Goal: Task Accomplishment & Management: Use online tool/utility

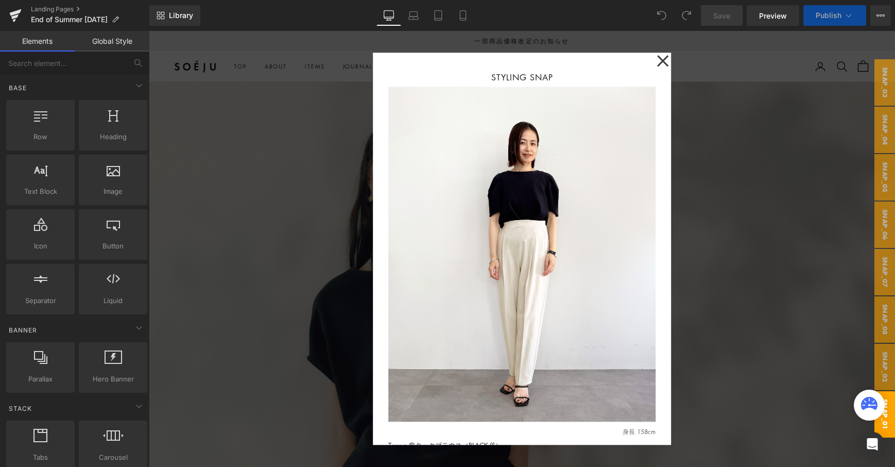
click at [726, 68] on div at bounding box center [522, 249] width 746 height 436
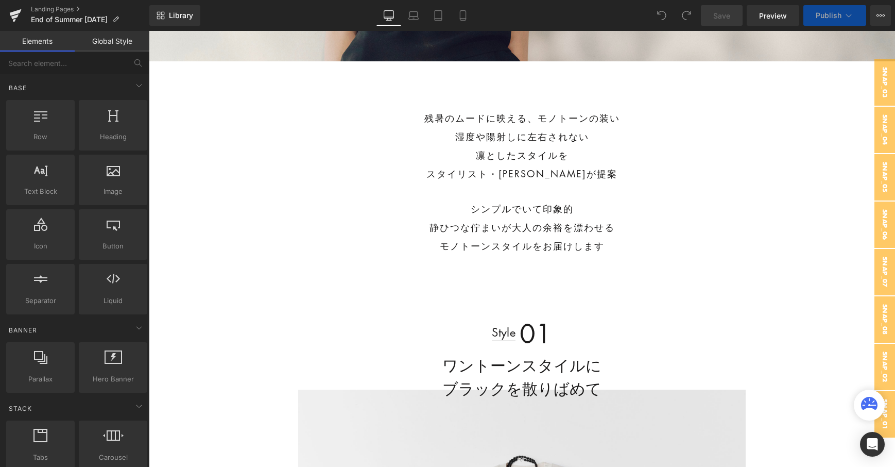
scroll to position [411, 0]
click at [467, 14] on icon at bounding box center [463, 15] width 10 height 10
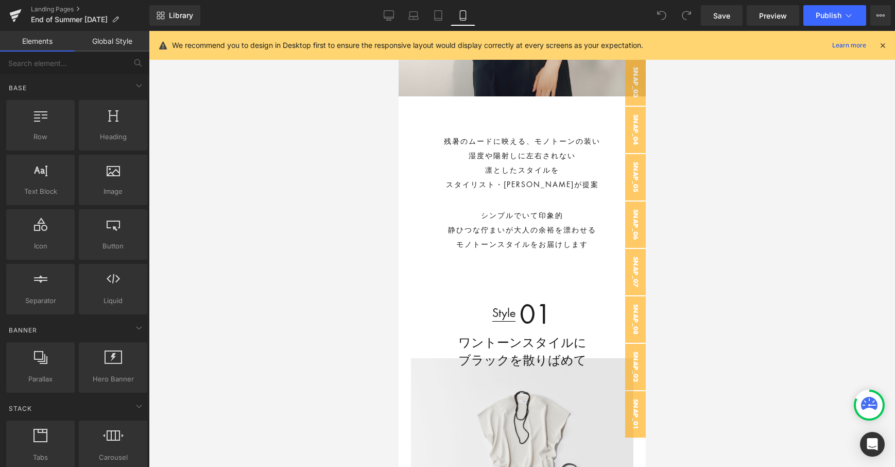
scroll to position [270, 0]
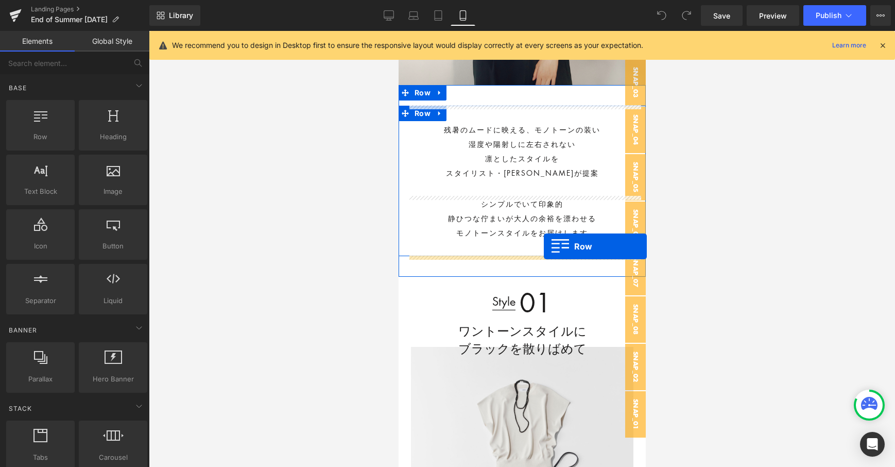
drag, startPoint x: 454, startPoint y: 162, endPoint x: 543, endPoint y: 246, distance: 122.4
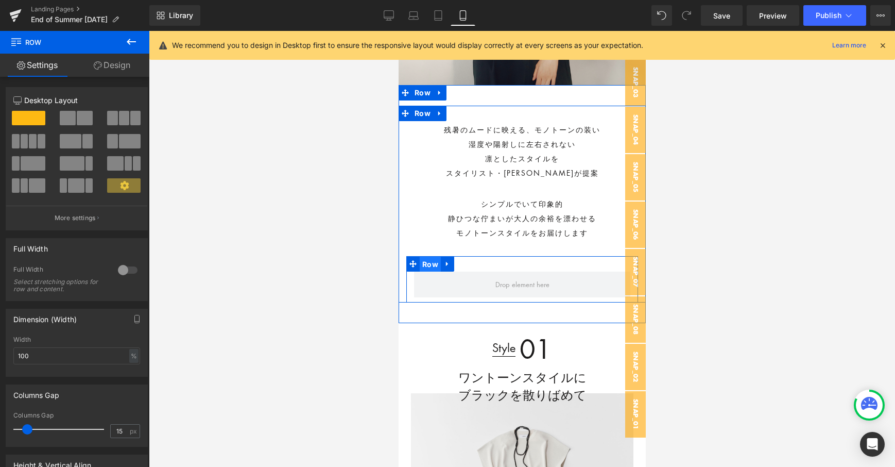
click at [432, 262] on span "Row" at bounding box center [429, 263] width 21 height 15
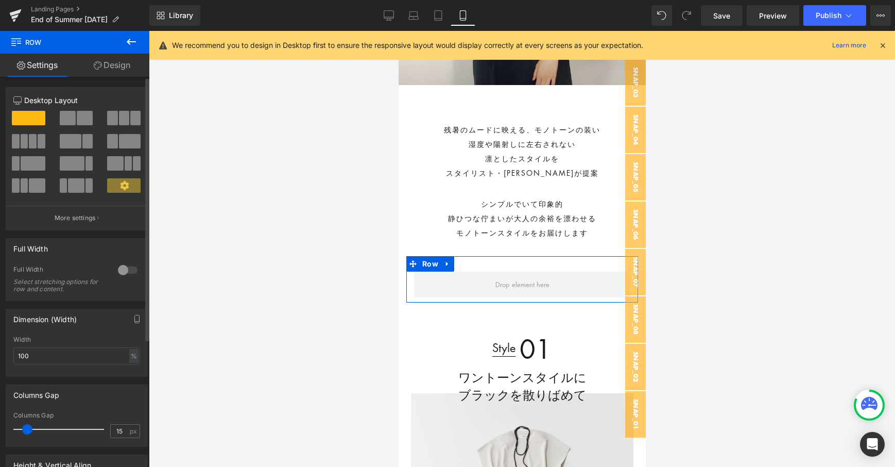
click at [109, 145] on span at bounding box center [112, 141] width 10 height 14
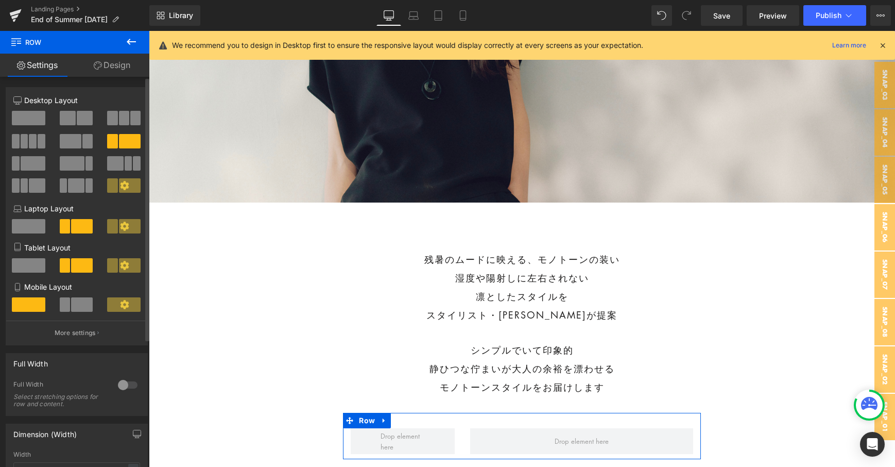
scroll to position [426, 0]
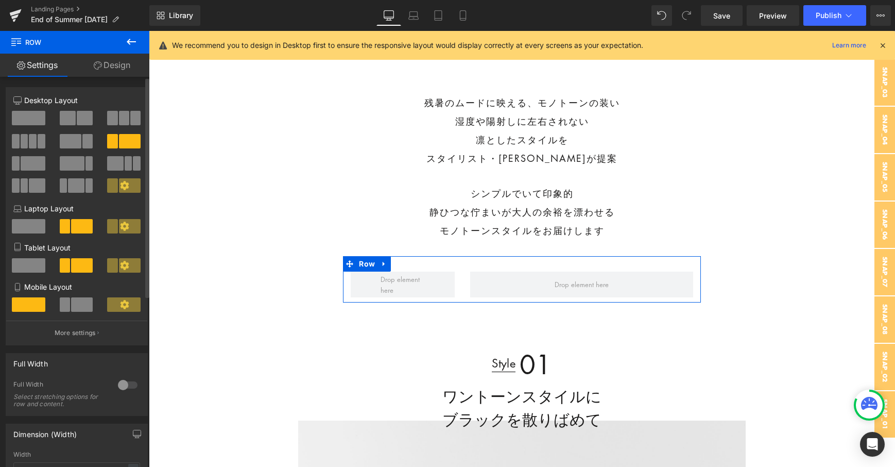
click at [81, 299] on span at bounding box center [82, 304] width 22 height 14
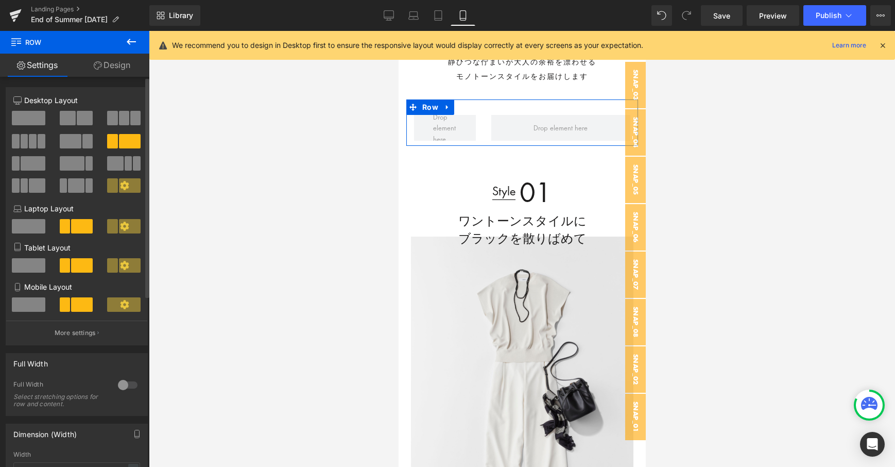
scroll to position [270, 0]
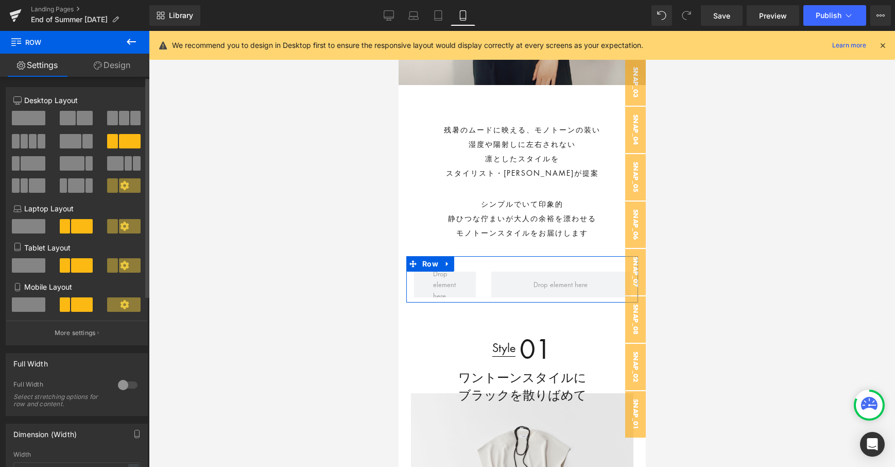
click at [86, 114] on span at bounding box center [85, 118] width 16 height 14
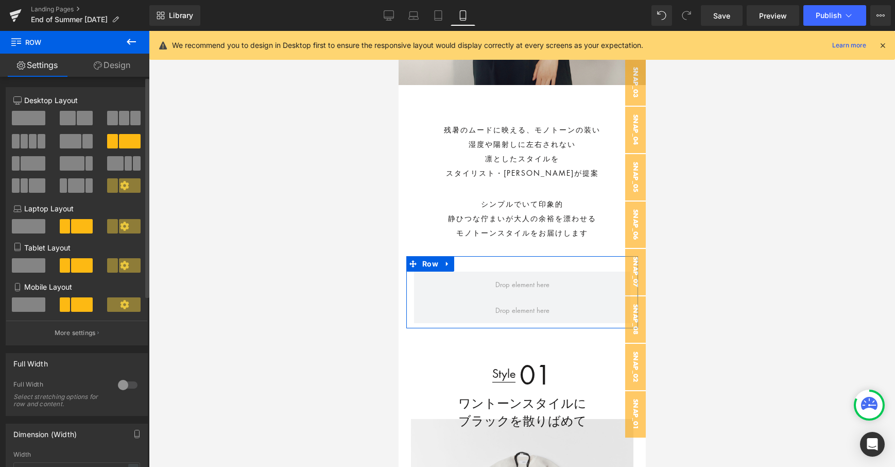
scroll to position [426, 0]
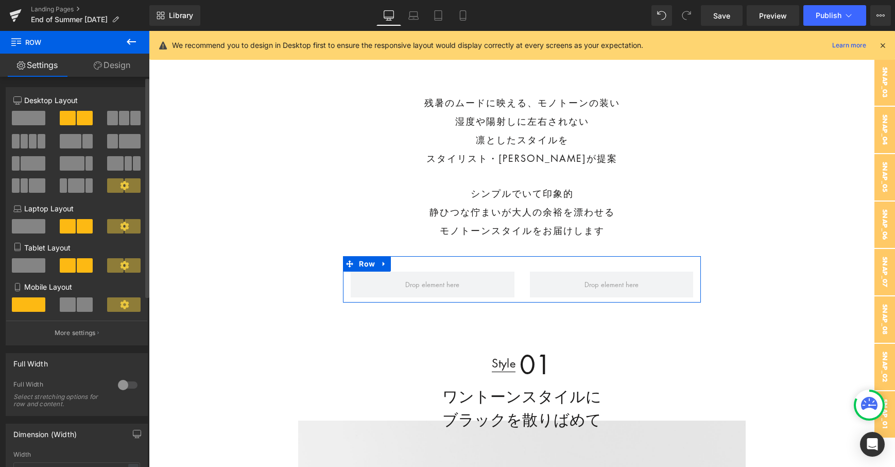
click at [79, 298] on span at bounding box center [85, 304] width 16 height 14
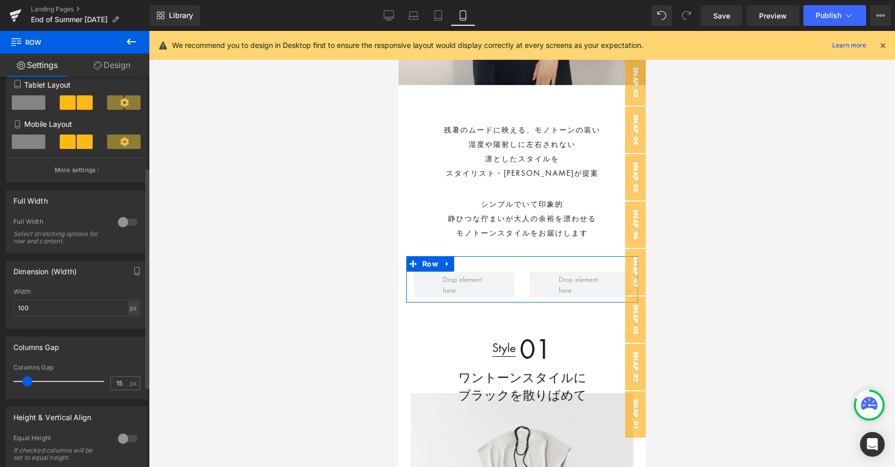
scroll to position [164, 0]
drag, startPoint x: 27, startPoint y: 380, endPoint x: 21, endPoint y: 381, distance: 5.7
click at [21, 381] on span at bounding box center [21, 379] width 10 height 10
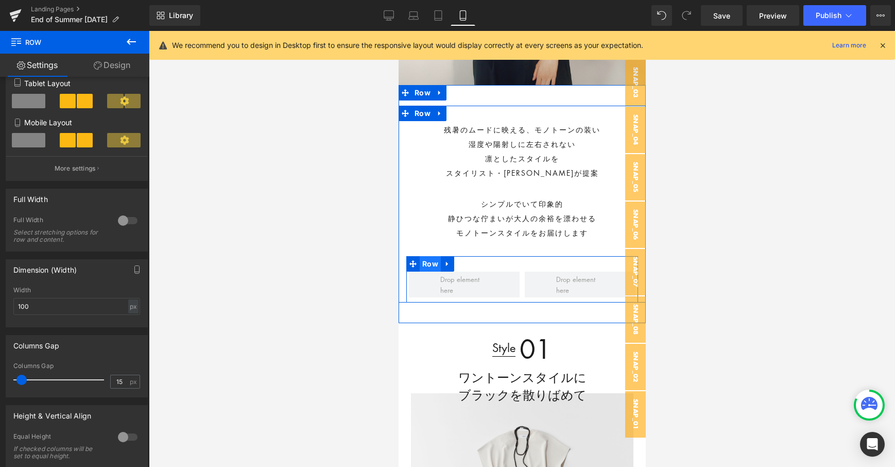
click at [429, 262] on span "Row" at bounding box center [429, 263] width 21 height 15
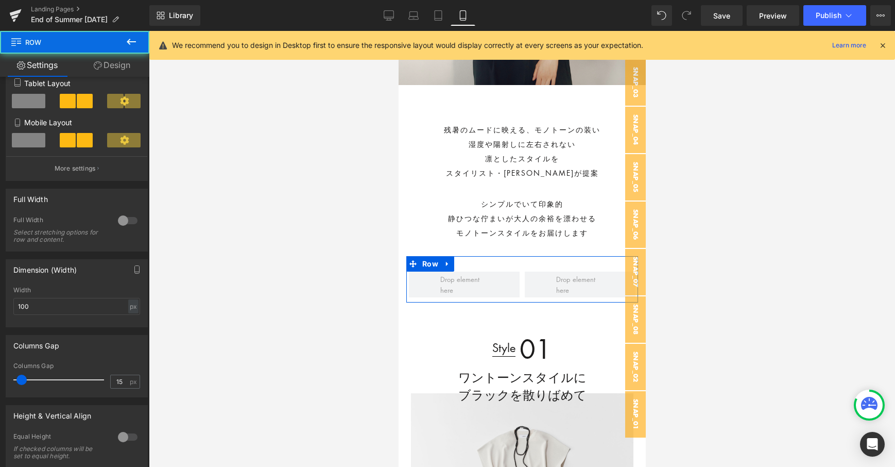
click at [124, 74] on link "Design" at bounding box center [112, 65] width 75 height 23
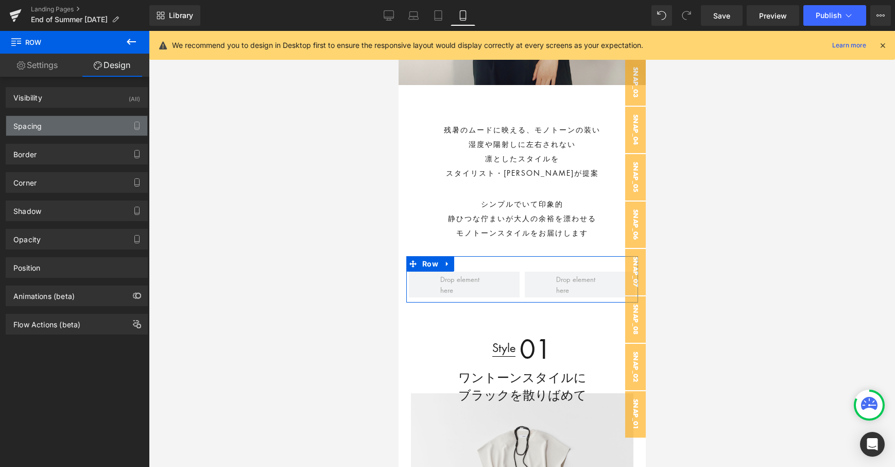
click at [55, 128] on div "Spacing" at bounding box center [76, 126] width 141 height 20
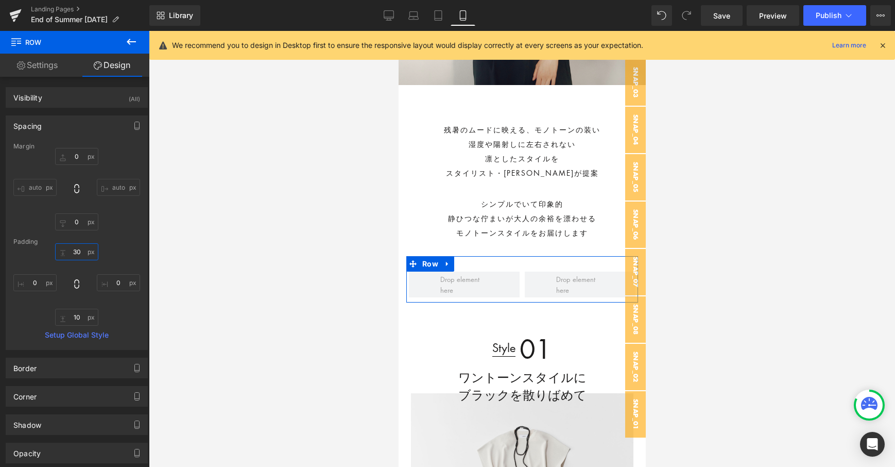
click at [79, 252] on input "30" at bounding box center [76, 251] width 43 height 17
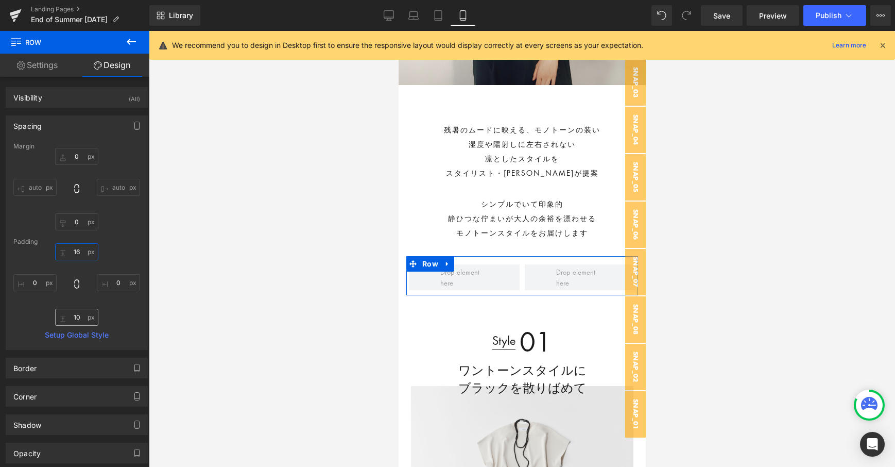
type input "16"
click at [79, 318] on input "10" at bounding box center [76, 316] width 43 height 17
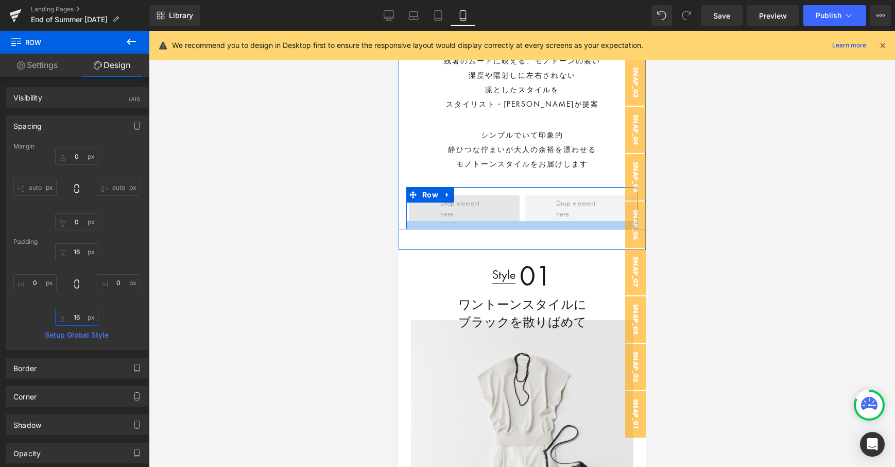
scroll to position [340, 0]
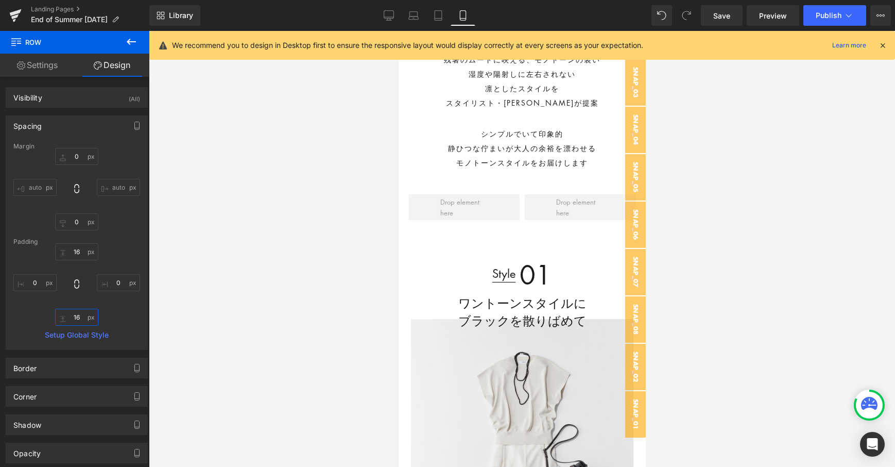
type input "16"
click at [133, 39] on icon at bounding box center [131, 42] width 12 height 12
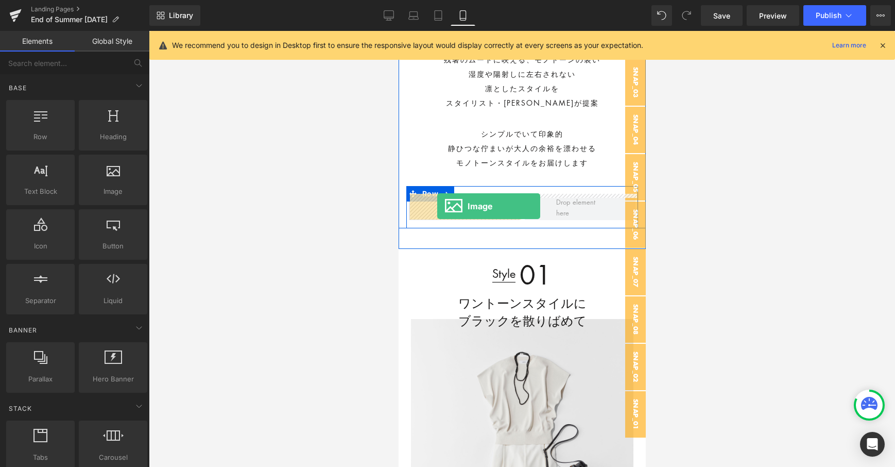
drag, startPoint x: 492, startPoint y: 207, endPoint x: 437, endPoint y: 206, distance: 55.1
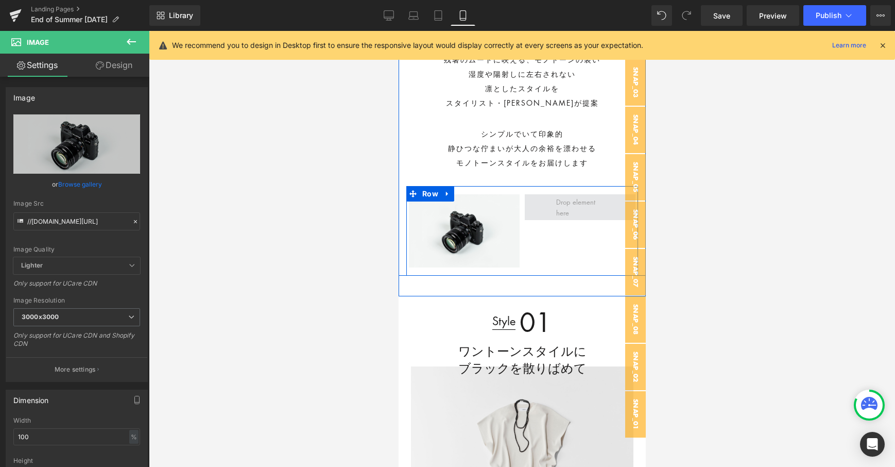
click at [541, 216] on span at bounding box center [579, 207] width 111 height 26
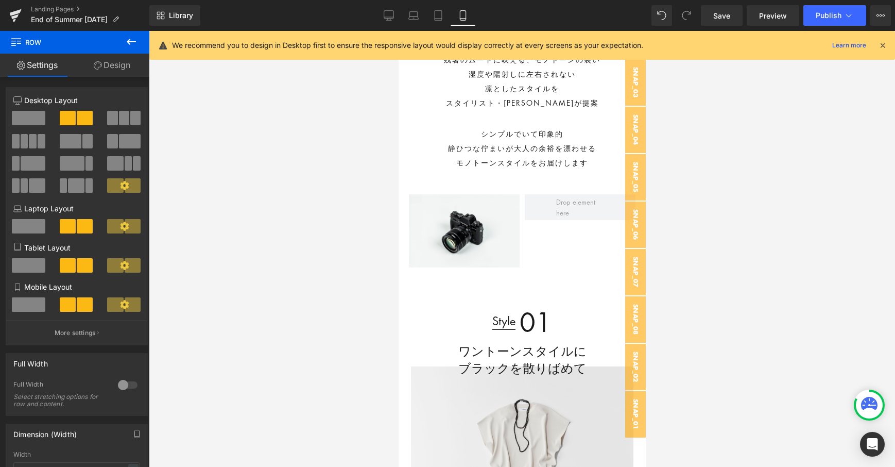
click at [135, 42] on icon at bounding box center [131, 42] width 12 height 12
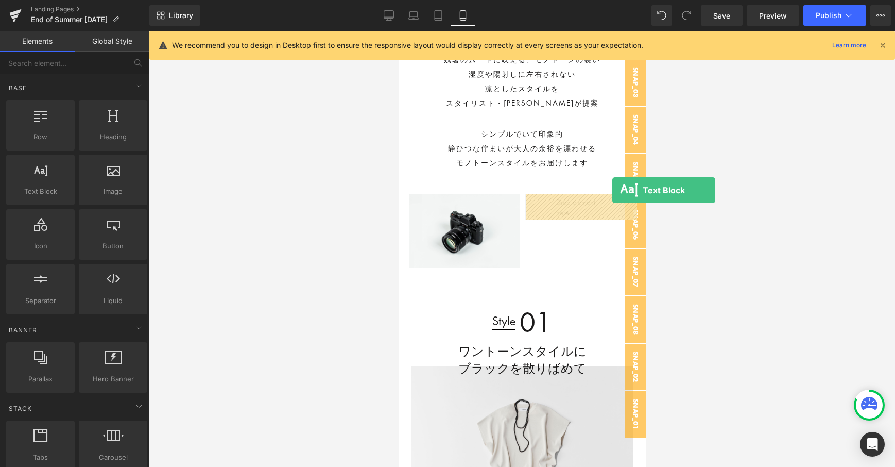
drag, startPoint x: 448, startPoint y: 217, endPoint x: 612, endPoint y: 190, distance: 166.5
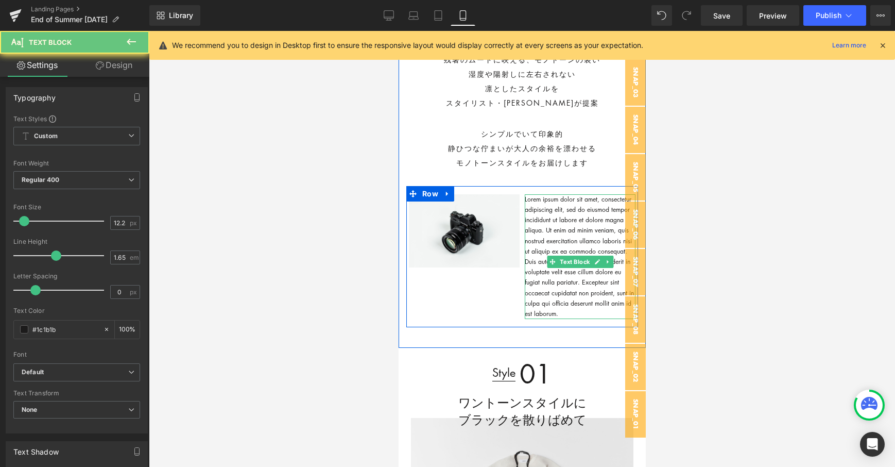
click at [541, 236] on p "Lorem ipsum dolor sit amet, consectetur adipiscing elit, sed do eiusmod tempor …" at bounding box center [579, 256] width 111 height 125
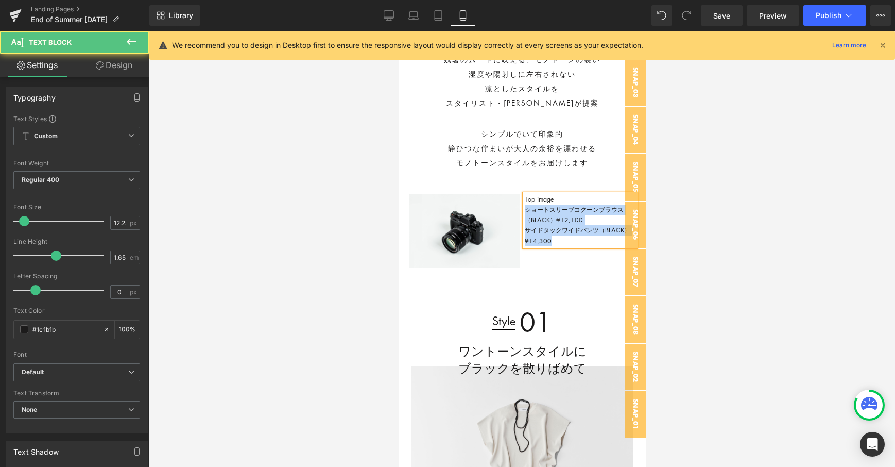
drag, startPoint x: 525, startPoint y: 213, endPoint x: 564, endPoint y: 243, distance: 49.2
click at [564, 243] on div "Top image ショートスリーブコクーンブラウス（BLACK）¥12,100 サイドタックワイドパンツ（BLACK）¥14,300" at bounding box center [579, 220] width 111 height 52
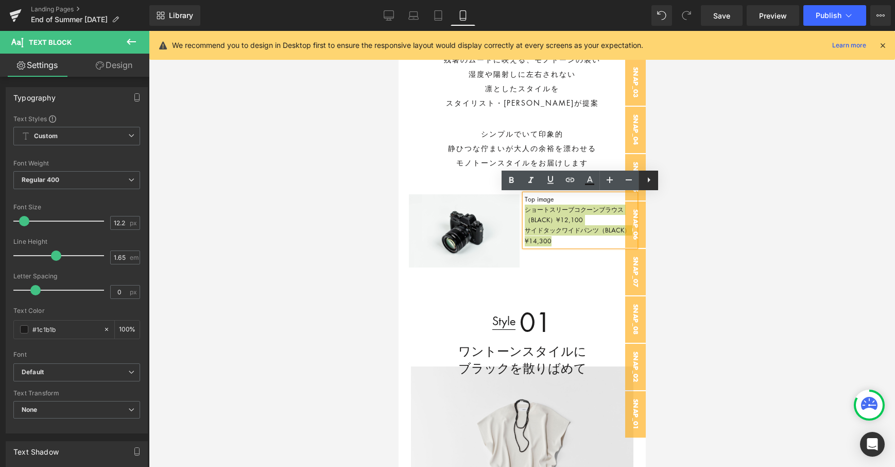
click at [651, 178] on icon at bounding box center [649, 180] width 12 height 12
click at [651, 181] on icon at bounding box center [648, 180] width 12 height 12
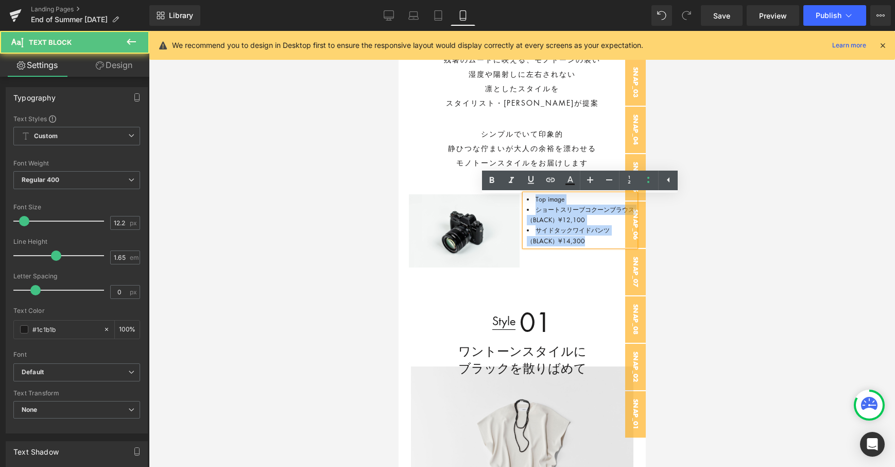
click at [539, 226] on li "サイドタックワイドパンツ（BLACK）¥14,300" at bounding box center [579, 235] width 111 height 21
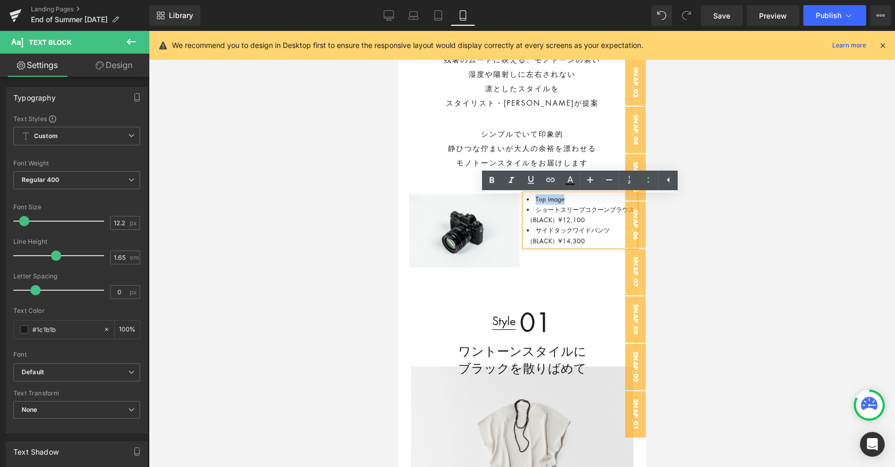
drag, startPoint x: 570, startPoint y: 199, endPoint x: 532, endPoint y: 199, distance: 37.6
click at [532, 199] on li "Top image" at bounding box center [579, 199] width 111 height 10
click at [644, 182] on icon at bounding box center [648, 180] width 12 height 12
click at [580, 207] on span "ショートスリーブコクーンブラウス（BLACK）¥12,100" at bounding box center [573, 214] width 99 height 19
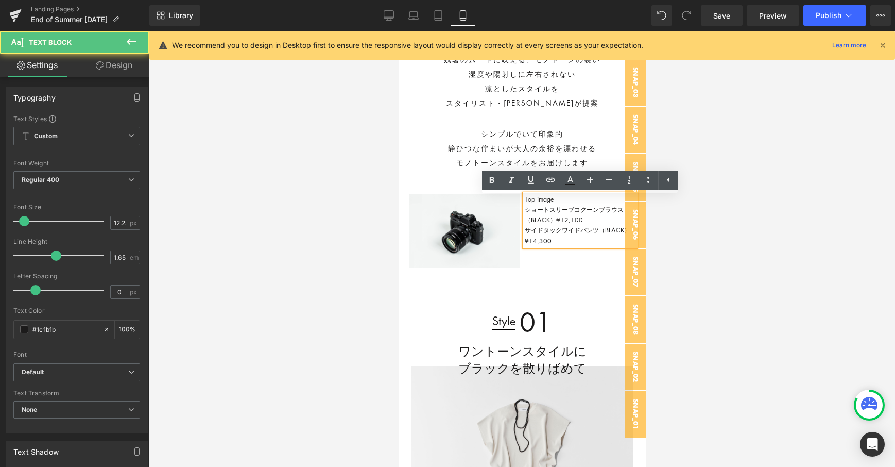
click at [525, 210] on span "ショートスリーブコクーンブラウス（BLACK）¥12,100" at bounding box center [573, 214] width 99 height 19
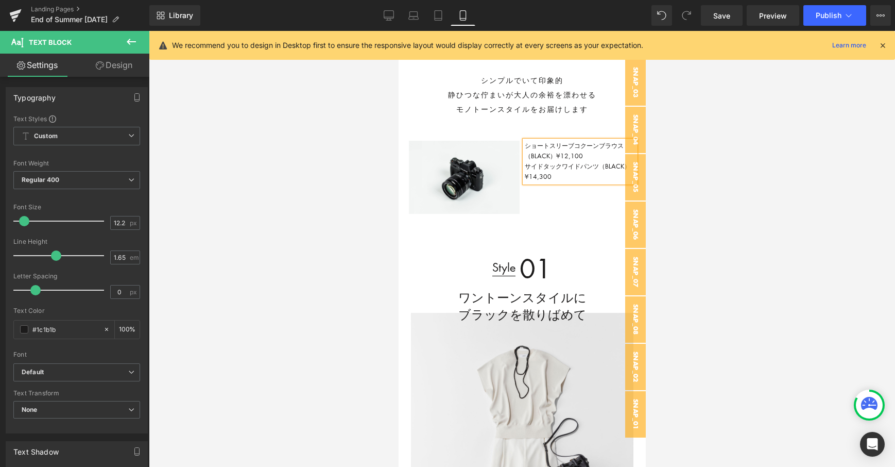
scroll to position [324, 0]
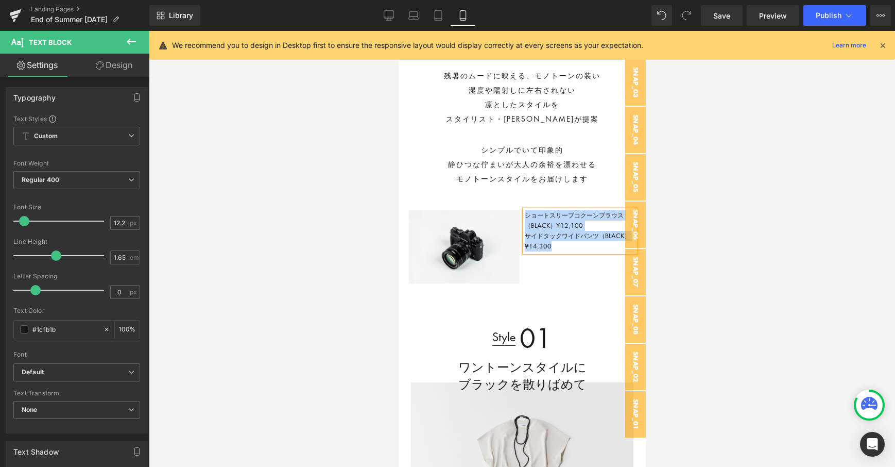
click at [555, 245] on p "ショートスリーブコクーンブラウス（BLACK）¥12,100 サイドタックワイドパンツ（BLACK）¥14,300" at bounding box center [579, 231] width 111 height 42
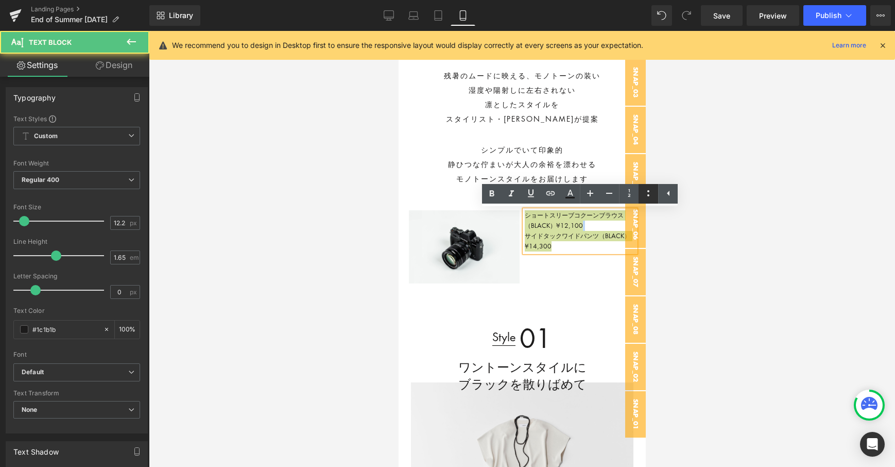
click at [653, 191] on icon at bounding box center [648, 193] width 12 height 12
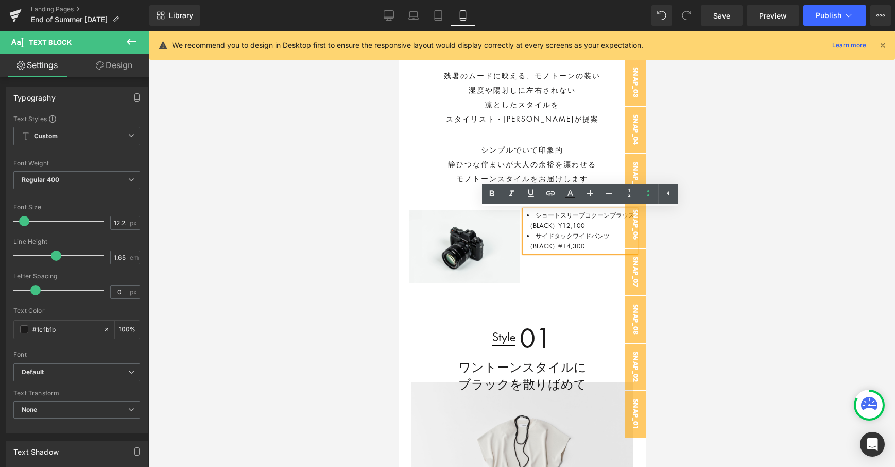
click at [572, 245] on span "サイドタックワイドパンツ（BLACK）¥14,300" at bounding box center [567, 240] width 83 height 19
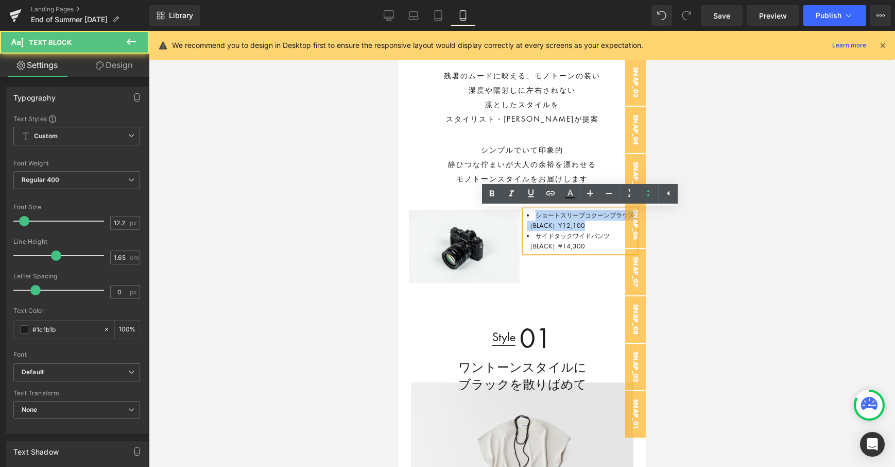
drag, startPoint x: 537, startPoint y: 214, endPoint x: 588, endPoint y: 221, distance: 50.9
click at [588, 221] on li "ショートスリーブコクーンブラウス（BLACK）¥12,100" at bounding box center [579, 220] width 111 height 21
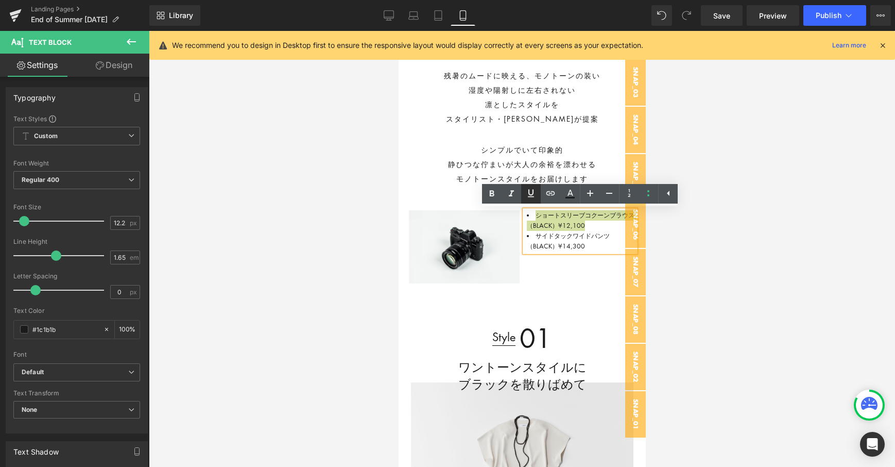
click at [530, 200] on link at bounding box center [531, 194] width 20 height 20
click at [546, 198] on icon at bounding box center [550, 193] width 12 height 12
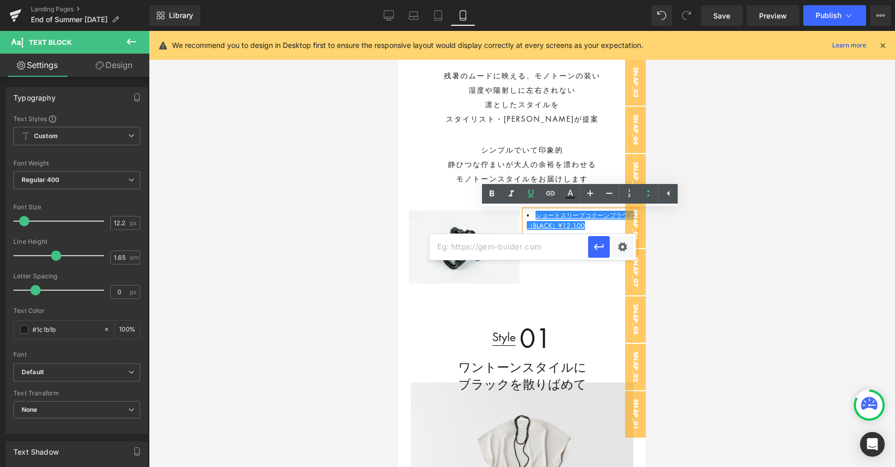
click at [527, 252] on input "text" at bounding box center [509, 247] width 159 height 26
paste input "[URL][DOMAIN_NAME]"
type input "[URL][DOMAIN_NAME]"
click at [598, 248] on icon "button" at bounding box center [599, 247] width 12 height 12
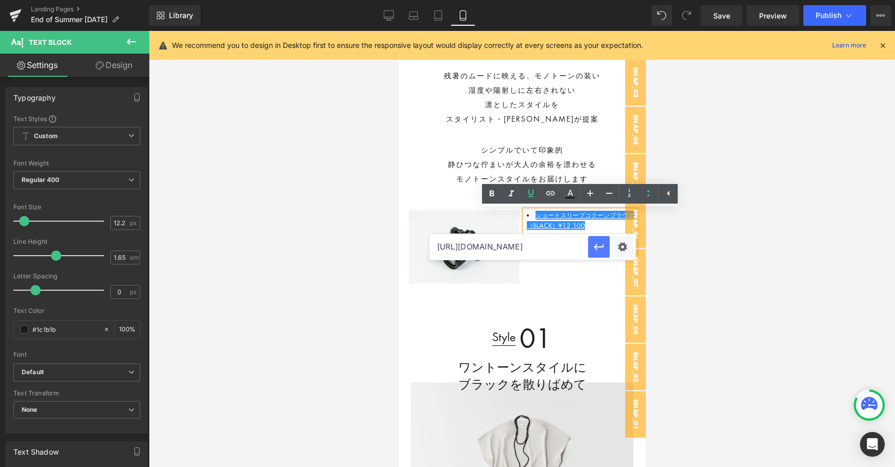
scroll to position [0, 0]
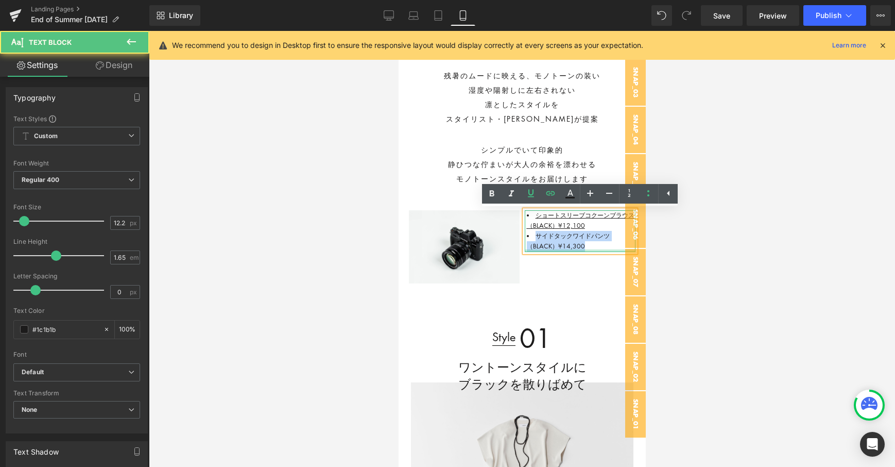
drag, startPoint x: 538, startPoint y: 236, endPoint x: 586, endPoint y: 249, distance: 50.1
click at [586, 249] on div "ショートスリーブコクーンブラウス（BLACK）¥12,100 サイドタックワイドパンツ（BLACK）¥14,300 Text Block" at bounding box center [579, 231] width 111 height 42
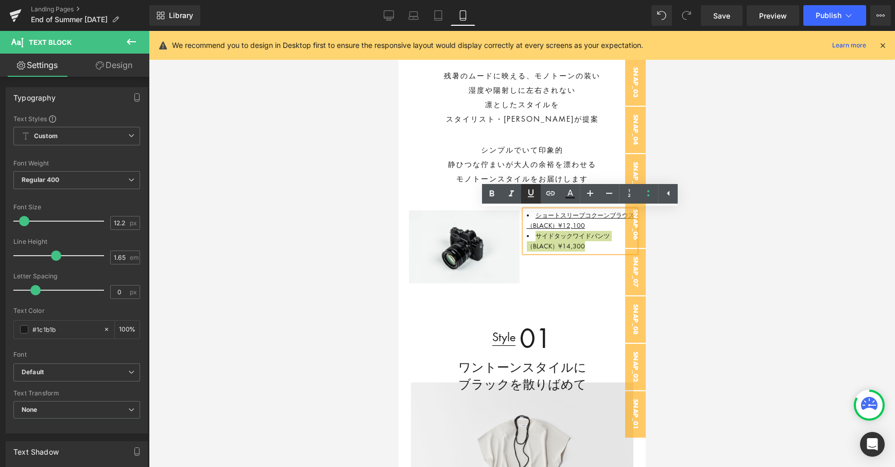
click at [536, 201] on link at bounding box center [531, 194] width 20 height 20
click at [548, 198] on icon at bounding box center [550, 193] width 12 height 12
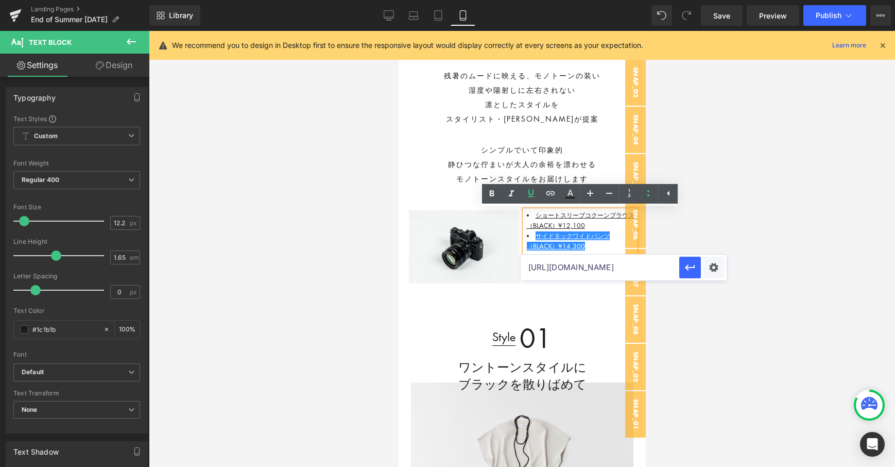
click at [540, 267] on input "[URL][DOMAIN_NAME]" at bounding box center [600, 267] width 159 height 26
paste input "[URL][DOMAIN_NAME]"
type input "[URL][DOMAIN_NAME]"
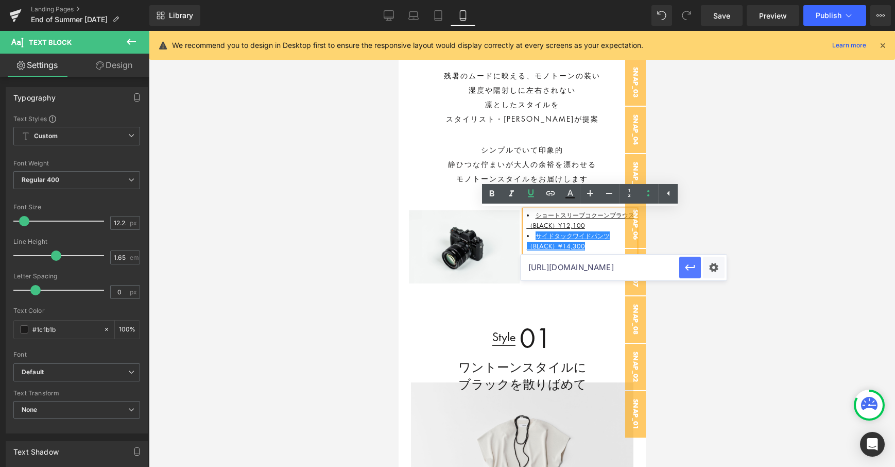
click at [686, 267] on icon "button" at bounding box center [690, 267] width 10 height 6
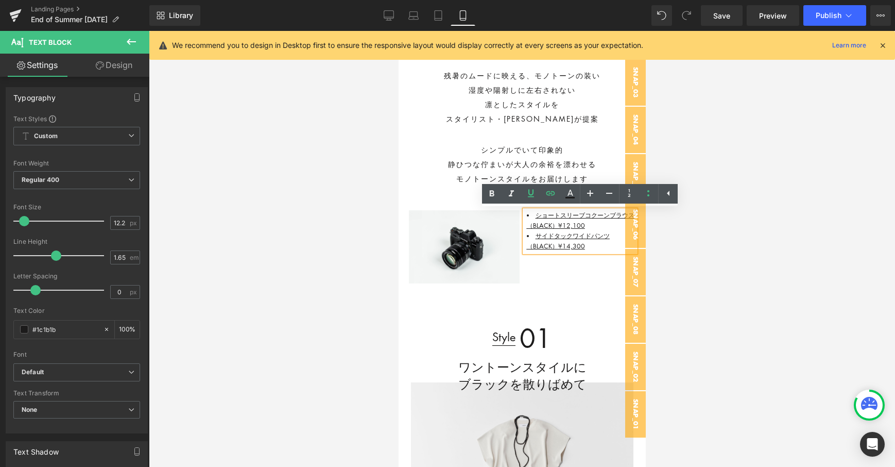
click at [364, 312] on div at bounding box center [522, 249] width 746 height 436
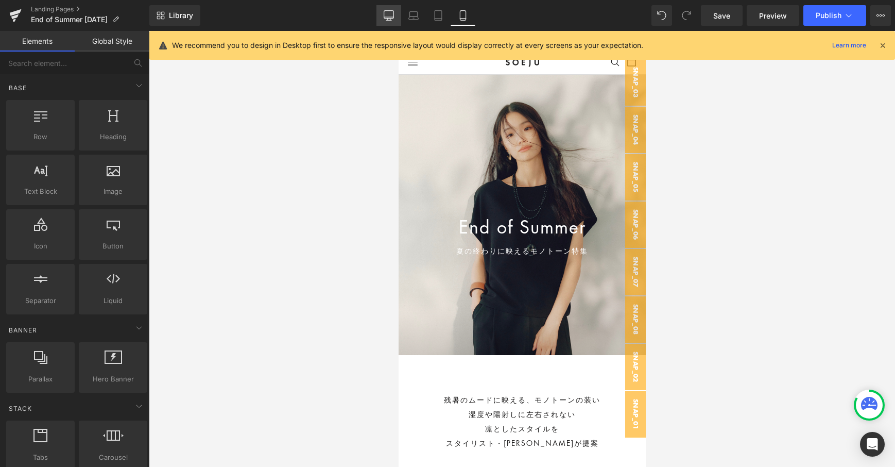
click at [390, 12] on icon at bounding box center [389, 15] width 10 height 10
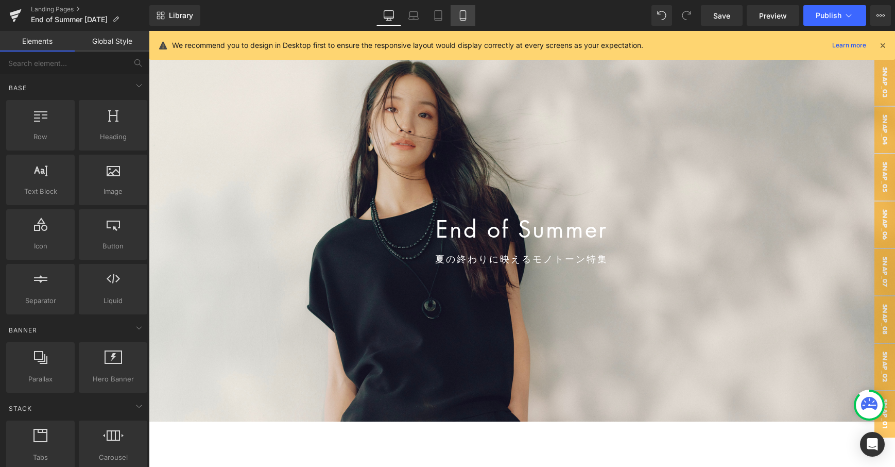
click at [455, 9] on link "Mobile" at bounding box center [463, 15] width 25 height 21
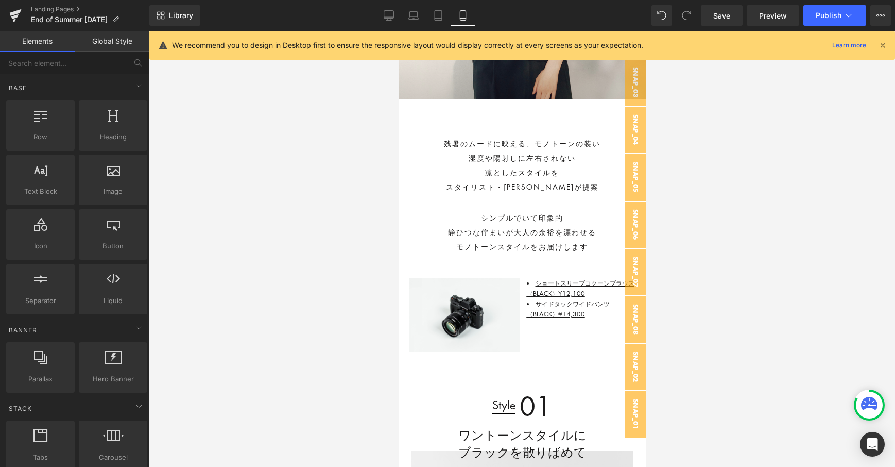
scroll to position [289, 0]
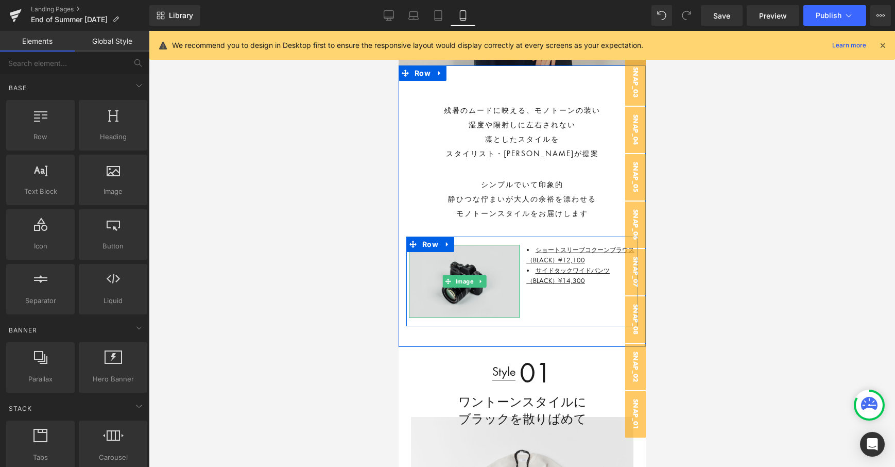
click at [466, 289] on img at bounding box center [463, 281] width 111 height 73
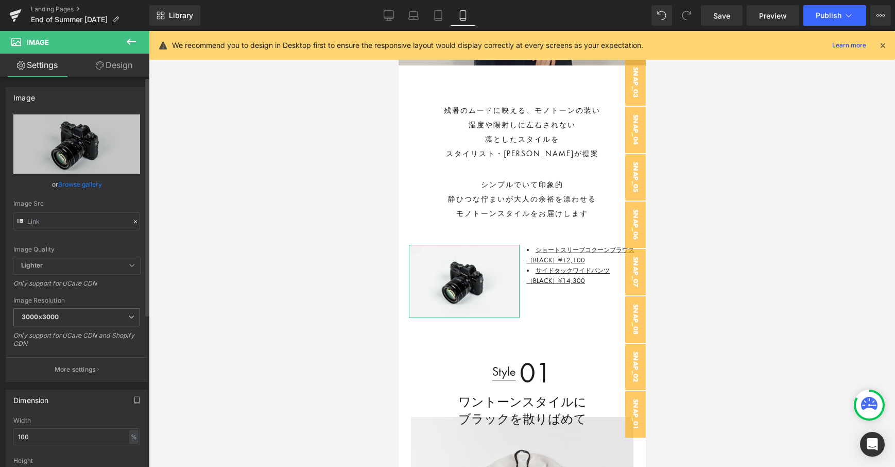
click at [132, 219] on icon at bounding box center [135, 221] width 7 height 7
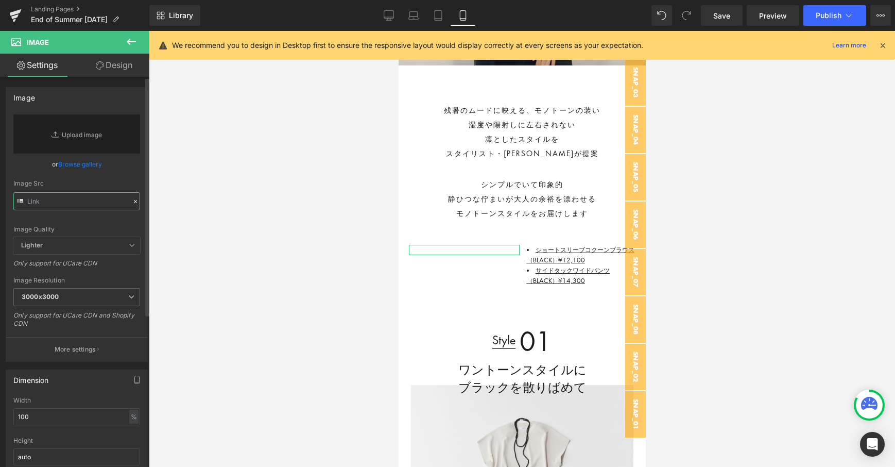
click at [101, 206] on input "text" at bounding box center [76, 201] width 127 height 18
paste input "[URL][DOMAIN_NAME]"
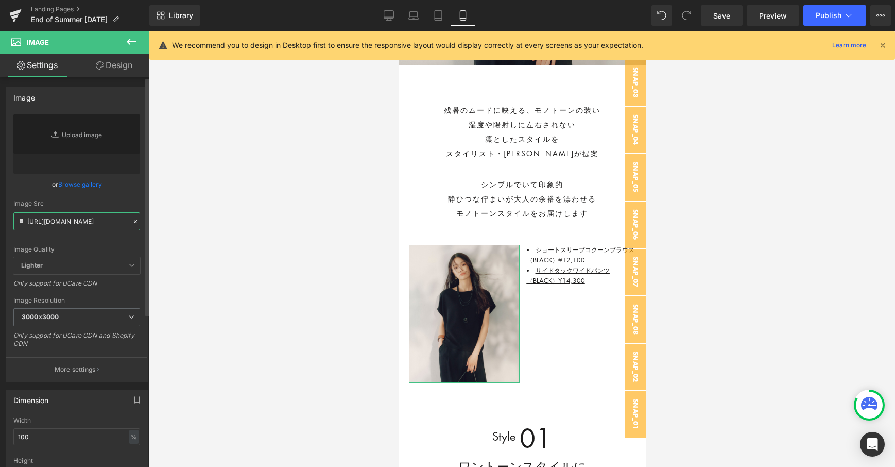
type input "[URL][DOMAIN_NAME]"
click at [109, 200] on div "Image Src" at bounding box center [76, 203] width 127 height 7
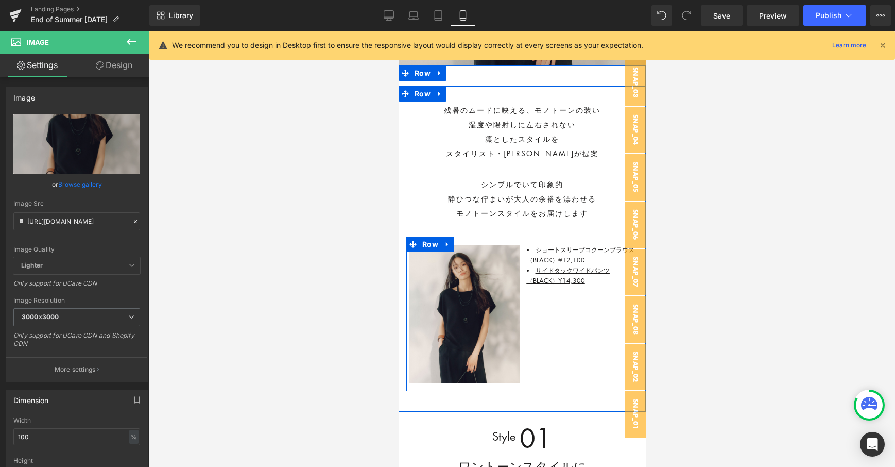
click at [590, 298] on div "Image ショートスリーブコクーンブラウス（BLACK）¥12,100 サイドタックワイドパンツ（BLACK）¥14,300 Text Block Row" at bounding box center [522, 313] width 232 height 155
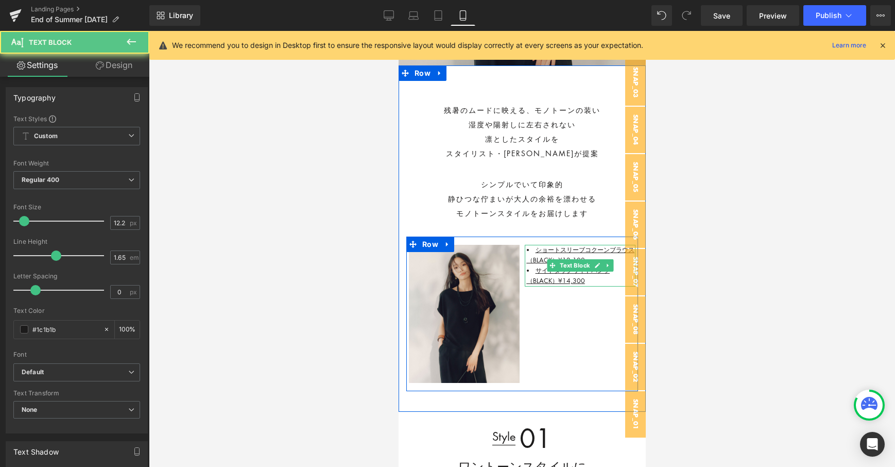
click at [596, 276] on li "サイドタックワイドパンツ（BLACK）¥14,300" at bounding box center [579, 275] width 111 height 21
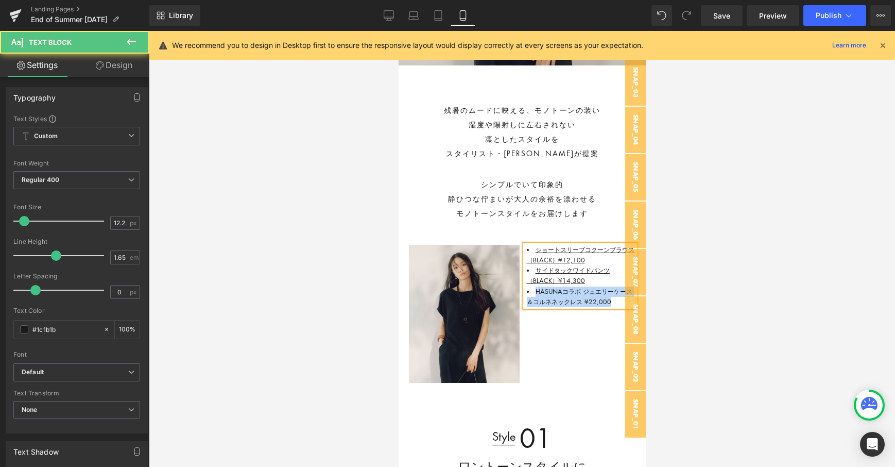
drag, startPoint x: 535, startPoint y: 293, endPoint x: 622, endPoint y: 302, distance: 87.1
click at [622, 302] on li "HASUNAコラボ ジュエリーケース＆コルネネックレス ¥22,000" at bounding box center [579, 296] width 111 height 21
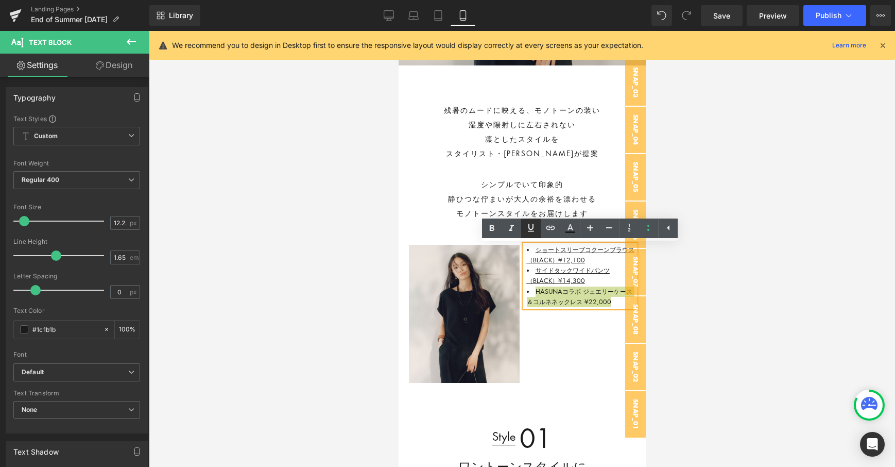
click at [533, 227] on icon at bounding box center [531, 228] width 6 height 8
click at [552, 226] on icon at bounding box center [550, 227] width 12 height 12
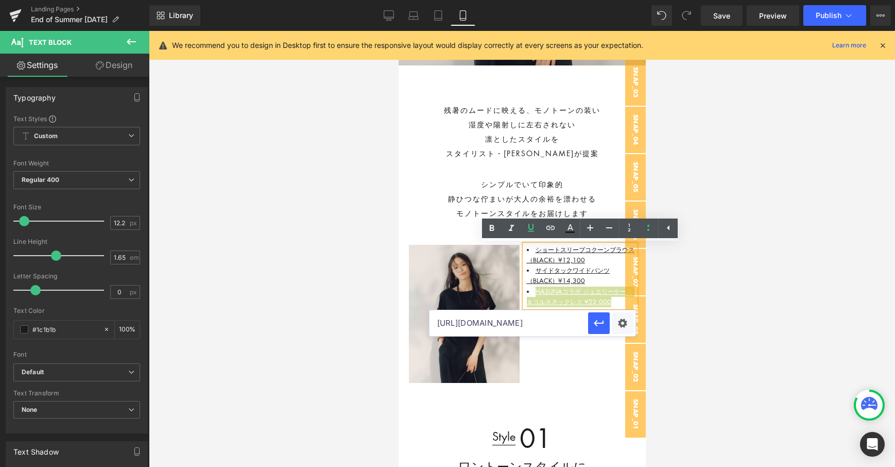
click at [521, 320] on input "[URL][DOMAIN_NAME]" at bounding box center [509, 323] width 159 height 26
paste input "[URL][DOMAIN_NAME]"
type input "[URL][DOMAIN_NAME]"
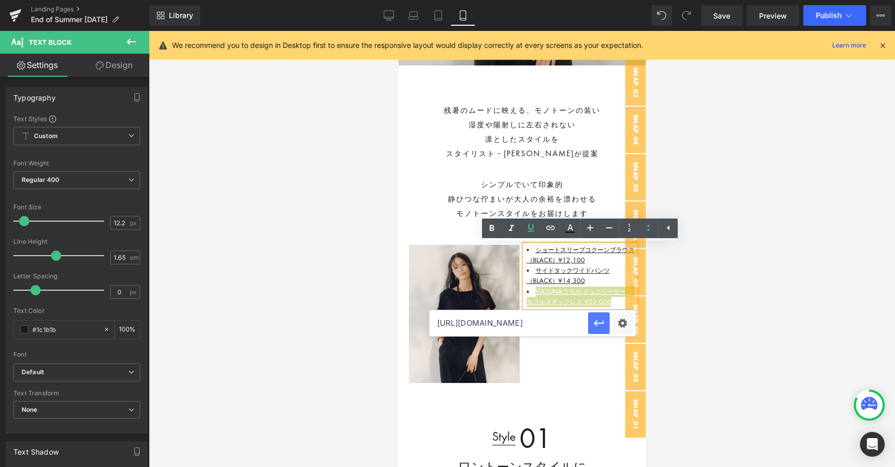
click at [600, 327] on icon "button" at bounding box center [599, 323] width 12 height 12
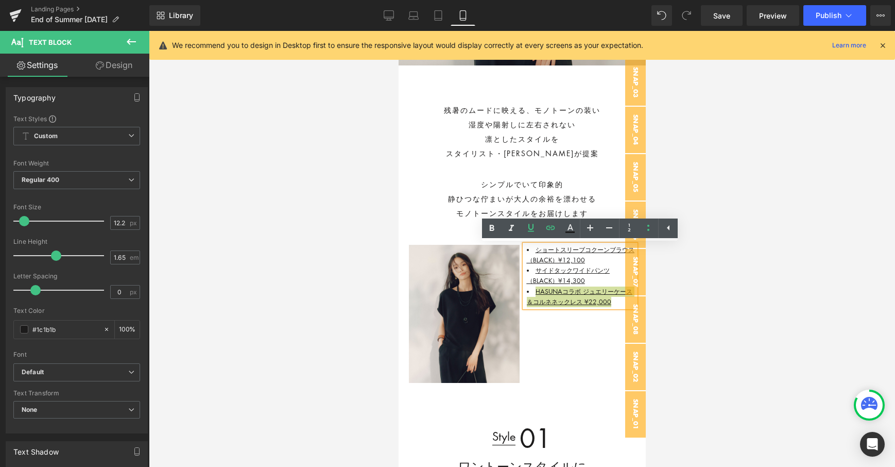
click at [731, 313] on div at bounding box center [522, 249] width 746 height 436
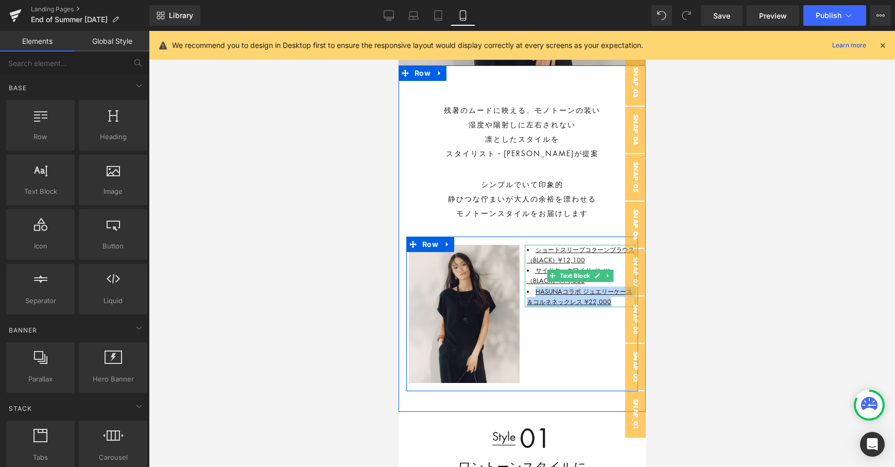
click at [622, 302] on li "HASUNAコラボ ジュエリーケース＆コルネネックレス ¥22,000" at bounding box center [579, 296] width 111 height 21
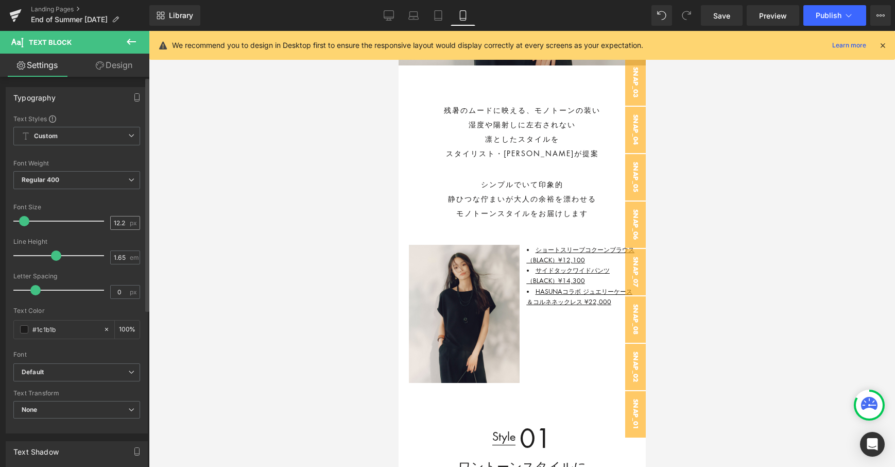
click at [119, 227] on input "12.25" at bounding box center [120, 222] width 18 height 13
type input "11"
click at [390, 19] on icon at bounding box center [388, 20] width 3 height 2
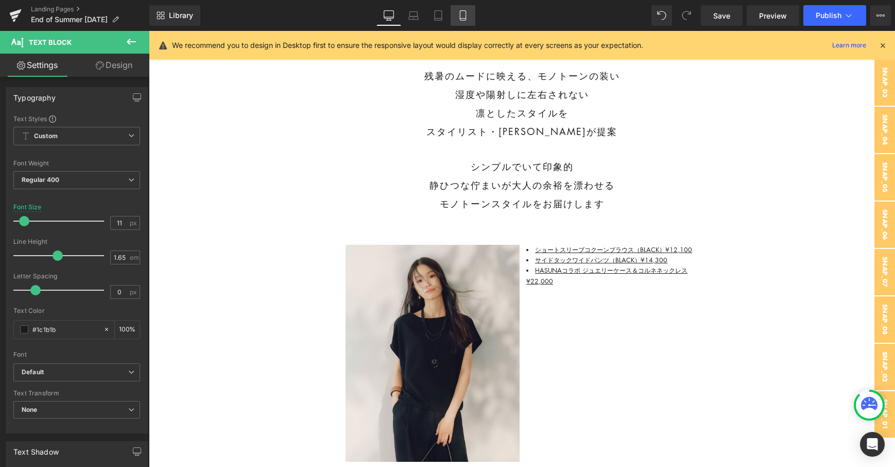
click at [467, 6] on link "Mobile" at bounding box center [463, 15] width 25 height 21
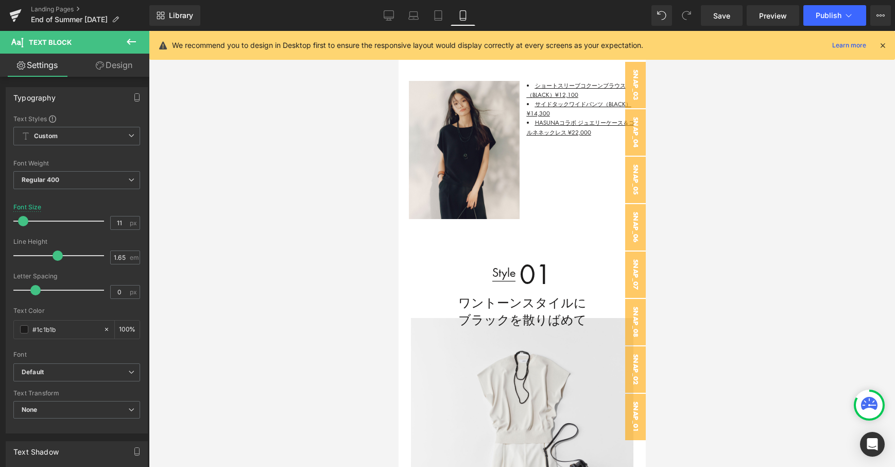
scroll to position [289, 0]
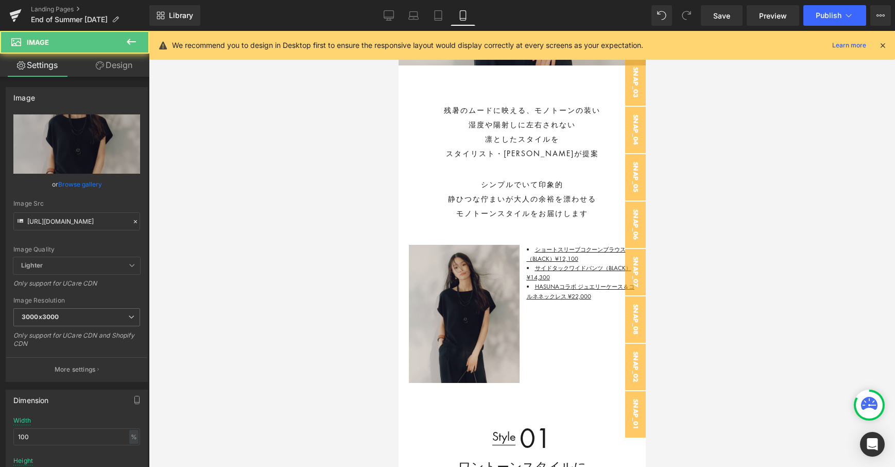
click at [441, 253] on img at bounding box center [463, 314] width 111 height 139
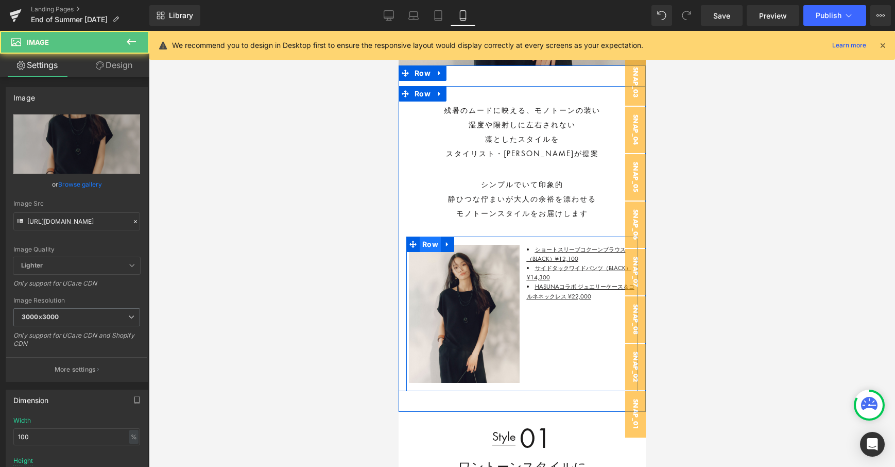
click at [434, 248] on span "Row" at bounding box center [429, 243] width 21 height 15
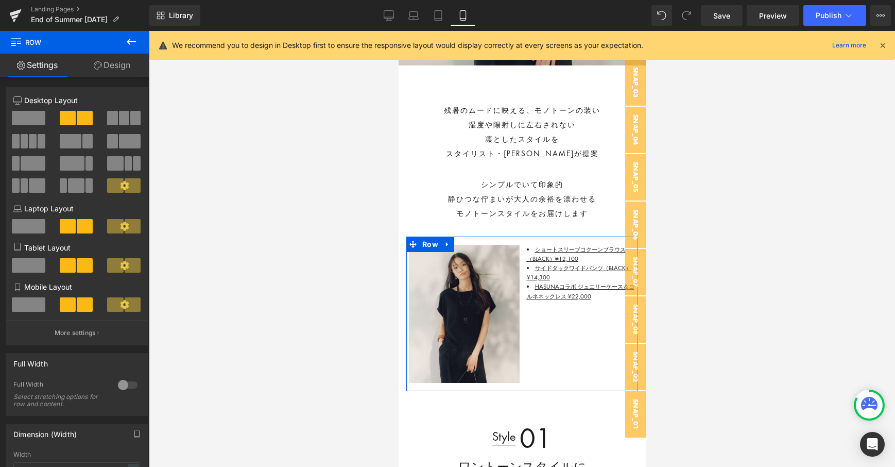
click at [32, 125] on span at bounding box center [28, 118] width 33 height 14
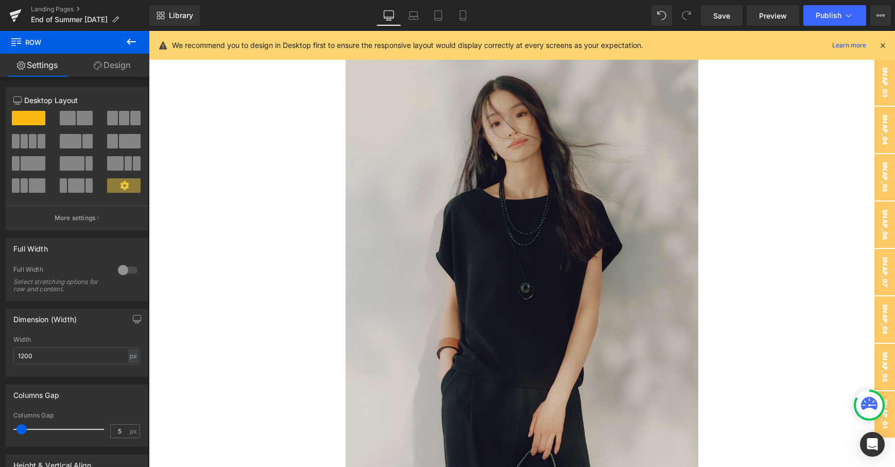
scroll to position [601, 0]
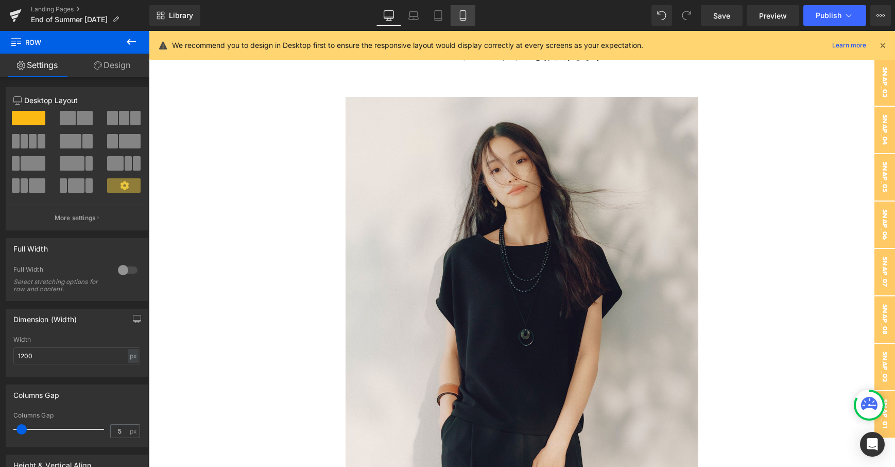
click at [461, 20] on icon at bounding box center [463, 16] width 6 height 10
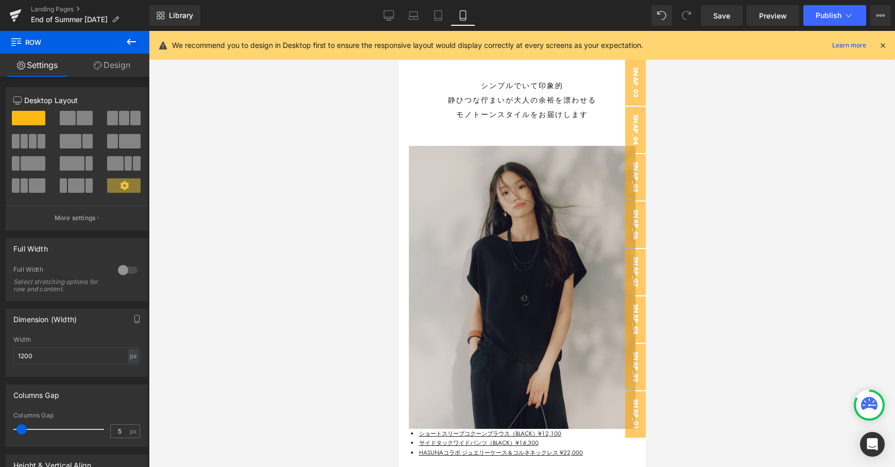
scroll to position [449, 0]
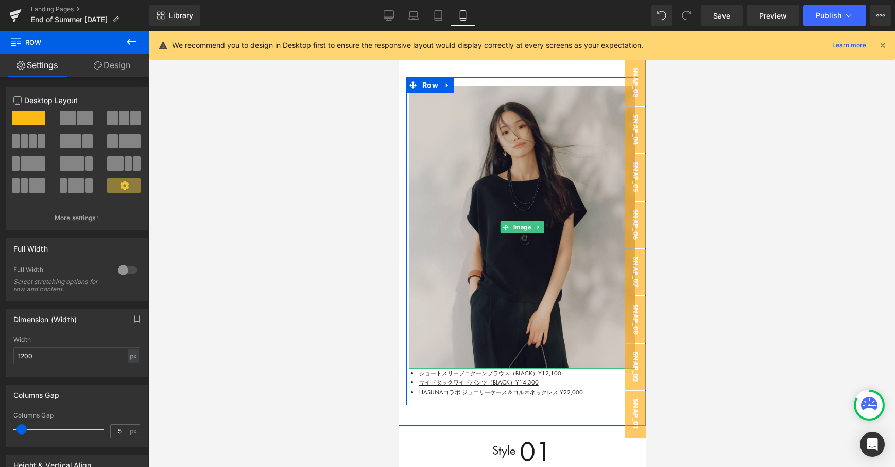
click at [537, 241] on img at bounding box center [521, 226] width 227 height 283
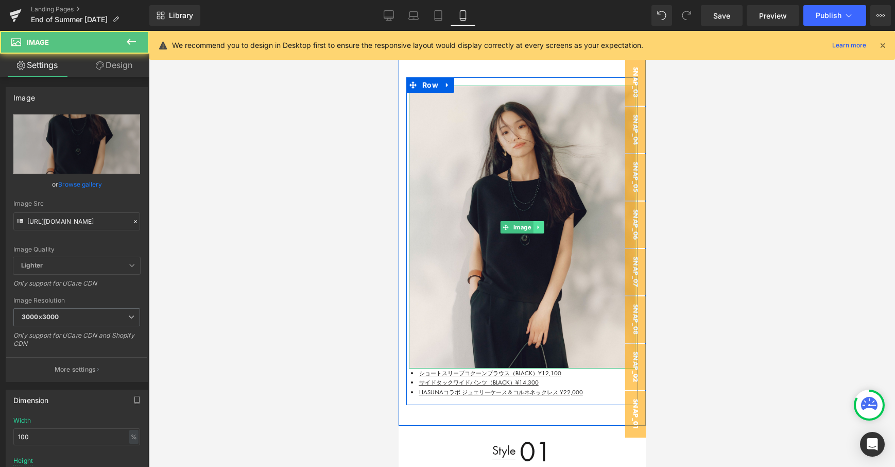
click at [541, 223] on link at bounding box center [538, 227] width 11 height 12
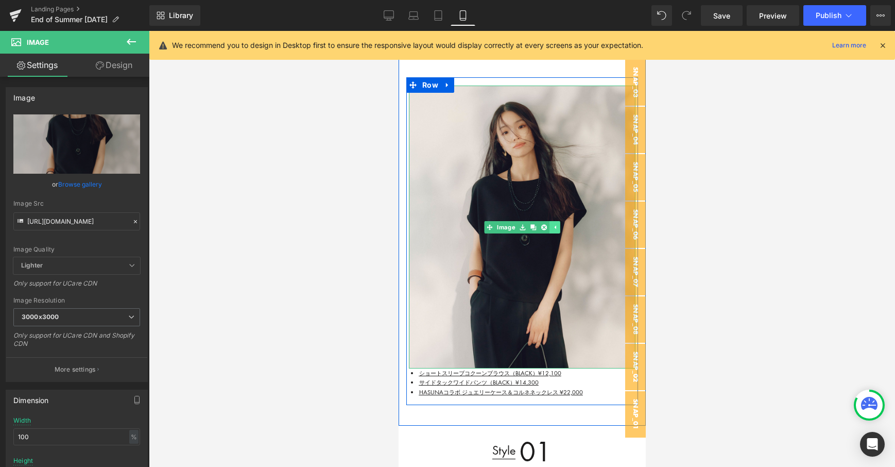
click at [541, 223] on link at bounding box center [543, 227] width 11 height 12
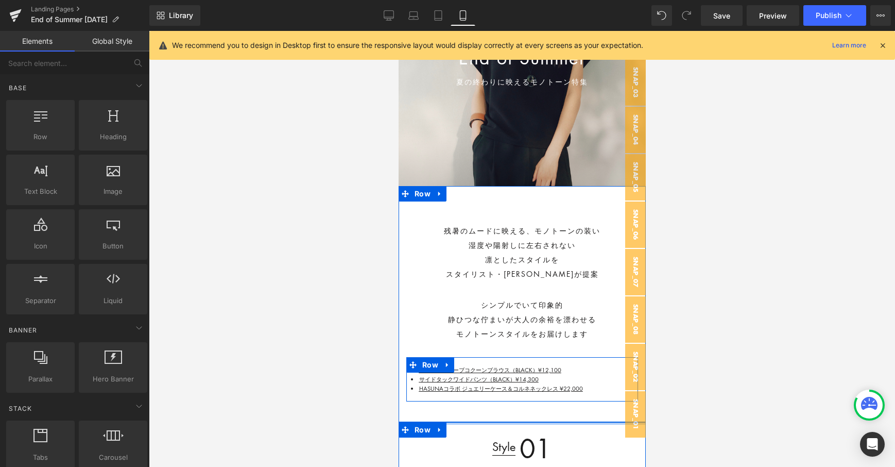
scroll to position [168, 0]
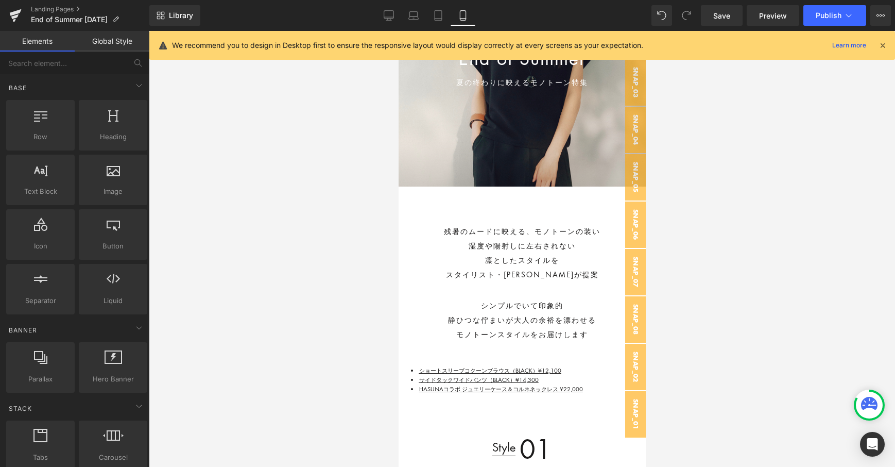
click at [338, 377] on div at bounding box center [522, 249] width 746 height 436
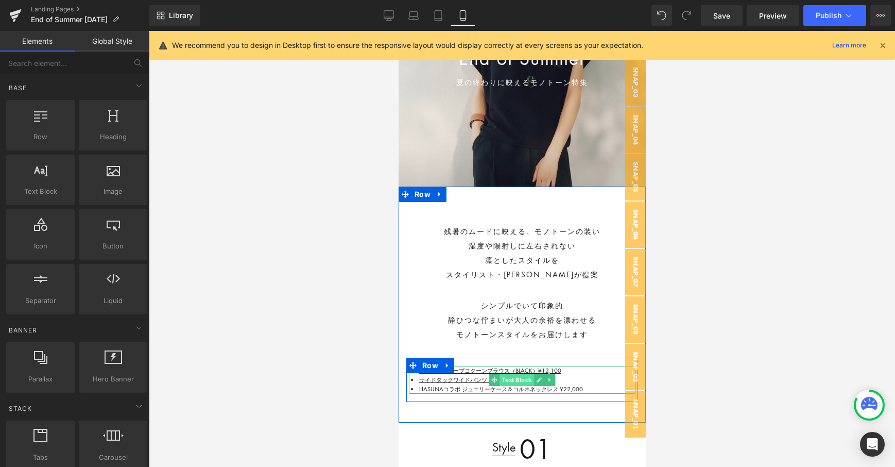
click at [526, 382] on span "Text Block" at bounding box center [516, 379] width 34 height 12
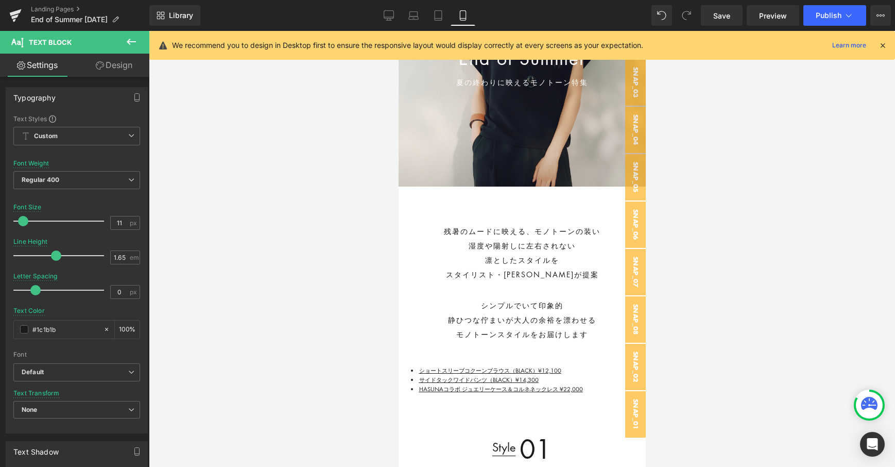
click at [128, 41] on icon at bounding box center [131, 42] width 9 height 6
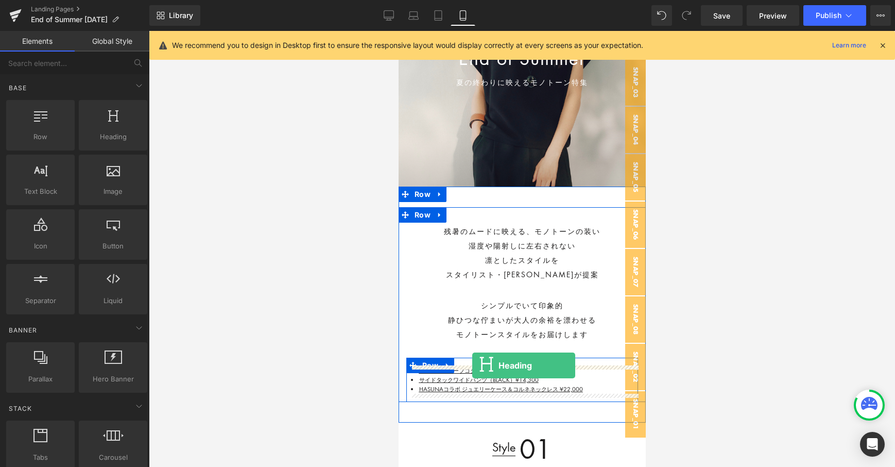
drag, startPoint x: 483, startPoint y: 167, endPoint x: 472, endPoint y: 365, distance: 198.6
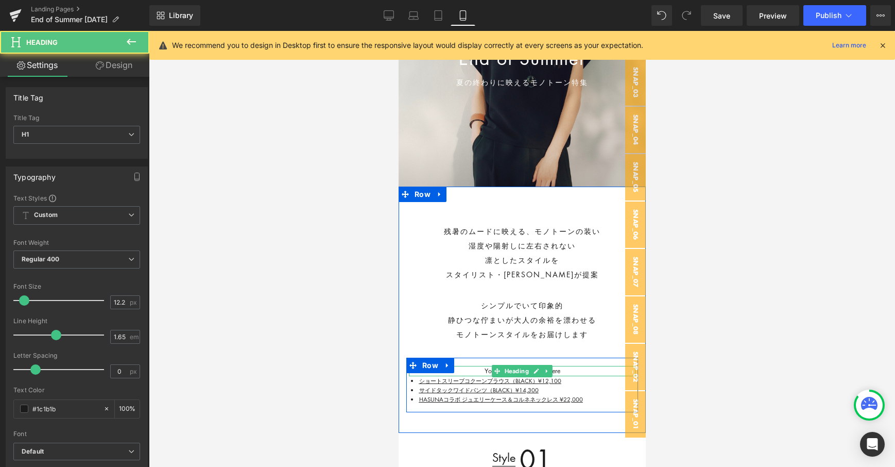
click at [473, 370] on h1 "Your heading text goes here" at bounding box center [521, 371] width 227 height 10
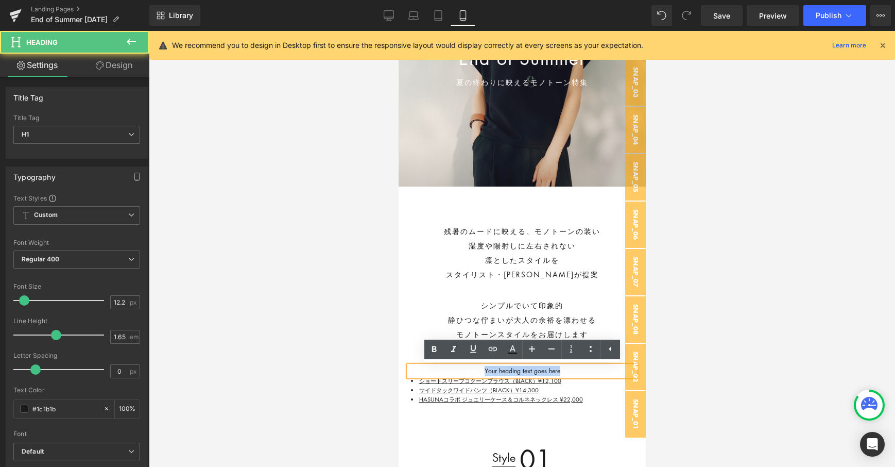
drag, startPoint x: 473, startPoint y: 370, endPoint x: 596, endPoint y: 370, distance: 123.6
click at [596, 370] on h1 "Your heading text goes here" at bounding box center [521, 371] width 227 height 10
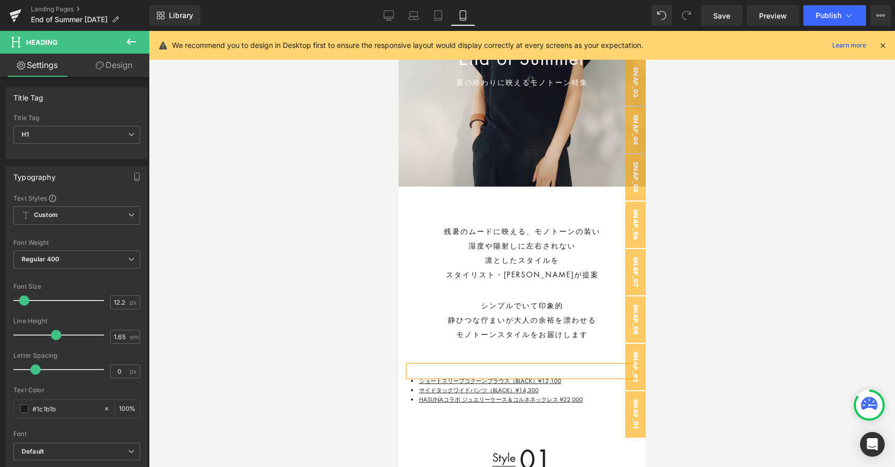
click at [674, 16] on div at bounding box center [673, 15] width 45 height 21
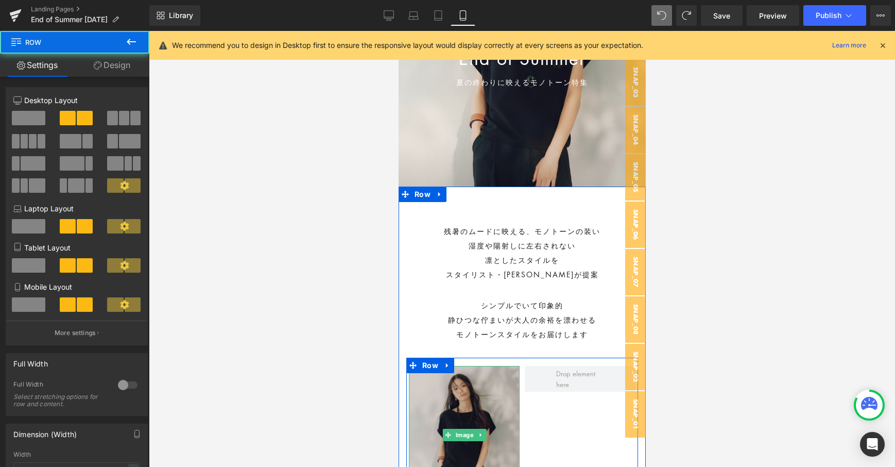
click at [444, 384] on img at bounding box center [463, 435] width 111 height 139
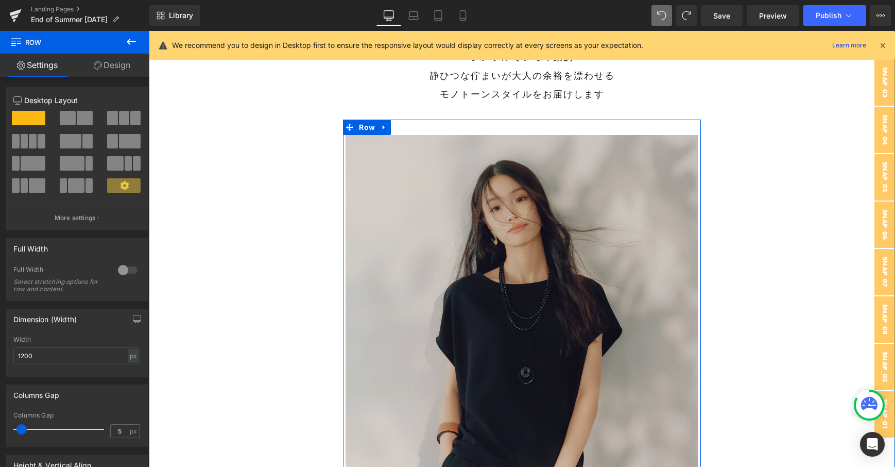
scroll to position [551, 0]
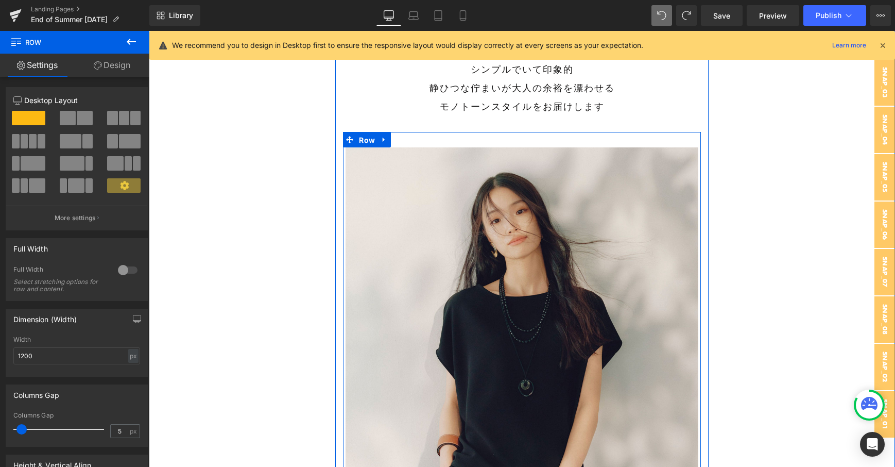
click at [368, 139] on span "Row" at bounding box center [366, 139] width 21 height 15
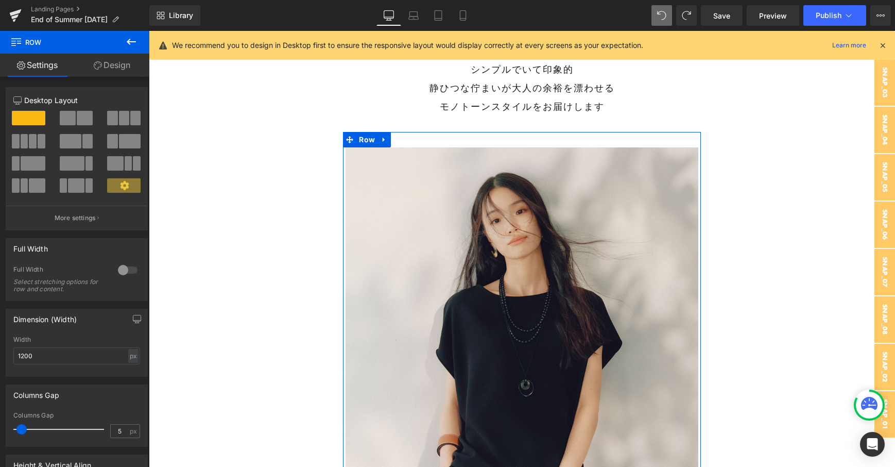
click at [109, 145] on span at bounding box center [112, 141] width 10 height 14
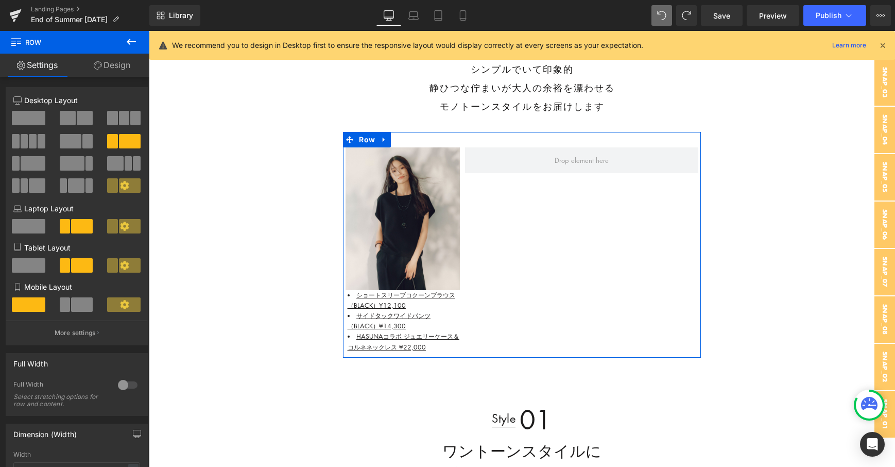
click at [62, 311] on span at bounding box center [65, 304] width 10 height 14
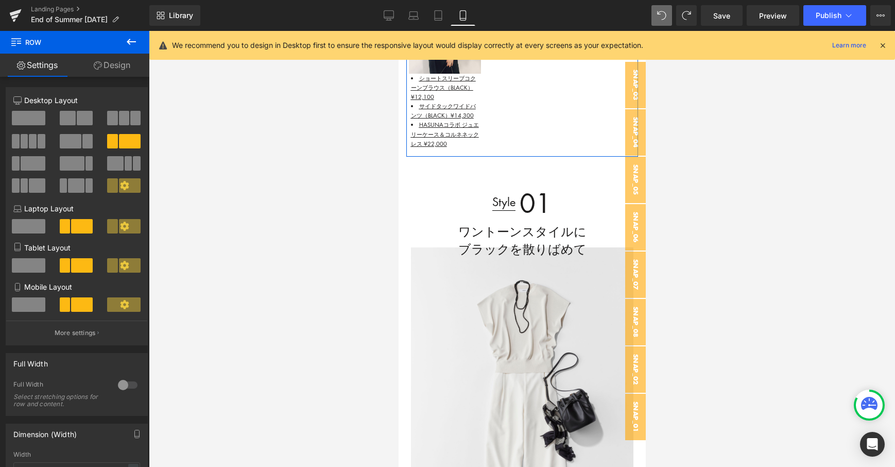
scroll to position [394, 0]
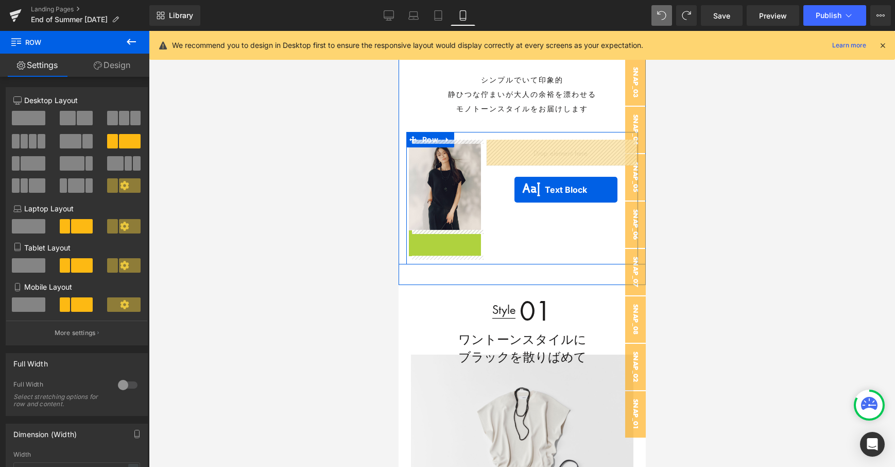
drag, startPoint x: 438, startPoint y: 269, endPoint x: 514, endPoint y: 190, distance: 110.0
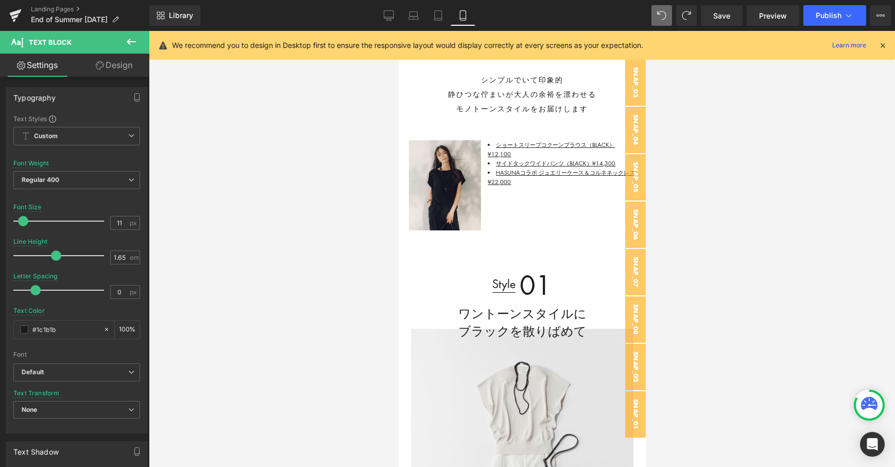
click at [325, 245] on div at bounding box center [522, 249] width 746 height 436
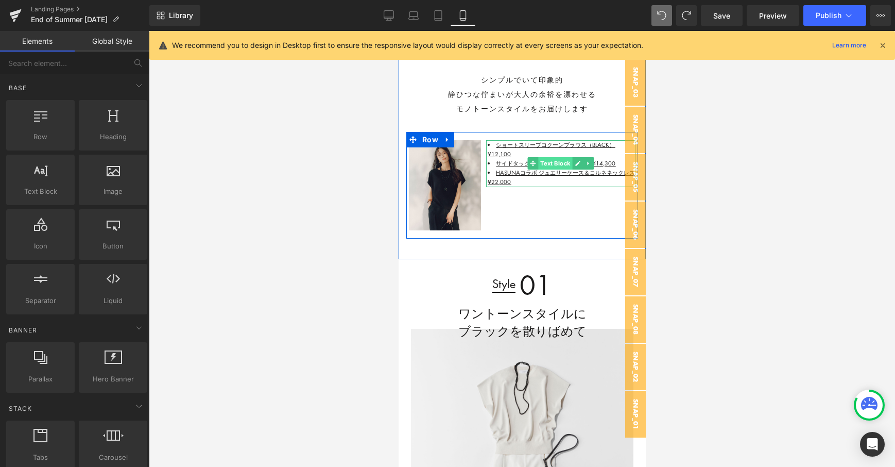
click at [547, 163] on span "Text Block" at bounding box center [555, 163] width 34 height 12
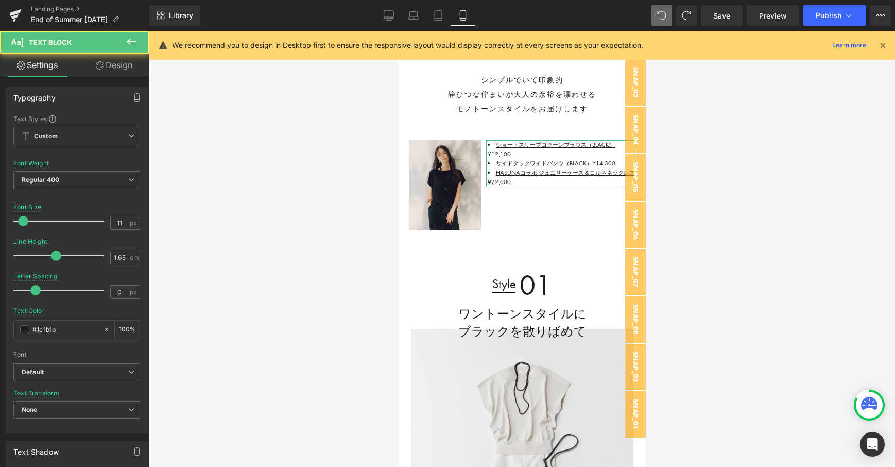
click at [119, 57] on link "Design" at bounding box center [114, 65] width 75 height 23
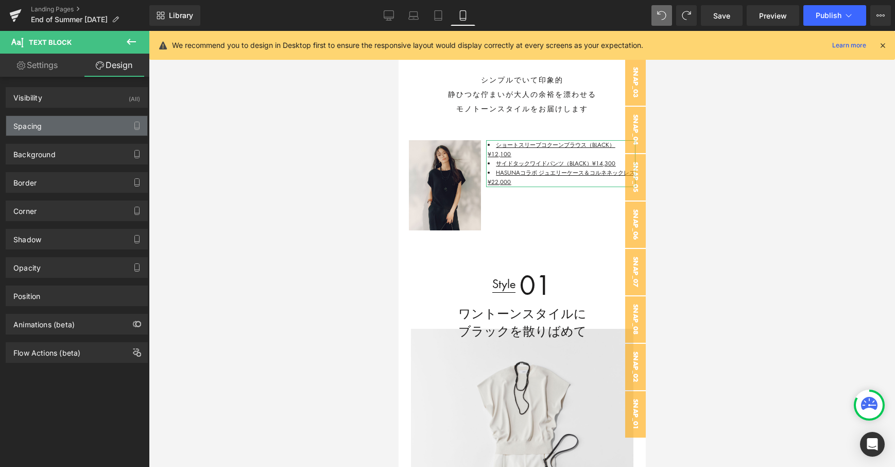
click at [72, 122] on div "Spacing" at bounding box center [76, 126] width 141 height 20
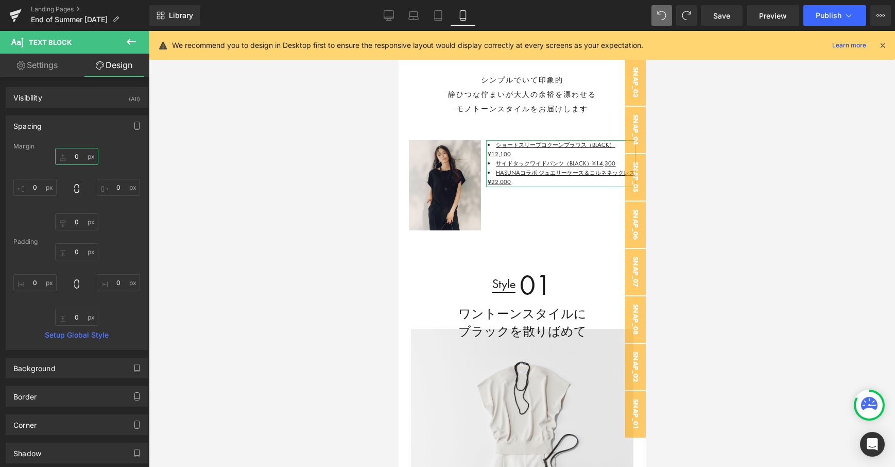
click at [81, 160] on input "text" at bounding box center [76, 156] width 43 height 17
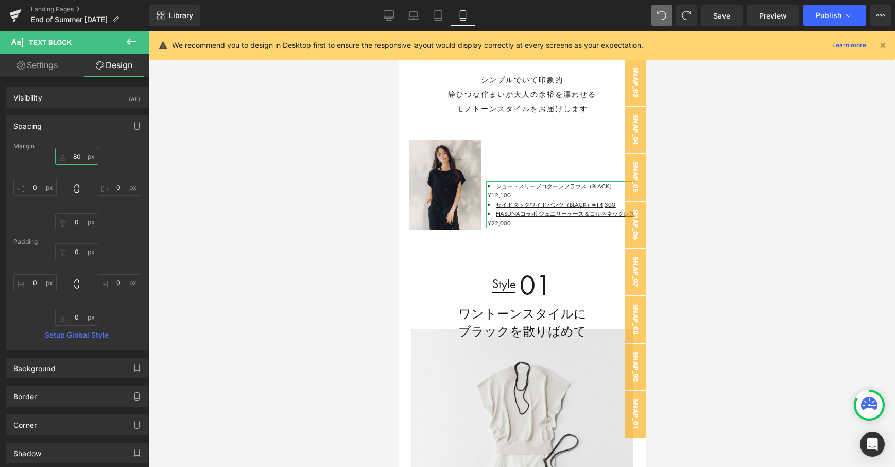
click at [87, 157] on input "80" at bounding box center [76, 156] width 43 height 17
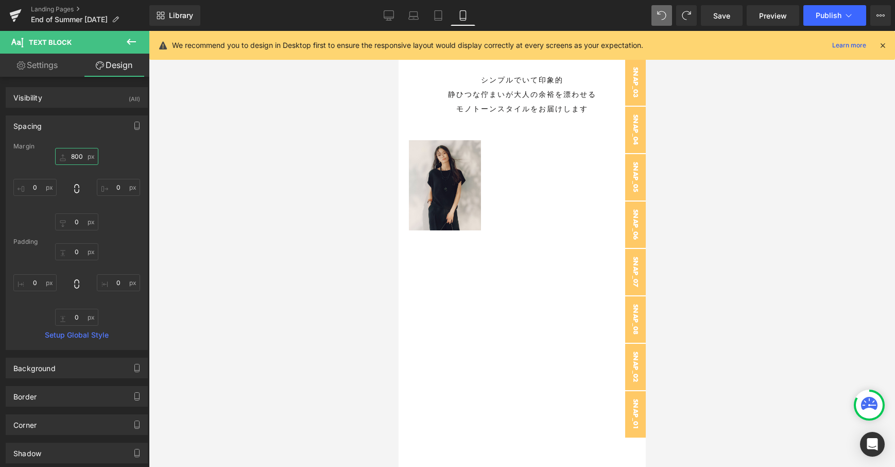
click at [77, 152] on input "800" at bounding box center [76, 156] width 43 height 17
type input "0"
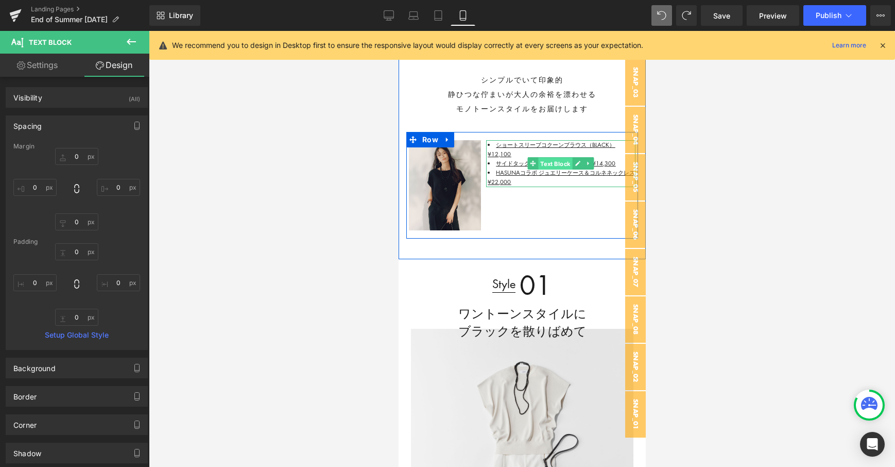
click at [557, 164] on span "Text Block" at bounding box center [555, 164] width 34 height 12
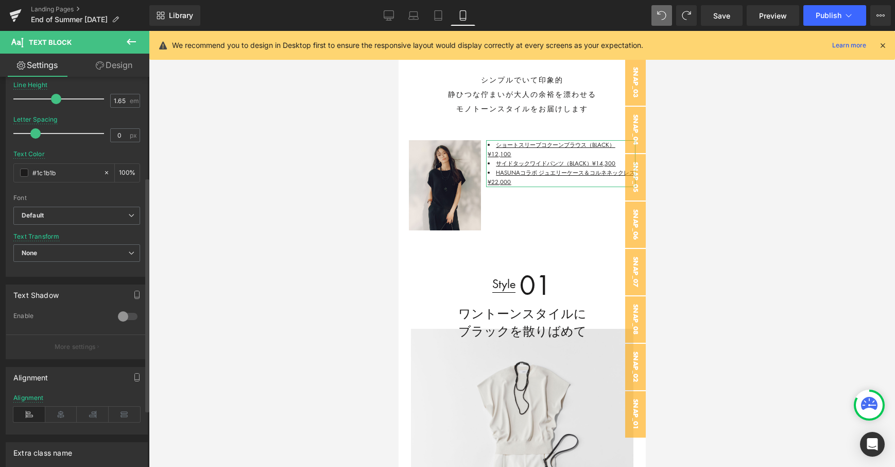
scroll to position [167, 0]
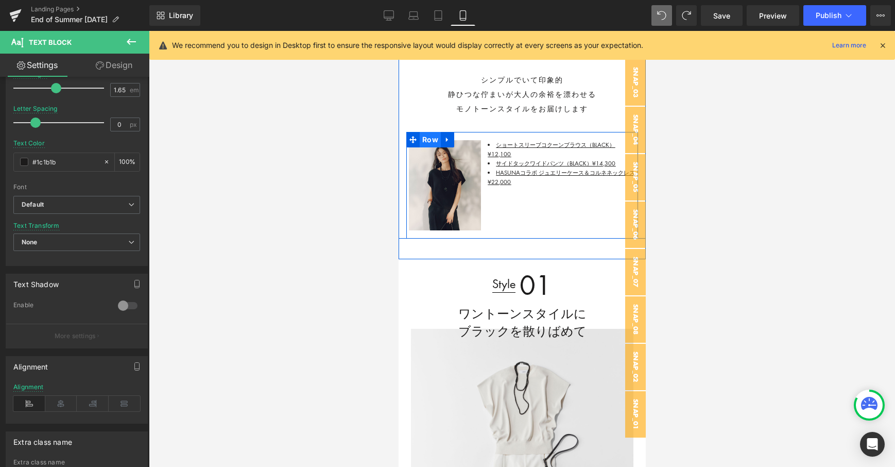
click at [432, 139] on span "Row" at bounding box center [429, 139] width 21 height 15
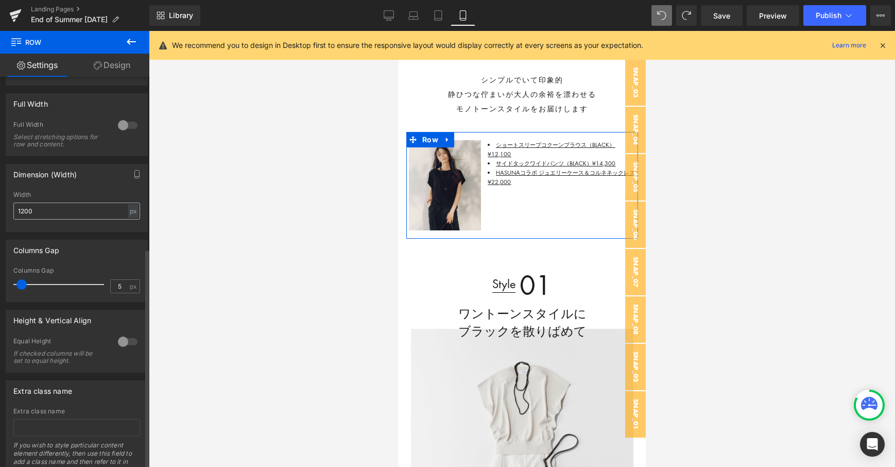
scroll to position [231, 0]
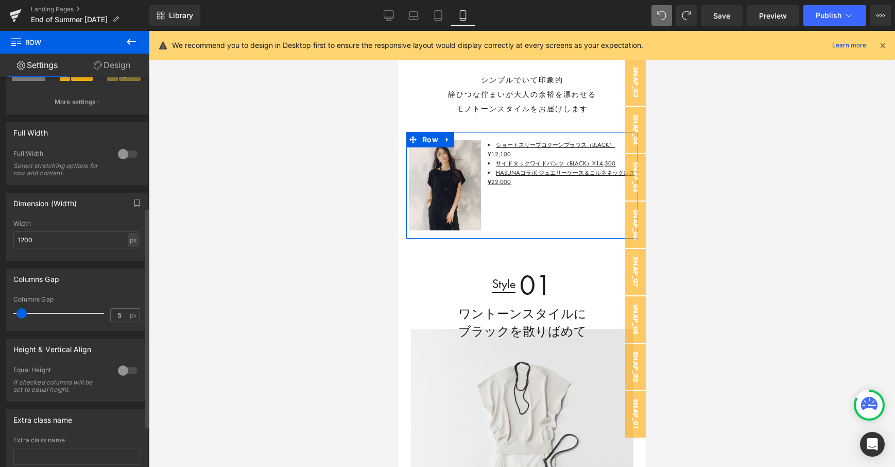
click at [131, 364] on div at bounding box center [127, 370] width 25 height 16
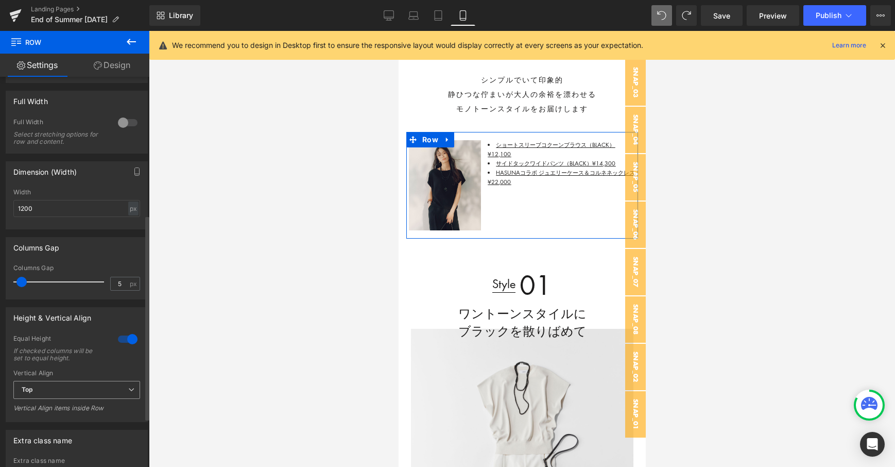
click at [53, 384] on span "Top" at bounding box center [76, 390] width 127 height 18
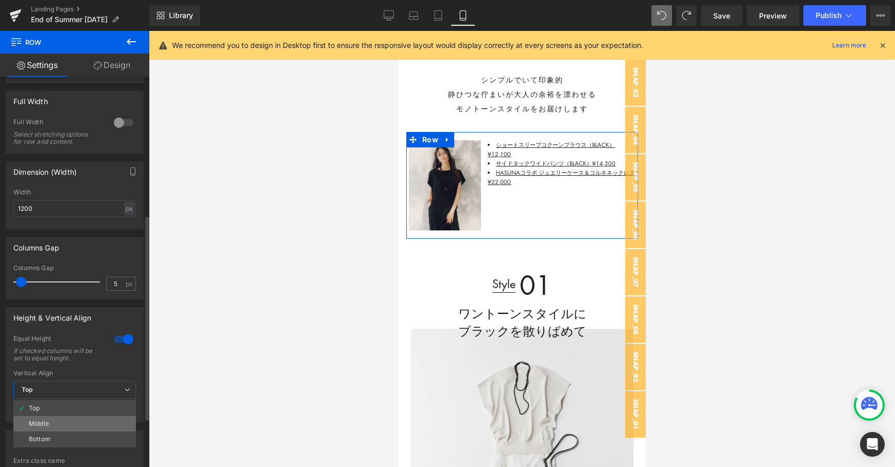
click at [47, 420] on div "Middle" at bounding box center [39, 423] width 20 height 7
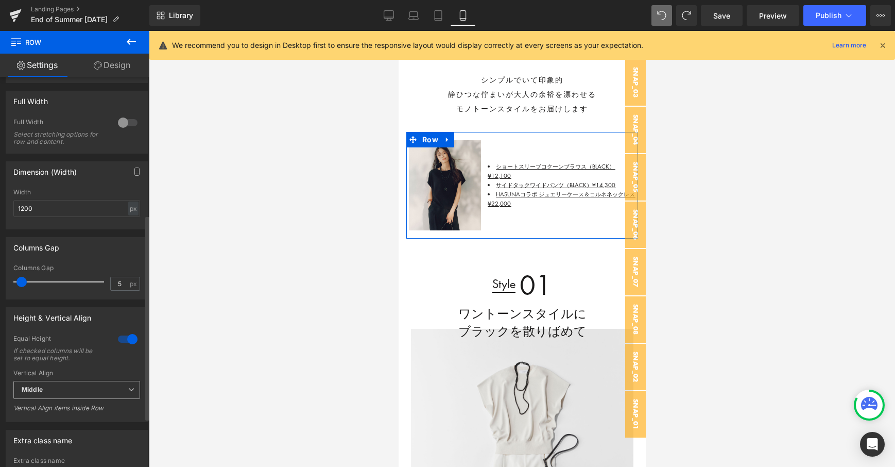
click at [46, 400] on div "Middle Top Middle Bottom" at bounding box center [76, 392] width 127 height 23
click at [46, 388] on span "Middle" at bounding box center [76, 390] width 127 height 18
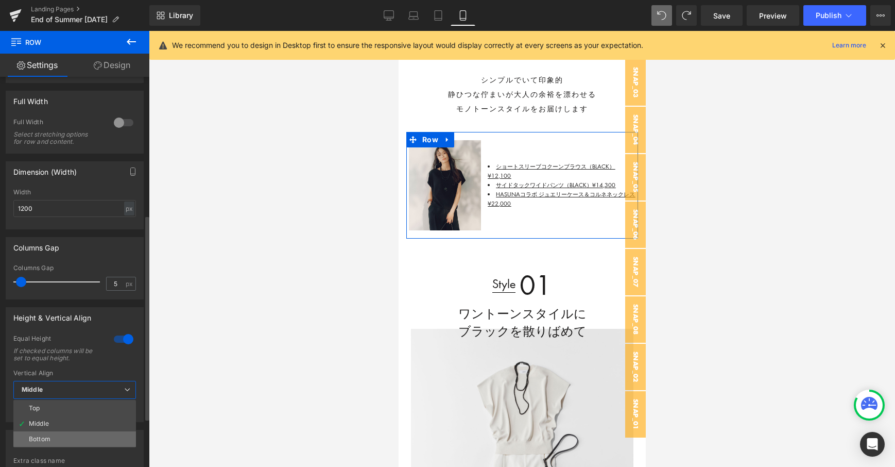
click at [68, 436] on li "Bottom" at bounding box center [74, 438] width 123 height 15
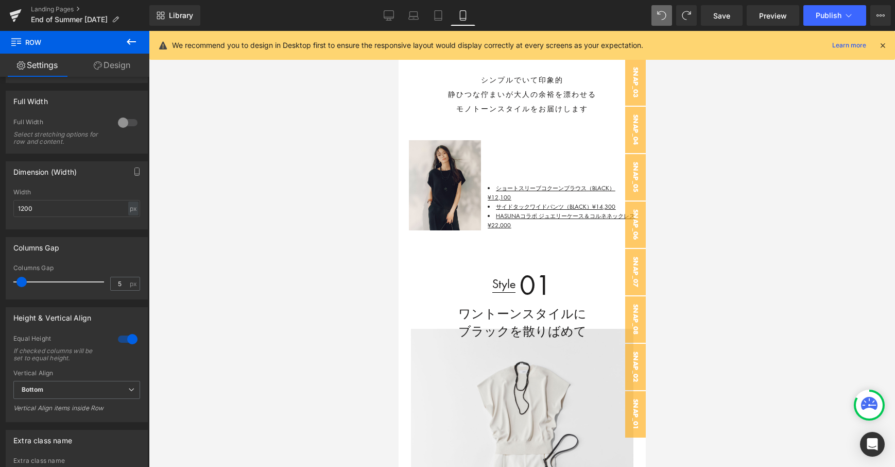
click at [132, 42] on icon at bounding box center [131, 42] width 9 height 6
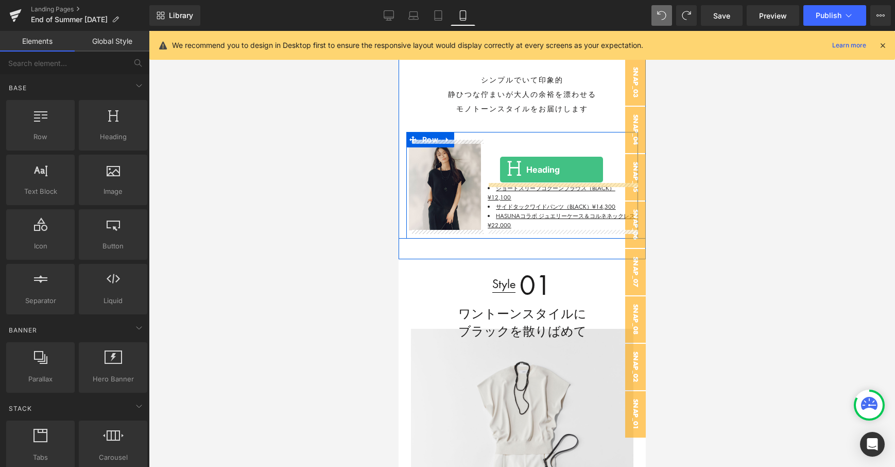
drag, startPoint x: 512, startPoint y: 146, endPoint x: 500, endPoint y: 173, distance: 30.0
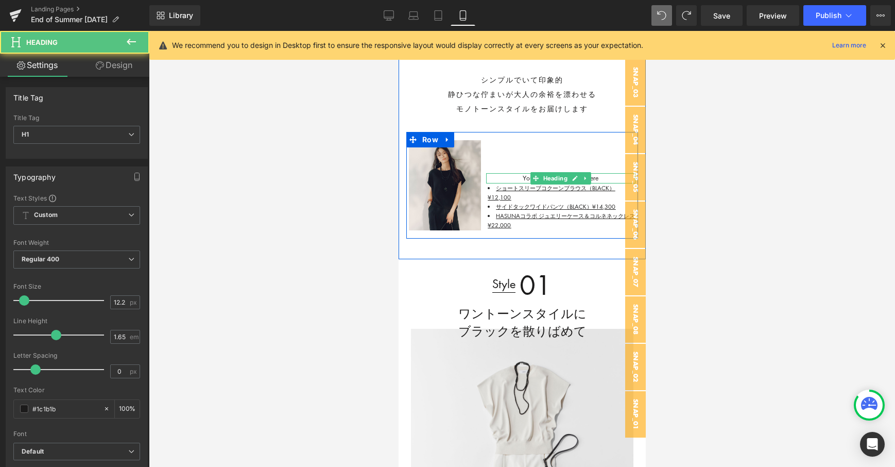
click at [523, 178] on h1 "Your heading text goes here" at bounding box center [560, 178] width 149 height 10
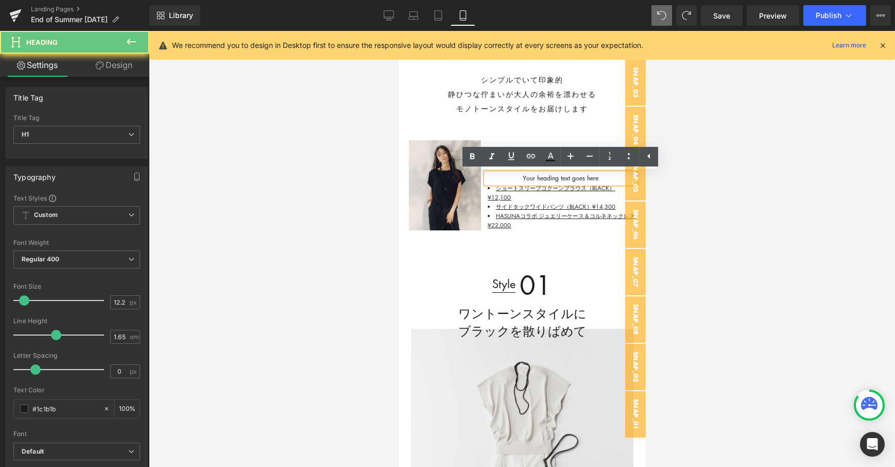
click at [523, 178] on h1 "Your heading text goes here" at bounding box center [560, 178] width 149 height 10
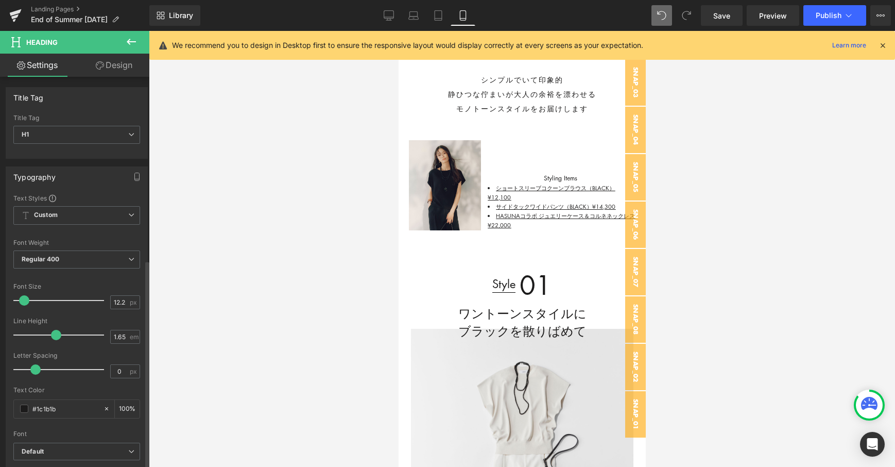
scroll to position [341, 0]
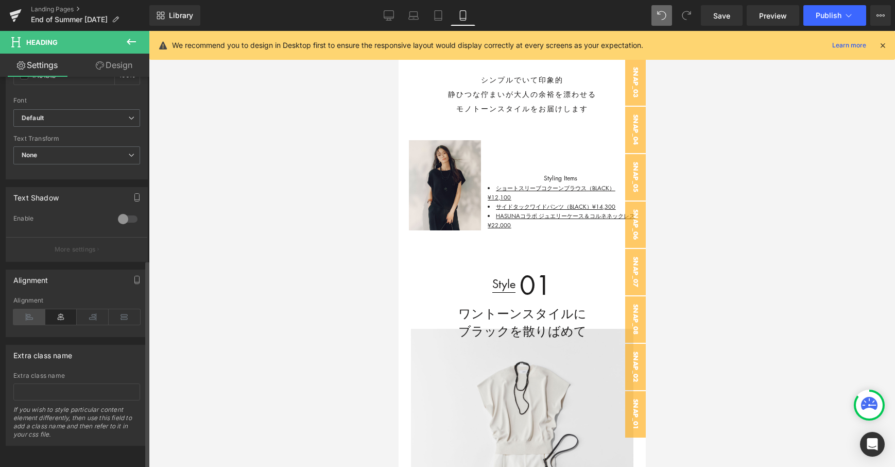
click at [36, 309] on icon at bounding box center [29, 316] width 32 height 15
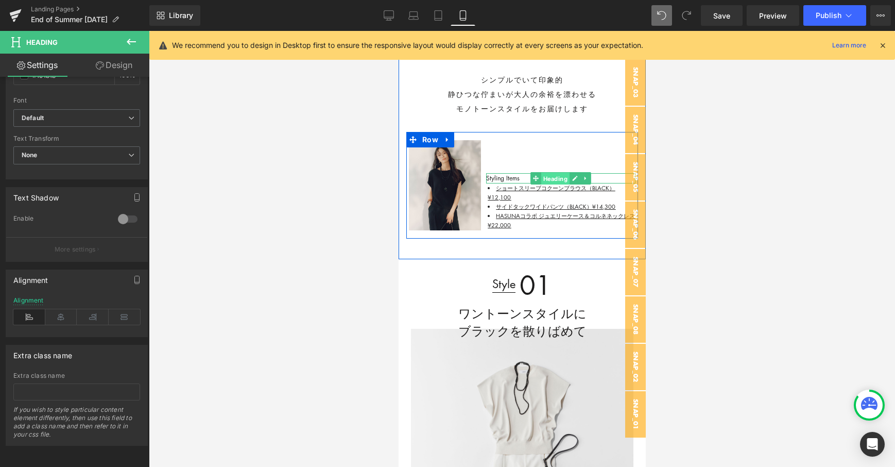
click at [558, 182] on span "Heading" at bounding box center [555, 178] width 28 height 12
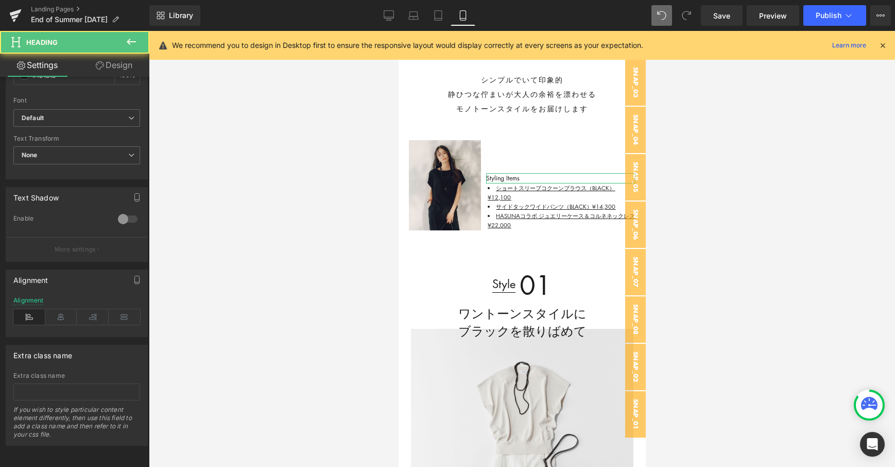
click at [118, 70] on link "Design" at bounding box center [114, 65] width 75 height 23
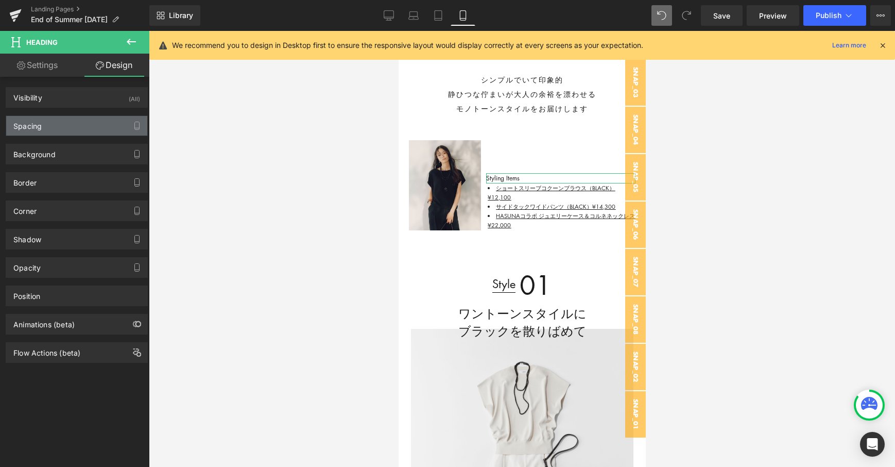
click at [87, 126] on div "Spacing" at bounding box center [76, 126] width 141 height 20
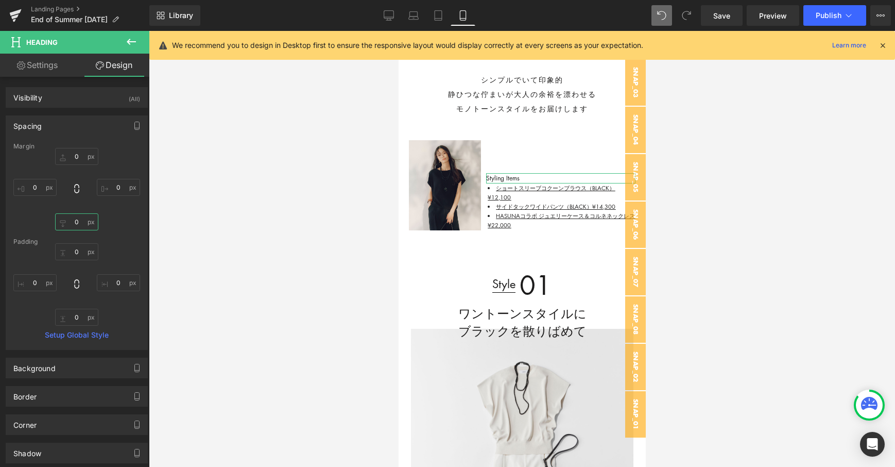
click at [84, 218] on input "0" at bounding box center [76, 221] width 43 height 17
click at [133, 123] on icon "button" at bounding box center [137, 126] width 8 height 8
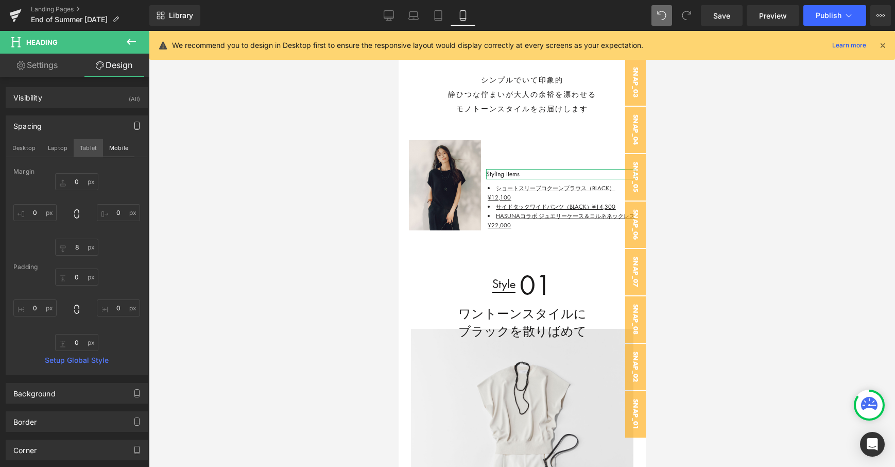
click at [87, 143] on button "Tablet" at bounding box center [88, 148] width 29 height 18
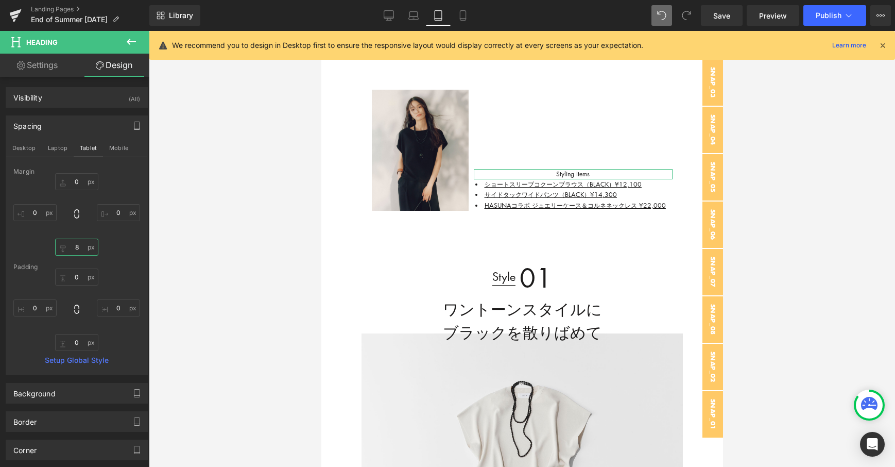
click at [81, 249] on input "8" at bounding box center [76, 246] width 43 height 17
click at [62, 151] on button "Laptop" at bounding box center [58, 148] width 32 height 18
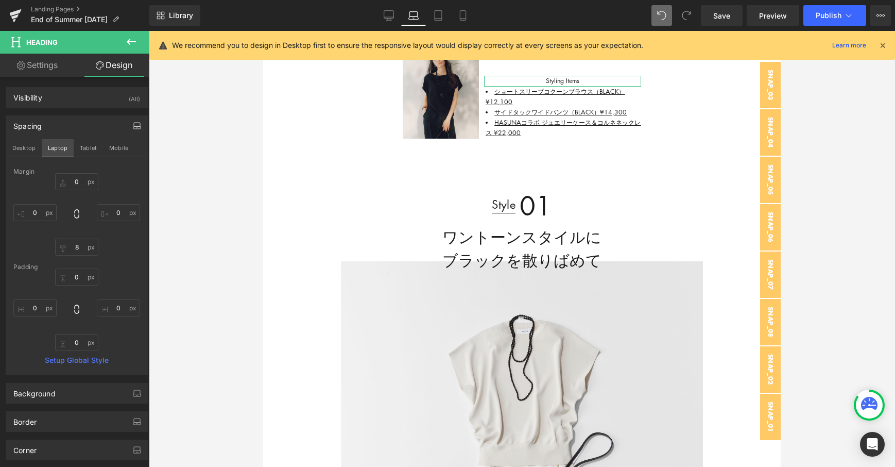
scroll to position [496, 0]
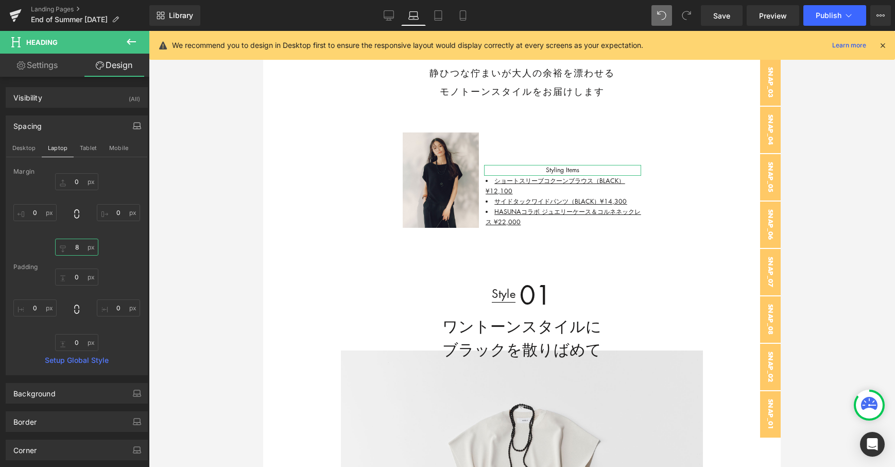
click at [86, 246] on input "8" at bounding box center [76, 246] width 43 height 17
click at [18, 135] on div "Spacing Desktop Laptop Tablet Mobile [GEOGRAPHIC_DATA] 0 0 8 0 [GEOGRAPHIC_DATA…" at bounding box center [77, 245] width 142 height 260
click at [19, 141] on button "Desktop" at bounding box center [24, 148] width 36 height 18
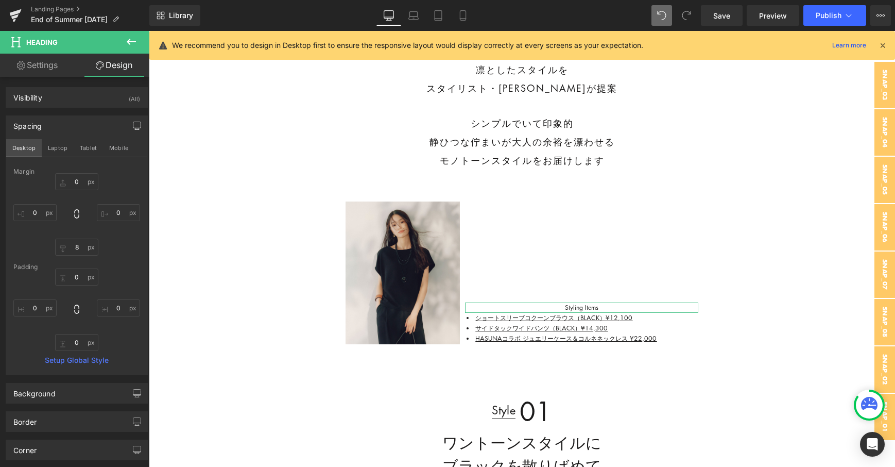
scroll to position [638, 0]
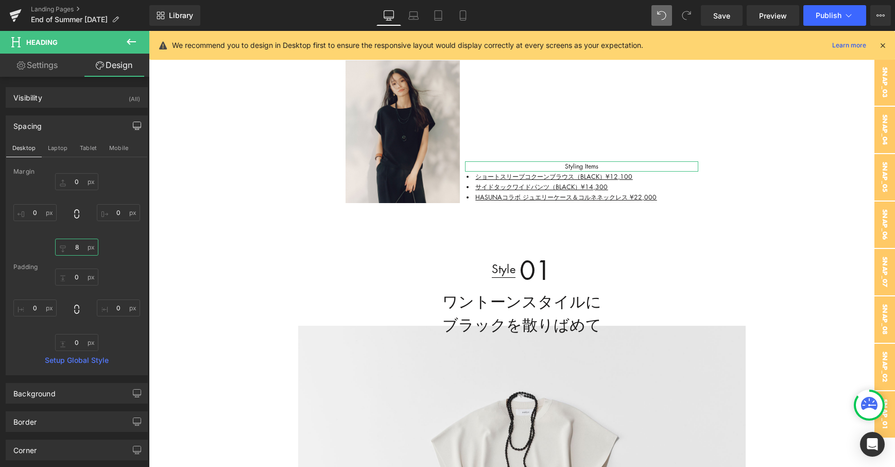
click at [85, 248] on input "8" at bounding box center [76, 246] width 43 height 17
type input "8"
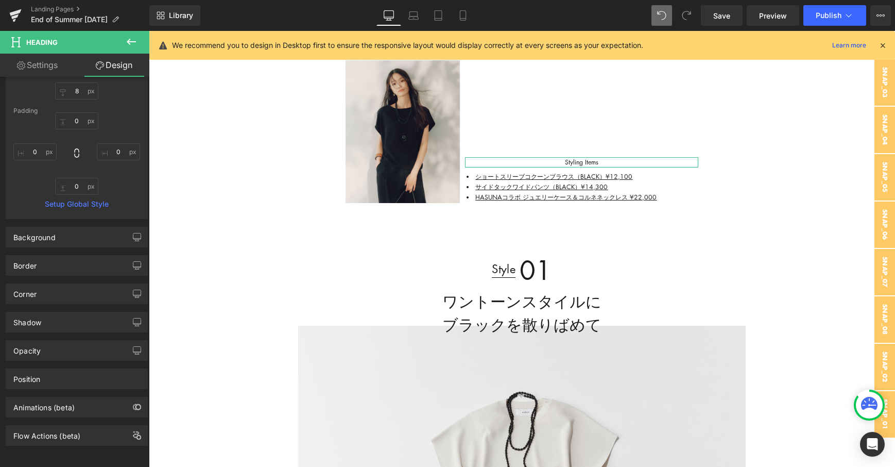
click at [37, 71] on link "Settings" at bounding box center [37, 65] width 75 height 23
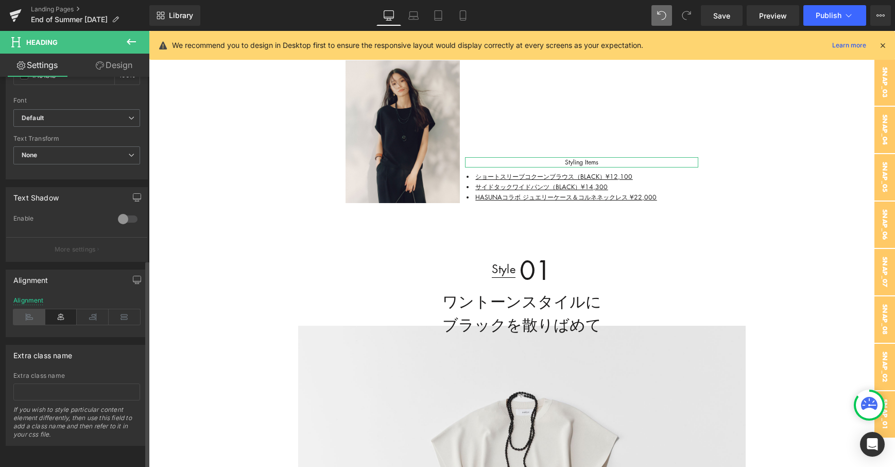
click at [31, 309] on icon at bounding box center [29, 316] width 32 height 15
click at [133, 276] on icon "button" at bounding box center [137, 280] width 8 height 8
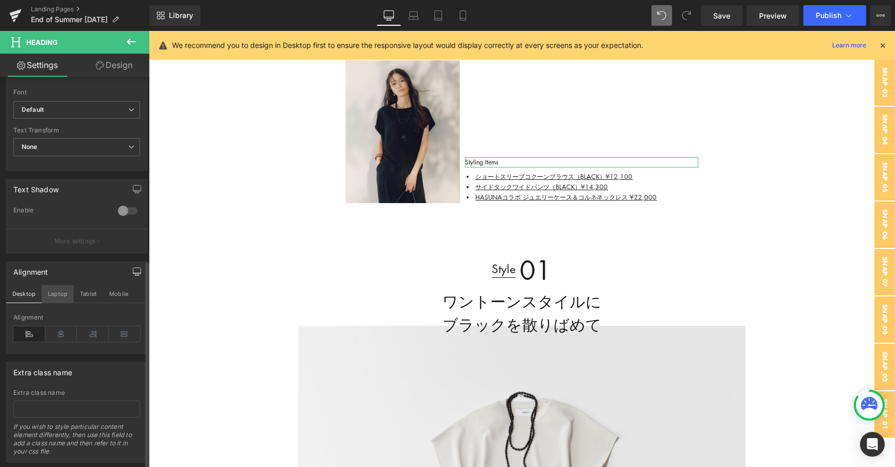
click at [51, 291] on button "Laptop" at bounding box center [58, 294] width 32 height 18
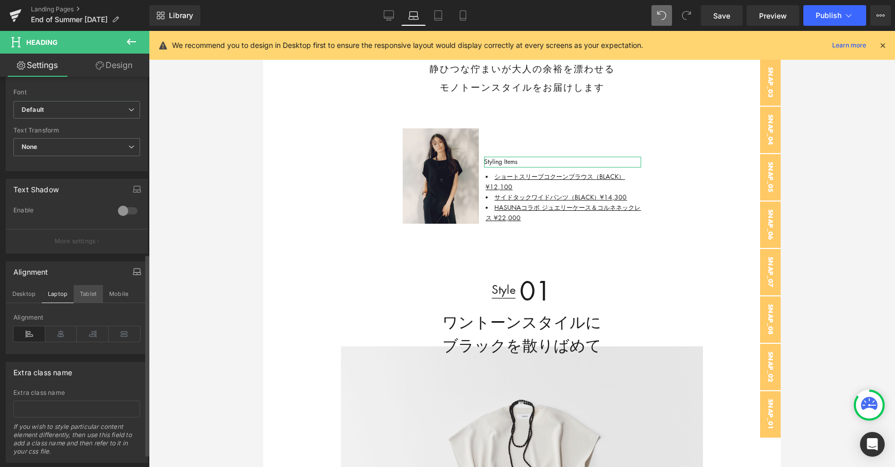
click at [81, 291] on button "Tablet" at bounding box center [88, 294] width 29 height 18
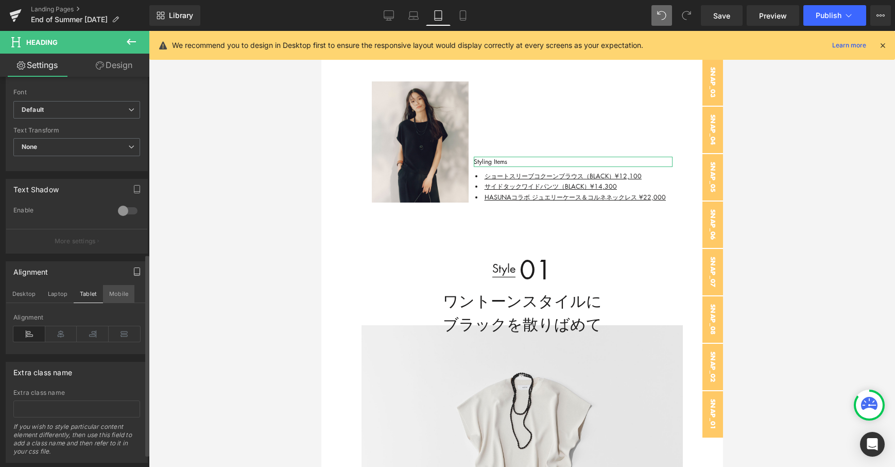
click at [107, 295] on button "Mobile" at bounding box center [118, 294] width 31 height 18
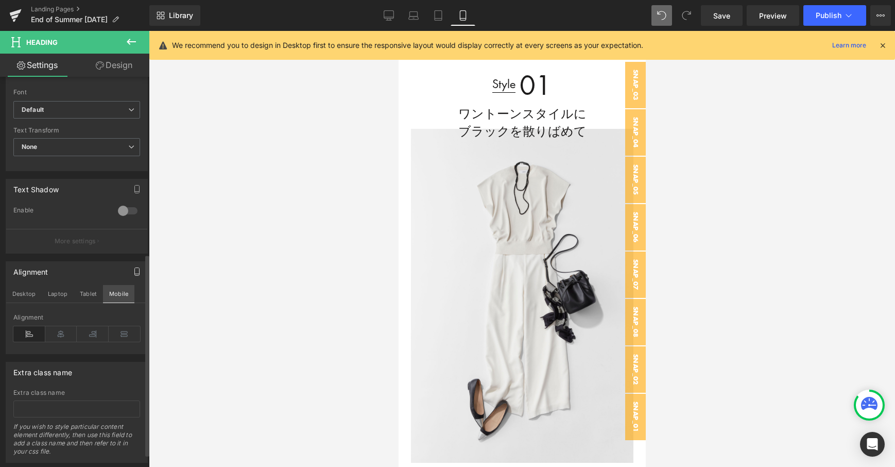
scroll to position [404, 0]
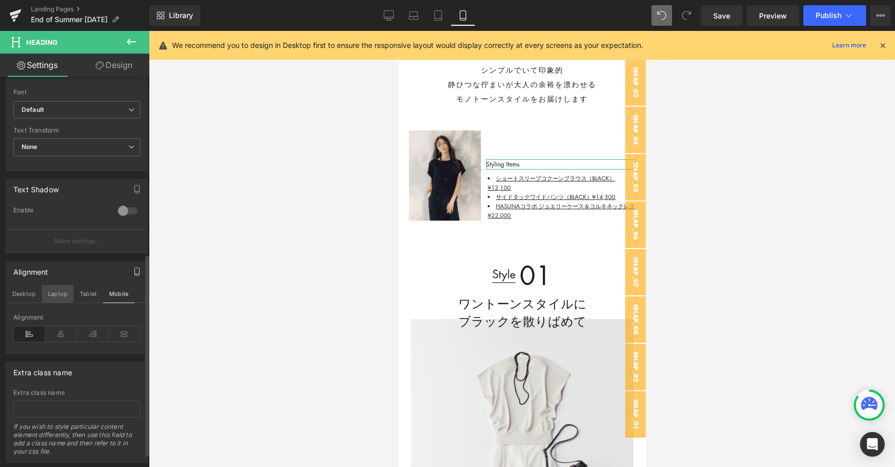
click at [58, 294] on button "Laptop" at bounding box center [58, 294] width 32 height 18
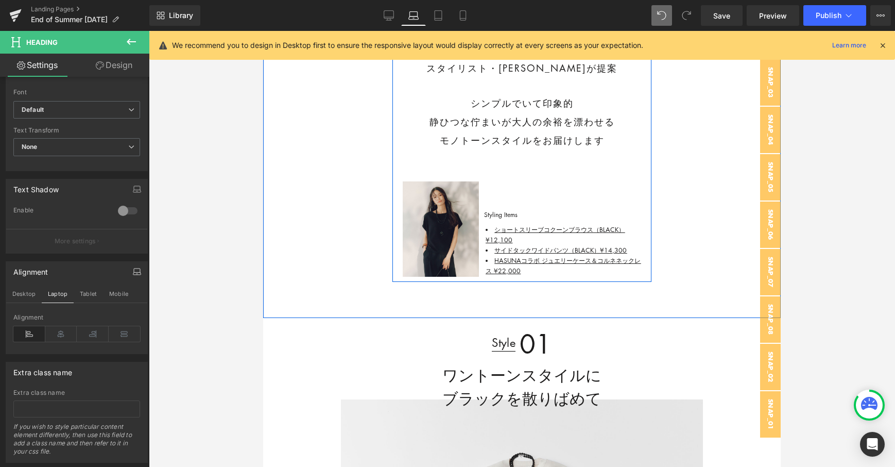
scroll to position [447, 0]
click at [393, 20] on icon at bounding box center [389, 15] width 10 height 10
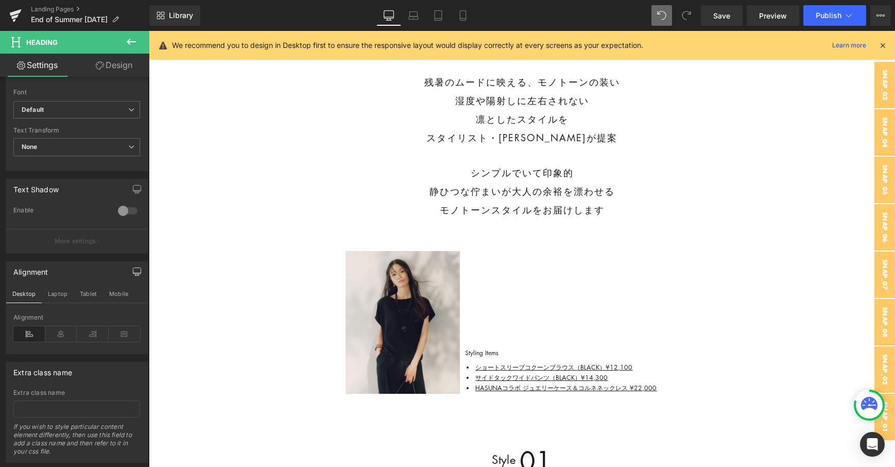
scroll to position [584, 0]
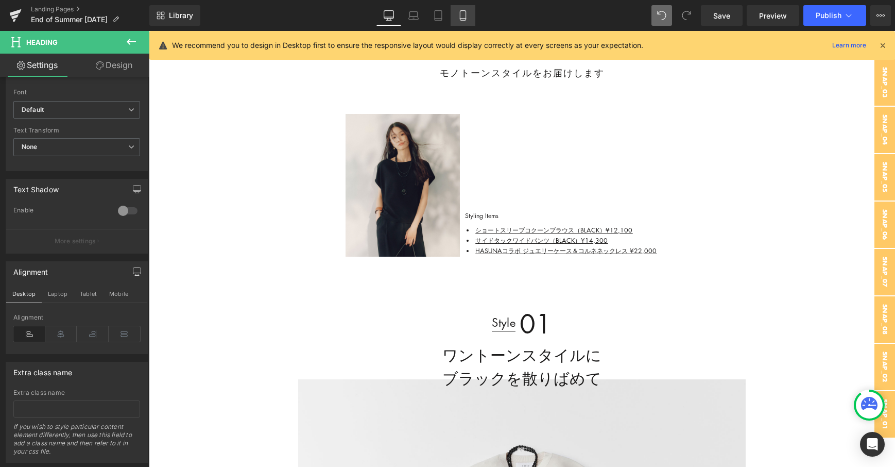
click at [462, 22] on link "Mobile" at bounding box center [463, 15] width 25 height 21
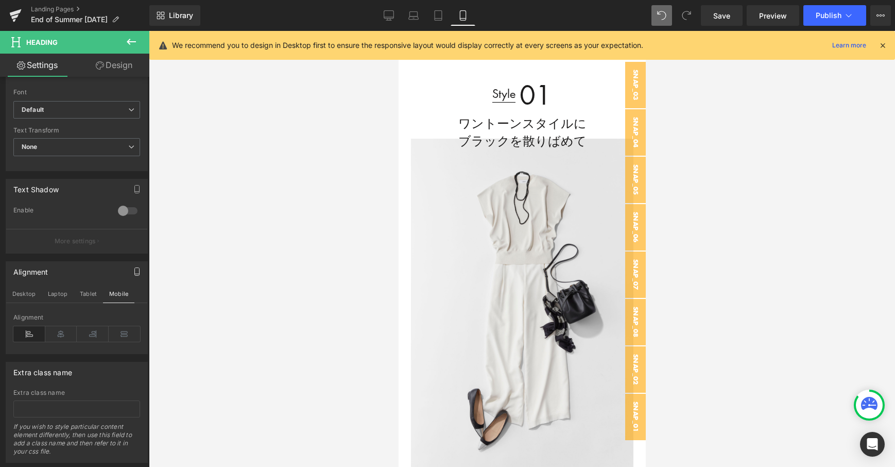
scroll to position [350, 0]
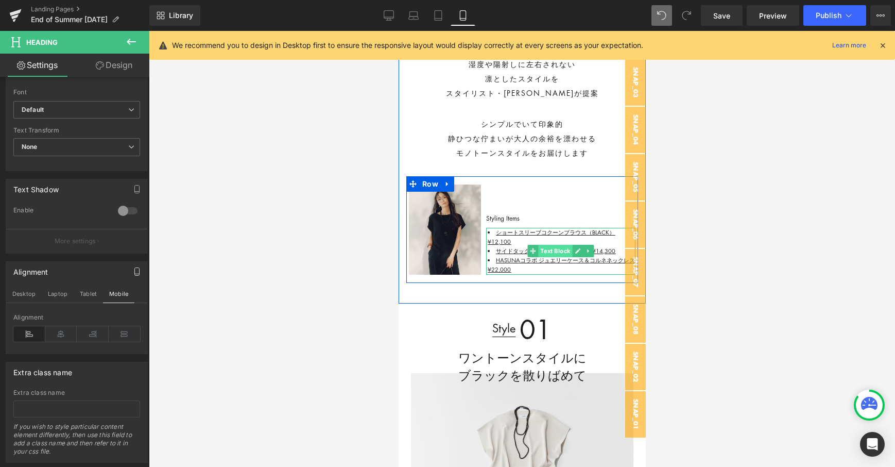
click at [552, 245] on span "Text Block" at bounding box center [555, 251] width 34 height 12
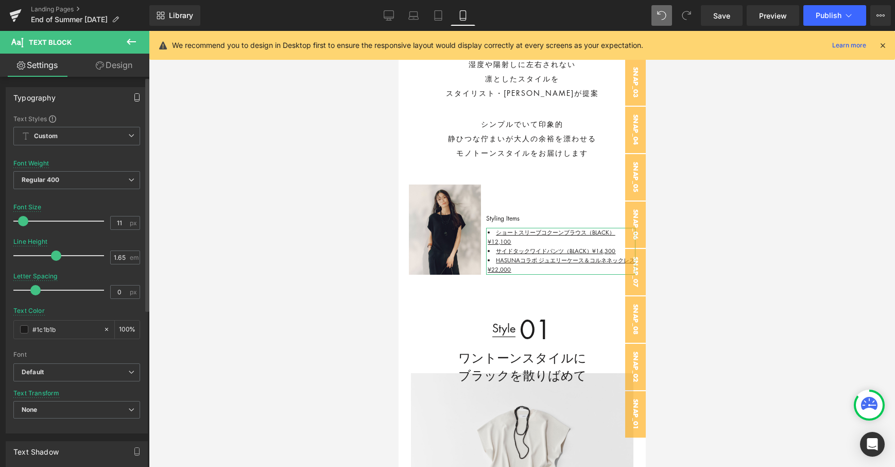
click at [136, 92] on button "button" at bounding box center [137, 98] width 16 height 20
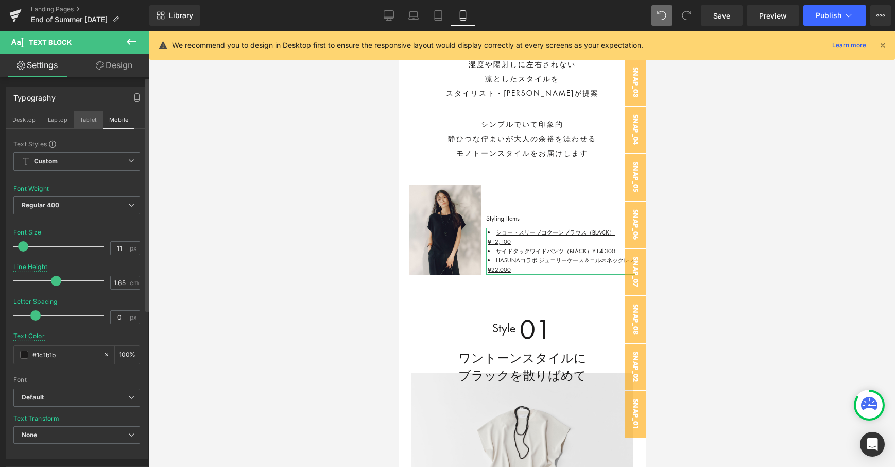
click at [90, 121] on button "Tablet" at bounding box center [88, 120] width 29 height 18
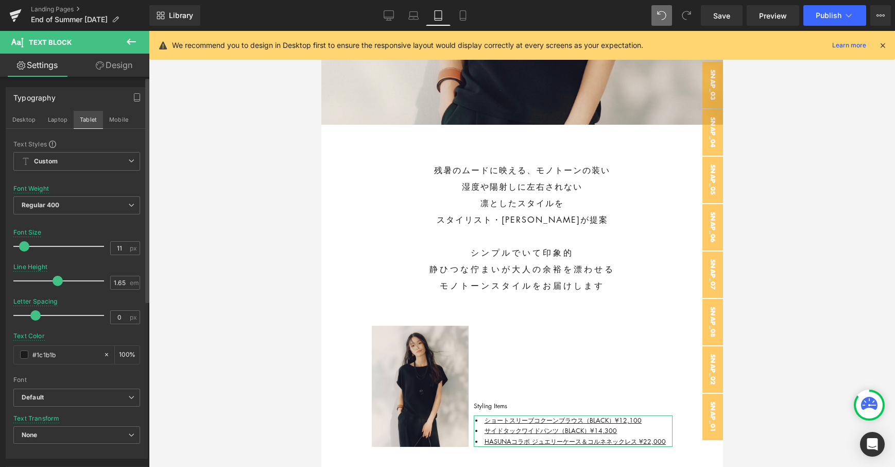
scroll to position [537, 0]
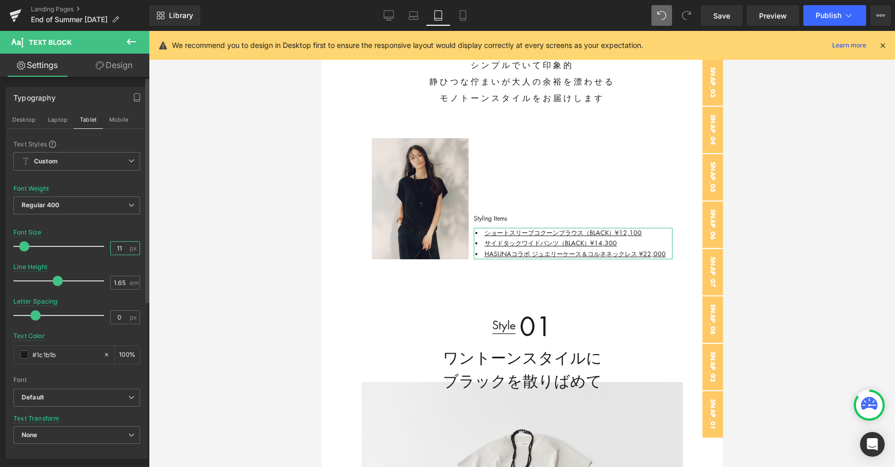
click at [114, 245] on input "11" at bounding box center [120, 248] width 18 height 13
click at [24, 118] on button "Desktop" at bounding box center [24, 120] width 36 height 18
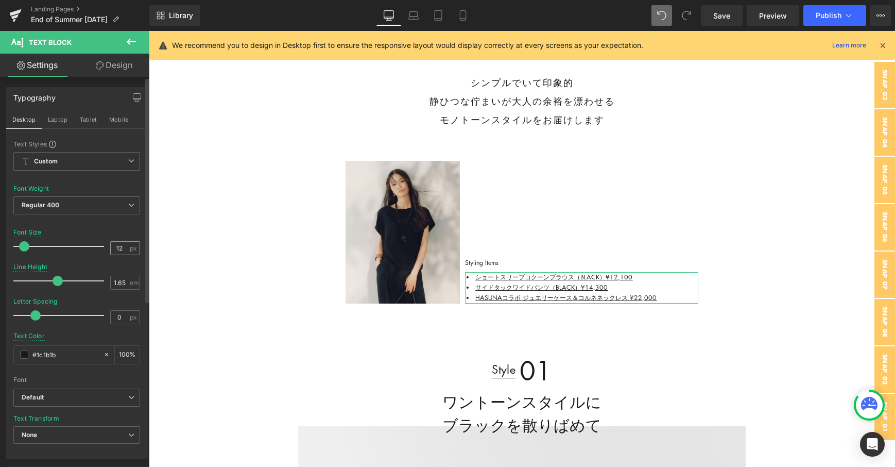
scroll to position [580, 0]
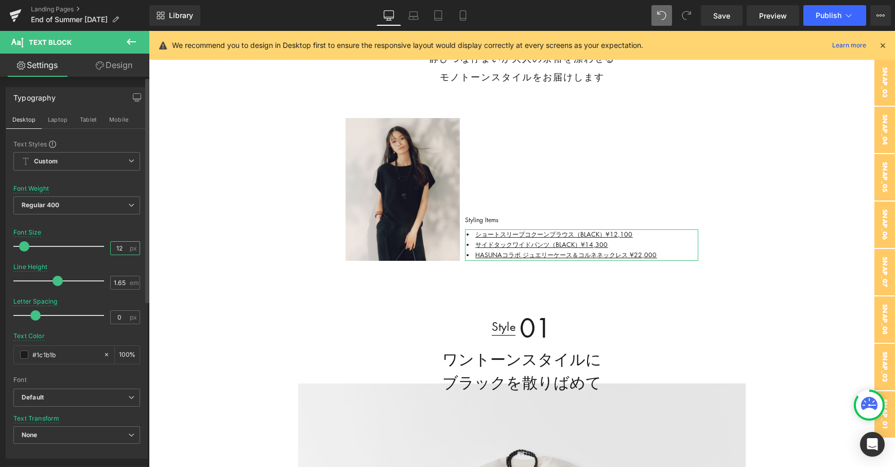
click at [114, 248] on input "12" at bounding box center [120, 248] width 18 height 13
click at [61, 119] on button "Laptop" at bounding box center [58, 120] width 32 height 18
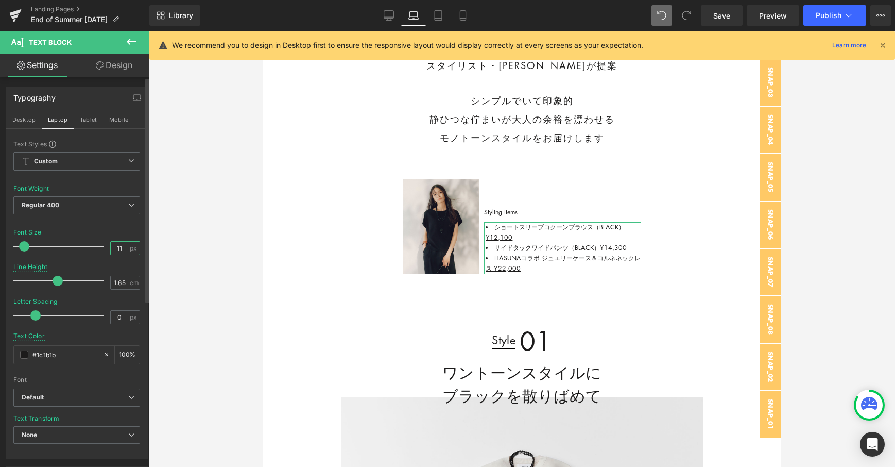
click at [120, 247] on input "11" at bounding box center [120, 248] width 18 height 13
click at [87, 125] on button "Tablet" at bounding box center [88, 120] width 29 height 18
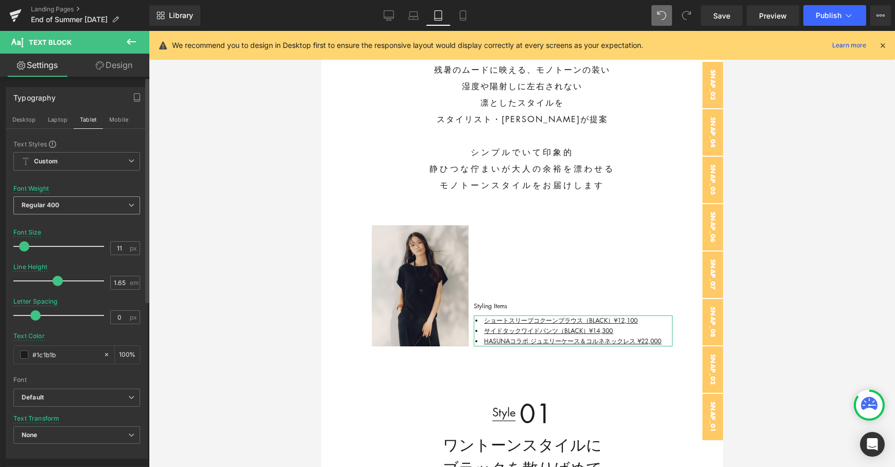
scroll to position [529, 0]
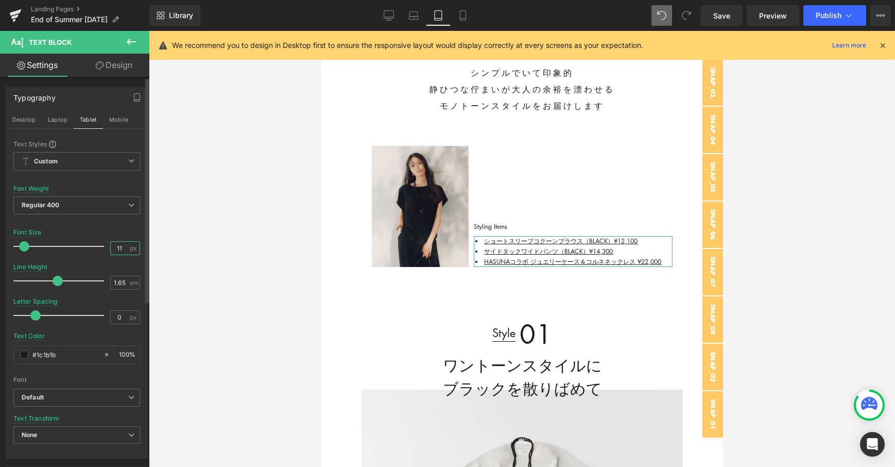
click at [116, 251] on input "11" at bounding box center [120, 248] width 18 height 13
type input "11"
click at [115, 113] on button "Mobile" at bounding box center [118, 120] width 31 height 18
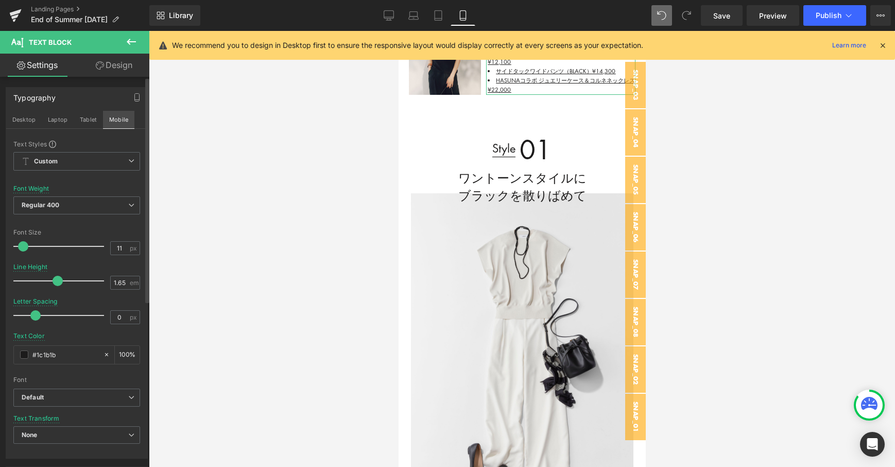
scroll to position [338, 0]
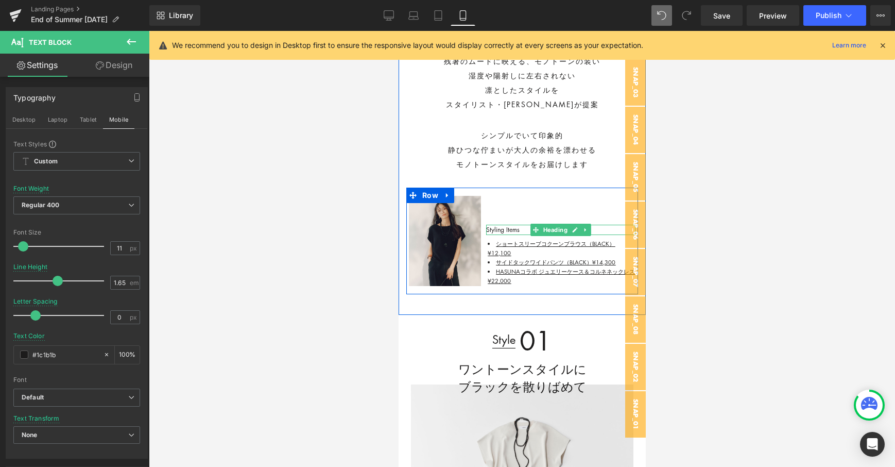
click at [499, 228] on h1 "Styling Items" at bounding box center [560, 230] width 149 height 10
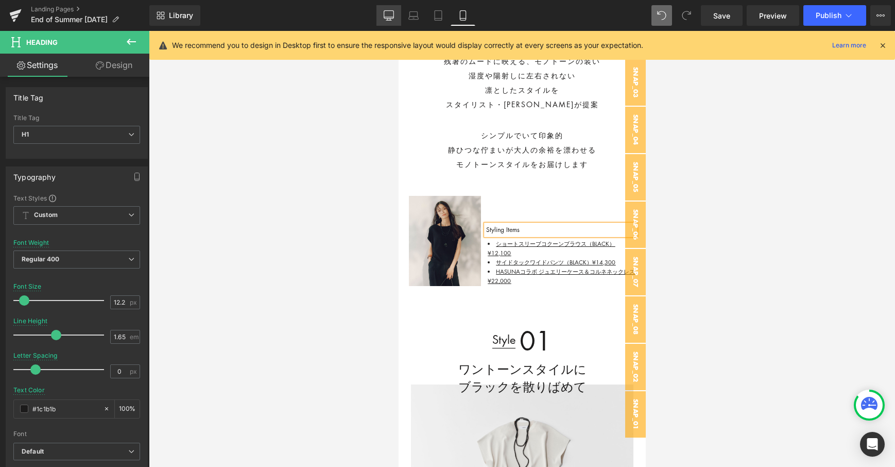
click at [385, 7] on link "Desktop" at bounding box center [388, 15] width 25 height 21
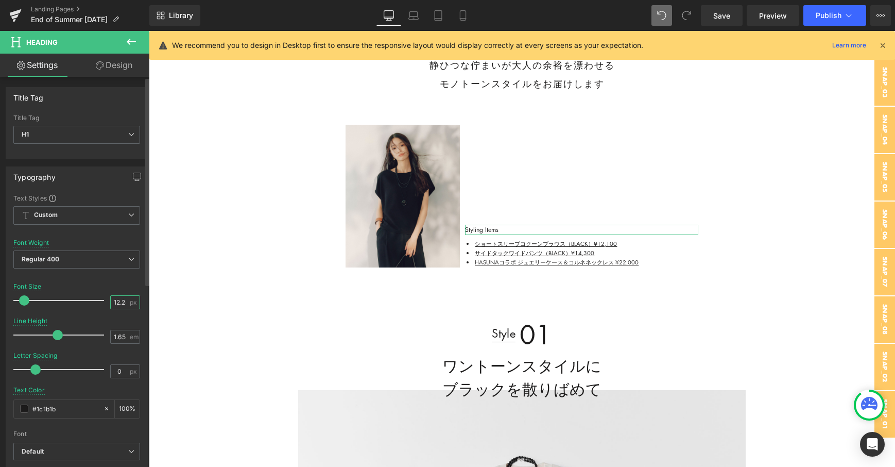
click at [119, 303] on input "12.25" at bounding box center [120, 302] width 18 height 13
click at [118, 174] on div "Typography" at bounding box center [76, 177] width 141 height 20
click at [139, 174] on button "button" at bounding box center [137, 177] width 16 height 20
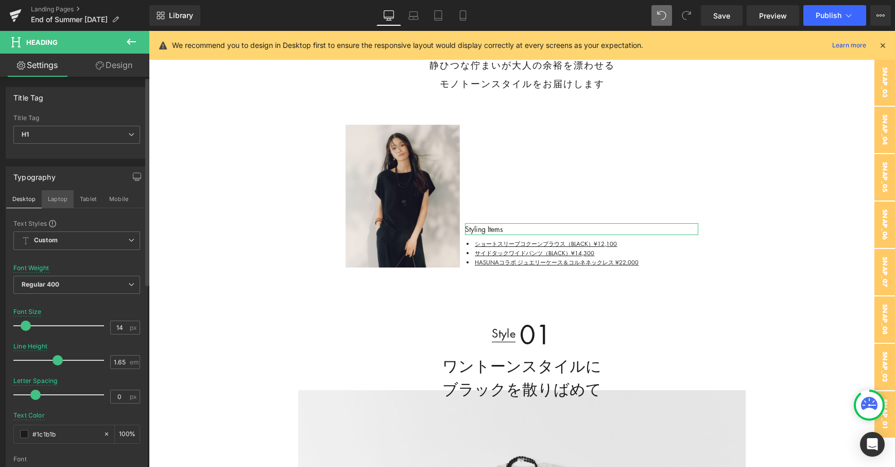
click at [64, 194] on button "Laptop" at bounding box center [58, 199] width 32 height 18
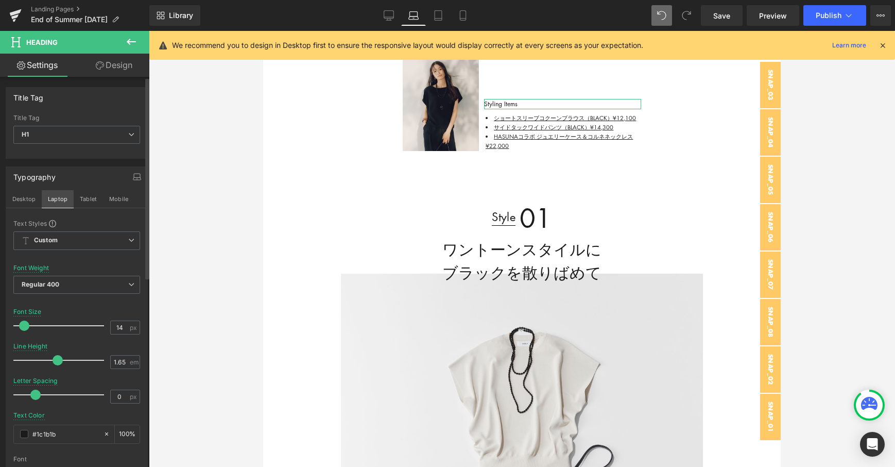
scroll to position [449, 0]
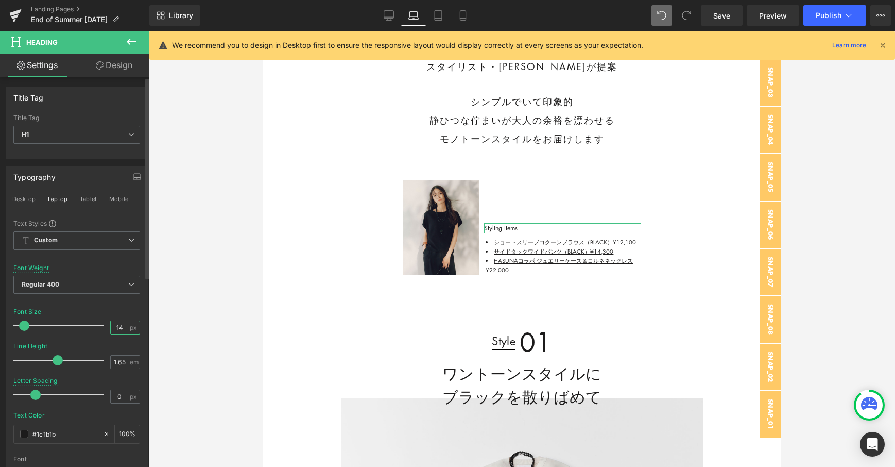
click at [116, 329] on input "14" at bounding box center [120, 327] width 18 height 13
click at [87, 200] on button "Tablet" at bounding box center [88, 199] width 29 height 18
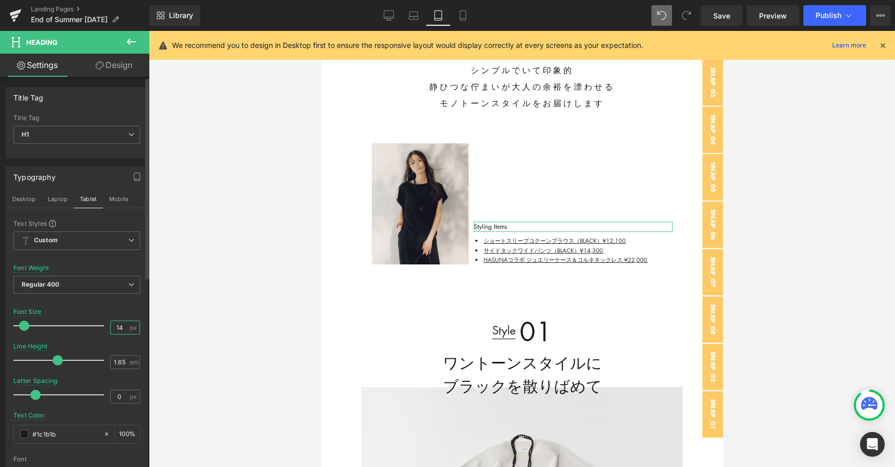
click at [118, 329] on input "14" at bounding box center [120, 327] width 18 height 13
click at [115, 200] on button "Mobile" at bounding box center [118, 199] width 31 height 18
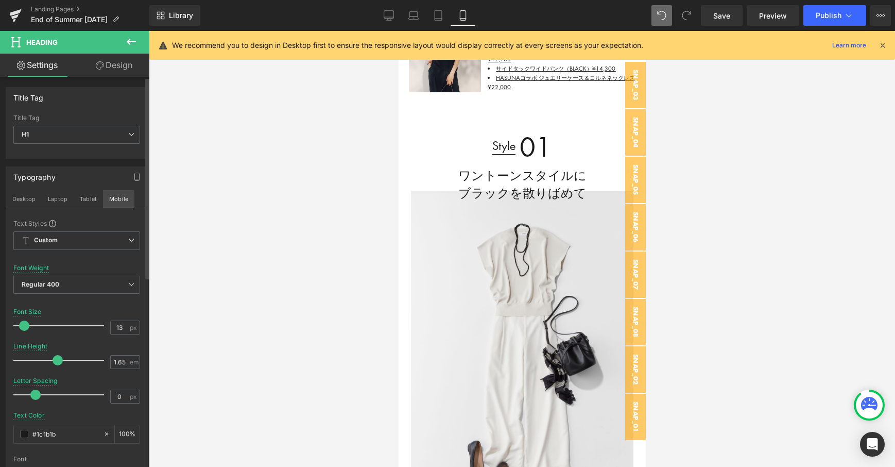
scroll to position [342, 0]
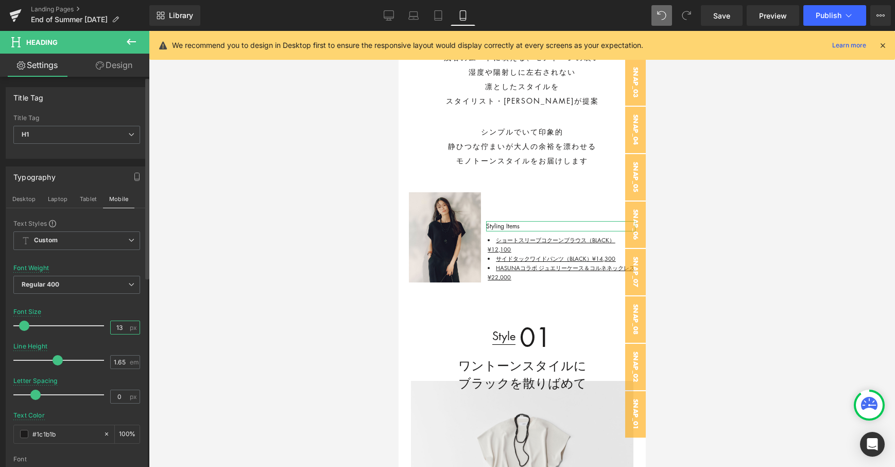
click at [120, 321] on input "13" at bounding box center [120, 327] width 18 height 13
type input "13"
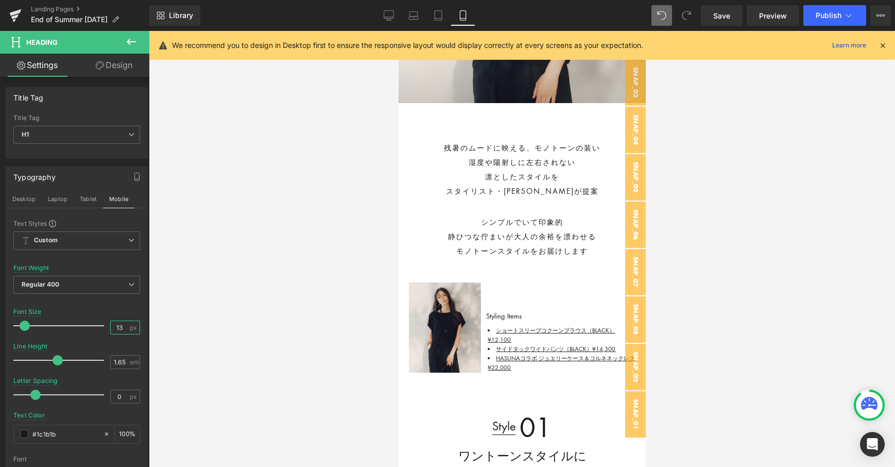
scroll to position [251, 0]
click at [816, 8] on button "Publish" at bounding box center [834, 15] width 63 height 21
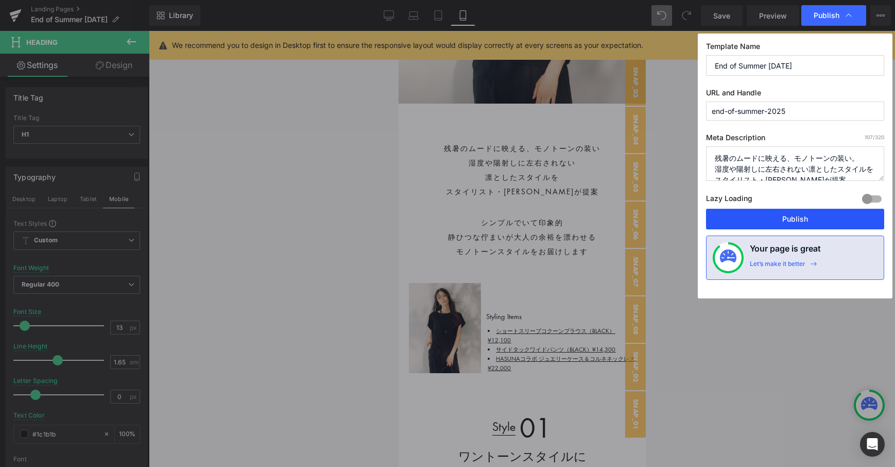
click at [740, 227] on button "Publish" at bounding box center [795, 219] width 178 height 21
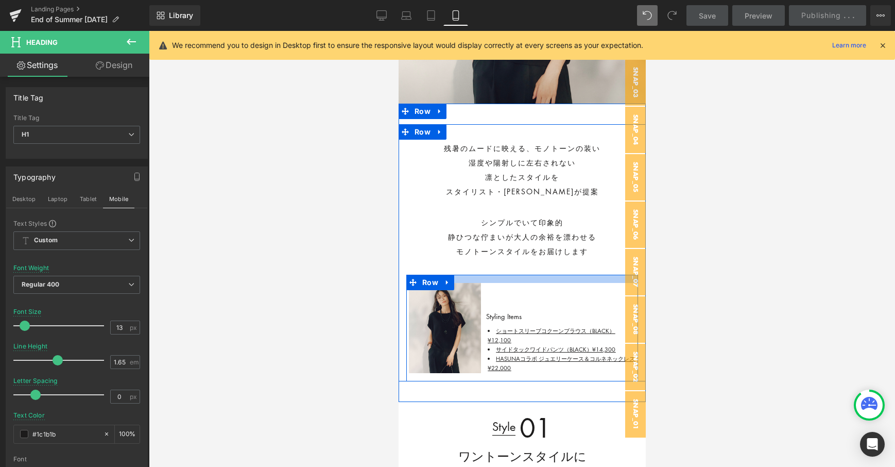
scroll to position [0, 0]
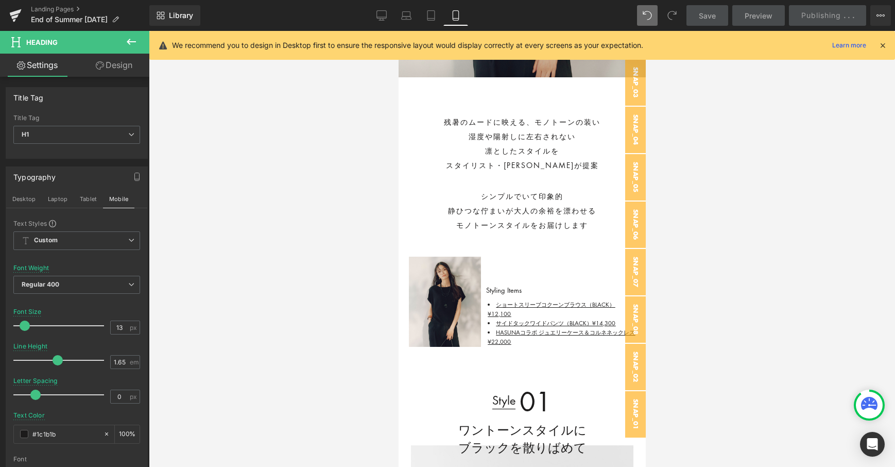
scroll to position [278, 0]
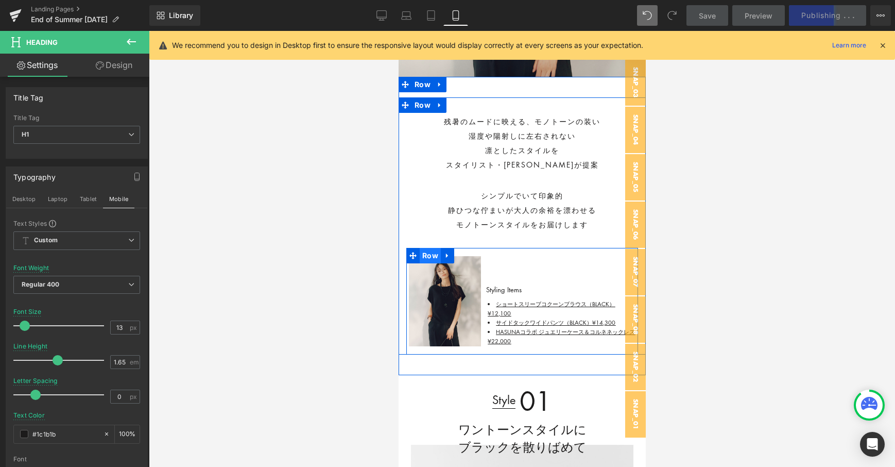
click at [432, 252] on span "Row" at bounding box center [429, 255] width 21 height 15
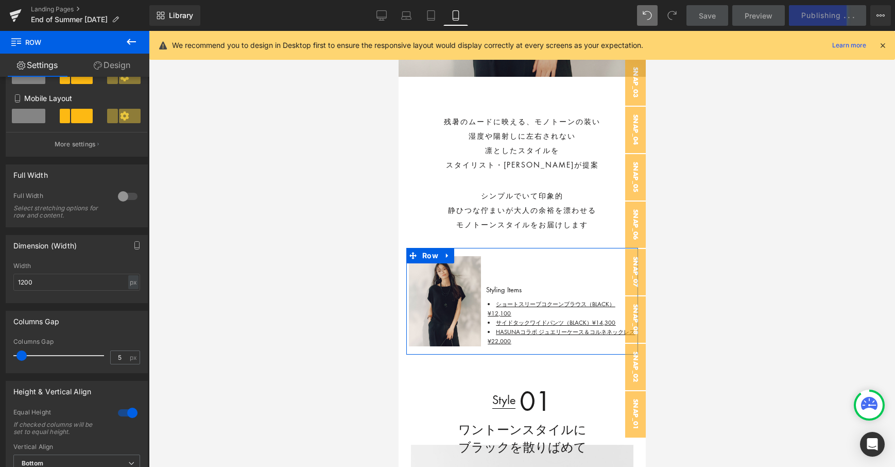
scroll to position [217, 0]
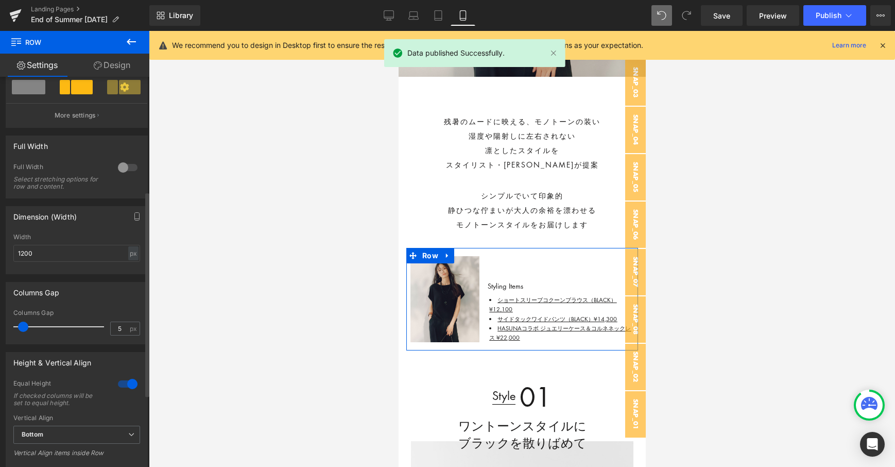
click at [22, 328] on span at bounding box center [23, 326] width 10 height 10
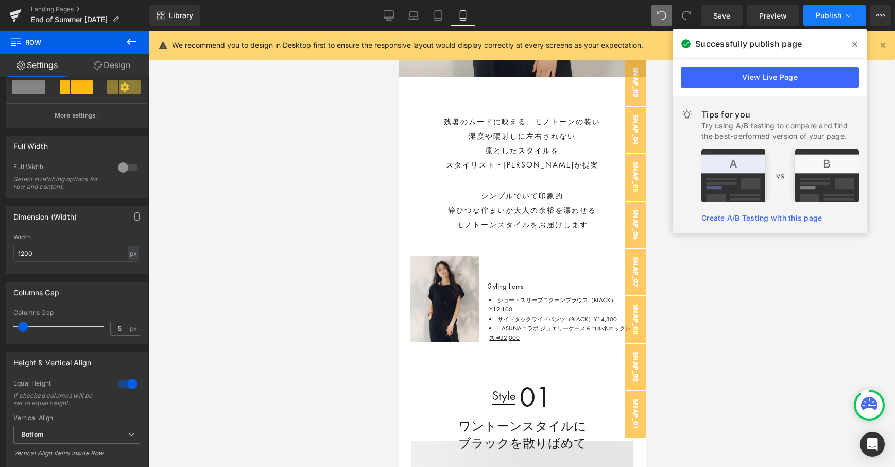
click at [843, 13] on button "Publish" at bounding box center [834, 15] width 63 height 21
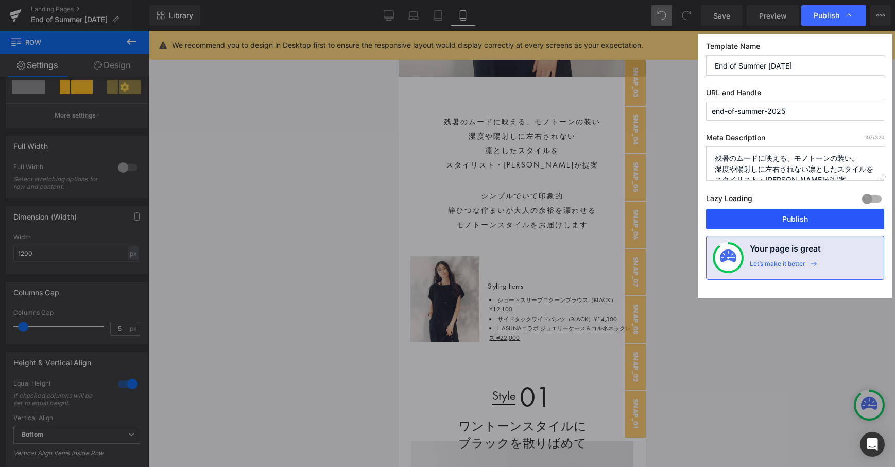
click at [760, 215] on button "Publish" at bounding box center [795, 219] width 178 height 21
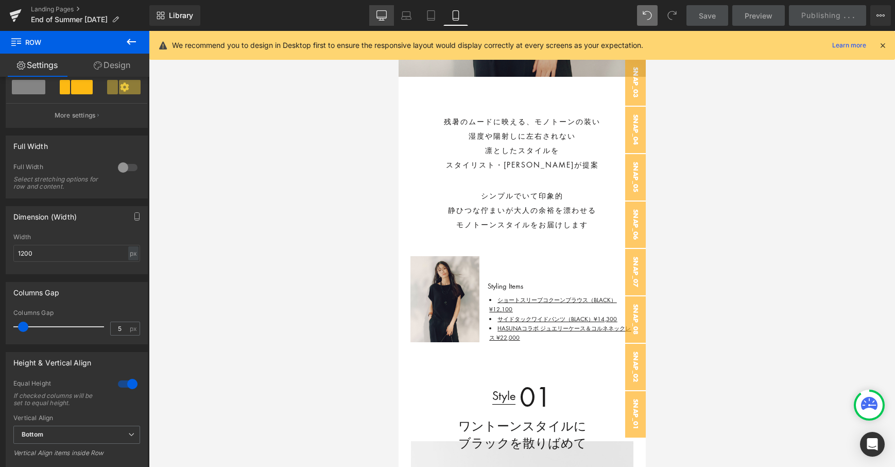
click at [374, 20] on link "Desktop" at bounding box center [381, 15] width 25 height 21
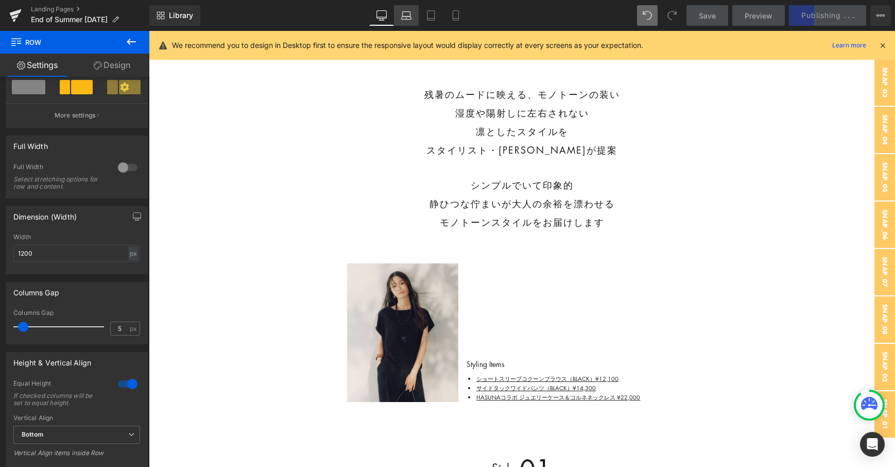
click at [401, 18] on icon at bounding box center [406, 15] width 10 height 10
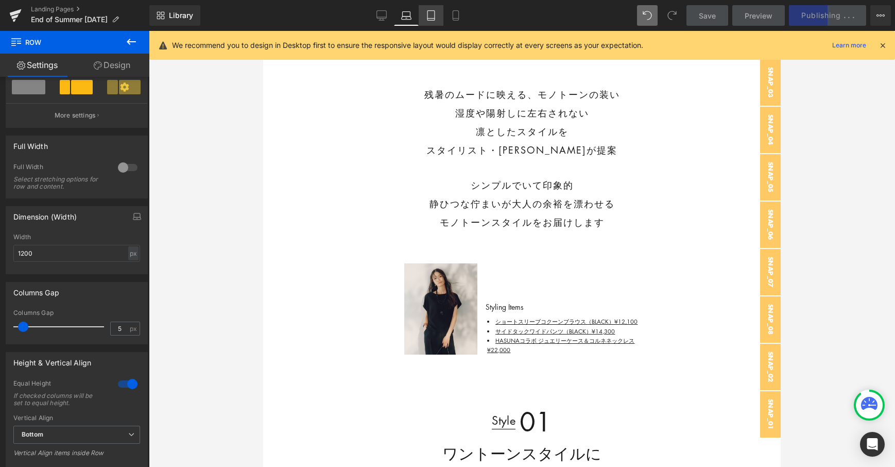
click at [430, 19] on icon at bounding box center [431, 15] width 10 height 10
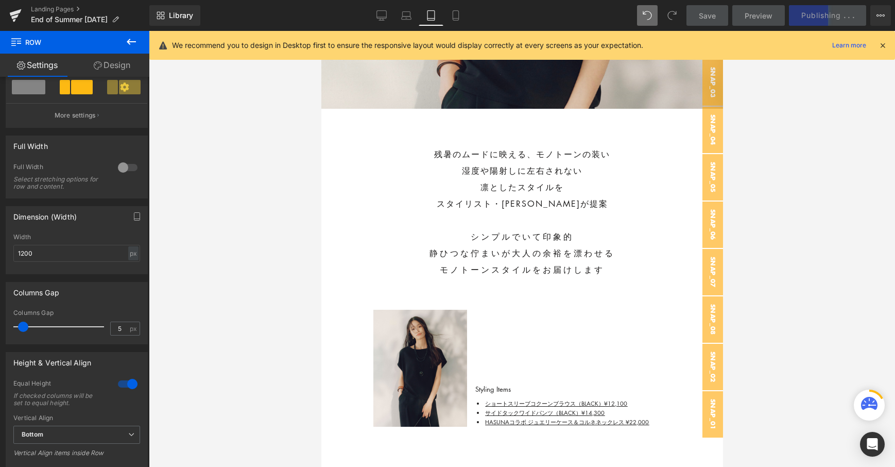
scroll to position [412, 0]
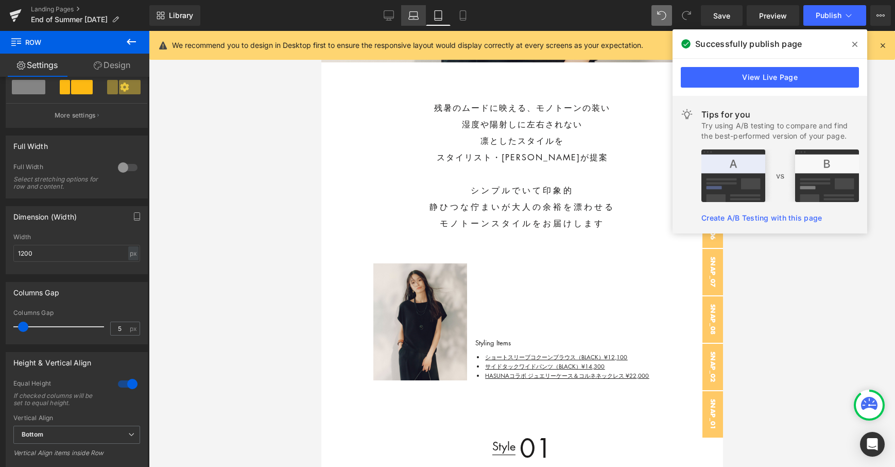
click at [415, 12] on icon at bounding box center [413, 15] width 10 height 10
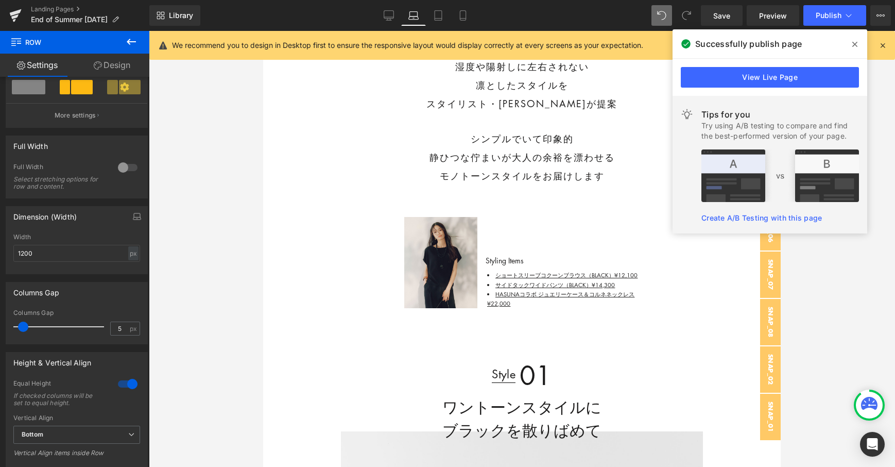
scroll to position [366, 0]
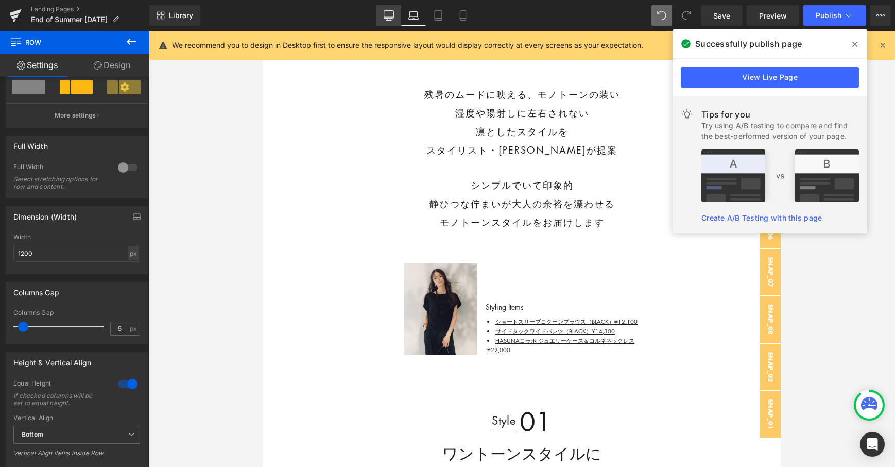
click at [387, 20] on icon at bounding box center [389, 15] width 10 height 10
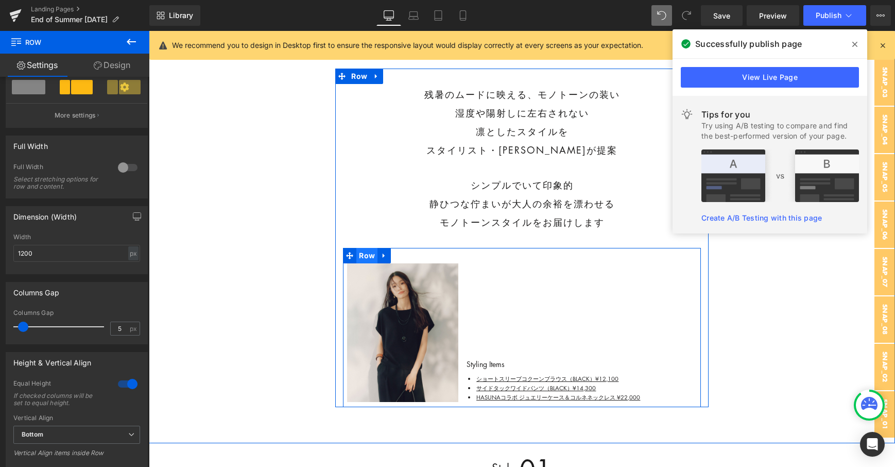
click at [368, 261] on span "Row" at bounding box center [366, 255] width 21 height 15
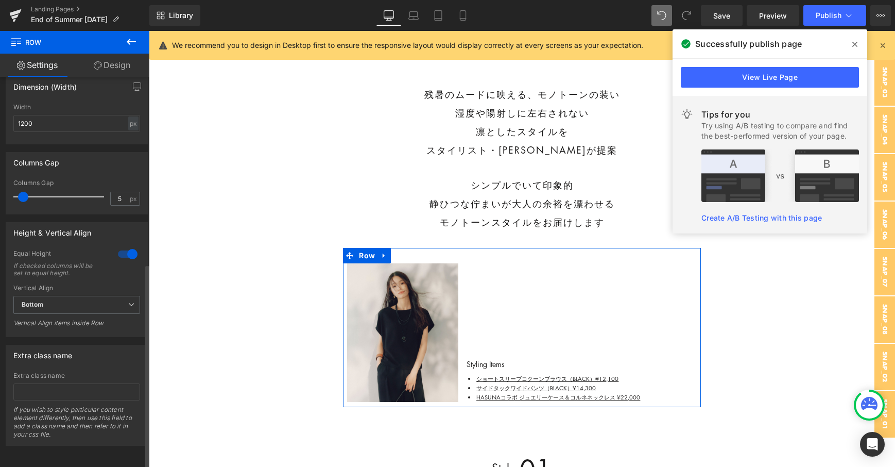
scroll to position [335, 0]
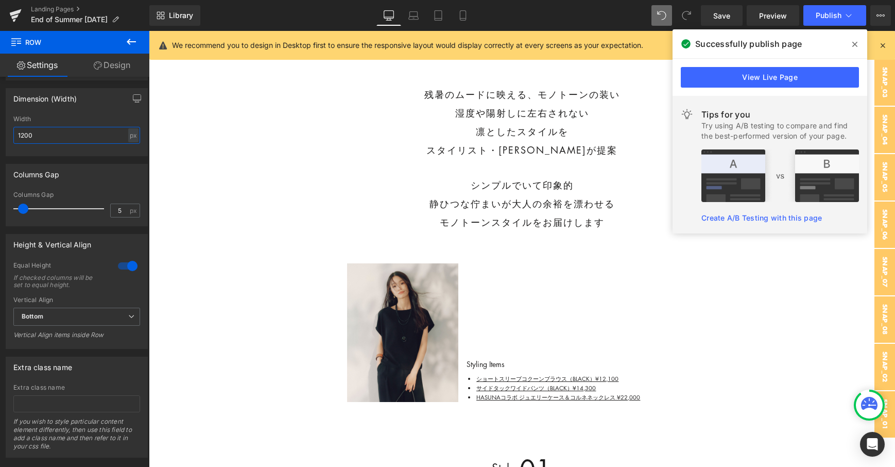
drag, startPoint x: 47, startPoint y: 140, endPoint x: -6, endPoint y: 136, distance: 53.1
click at [0, 136] on html "Row You are previewing how the will restyle your page. You can not edit Element…" at bounding box center [447, 233] width 895 height 467
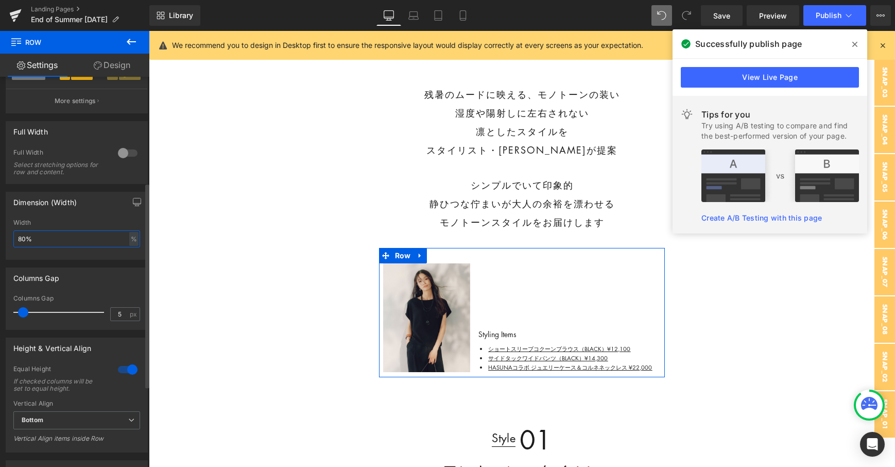
scroll to position [184, 0]
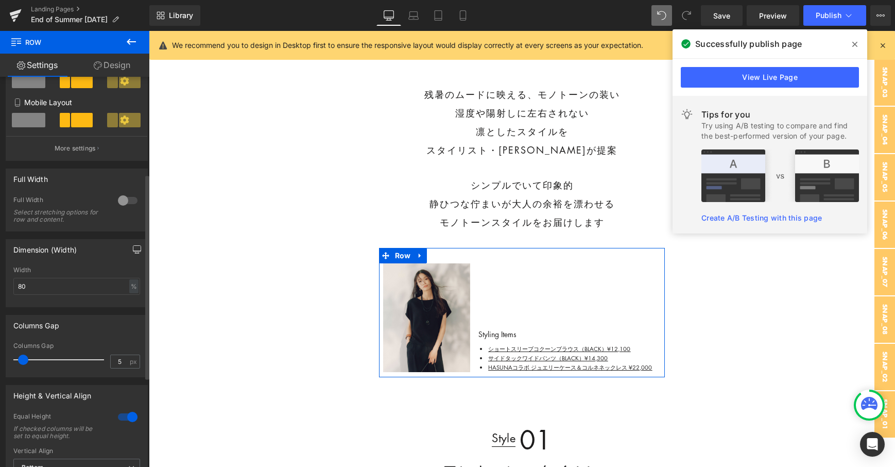
click at [132, 255] on button "button" at bounding box center [137, 249] width 16 height 20
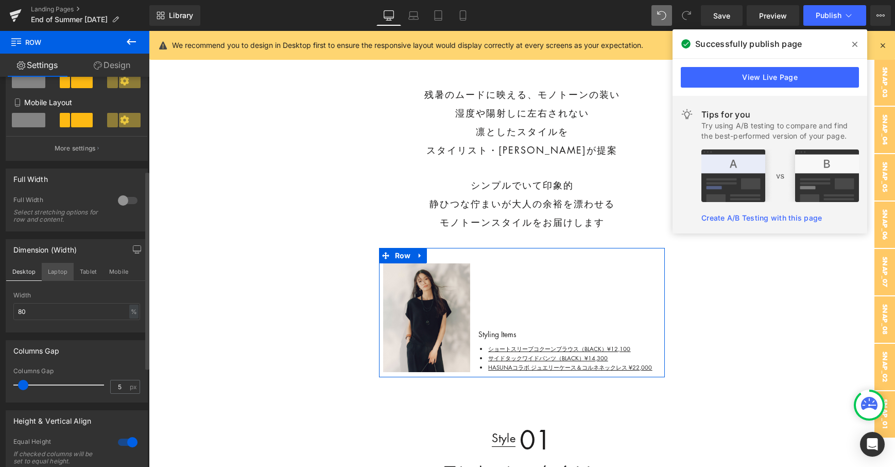
click at [59, 268] on button "Laptop" at bounding box center [58, 272] width 32 height 18
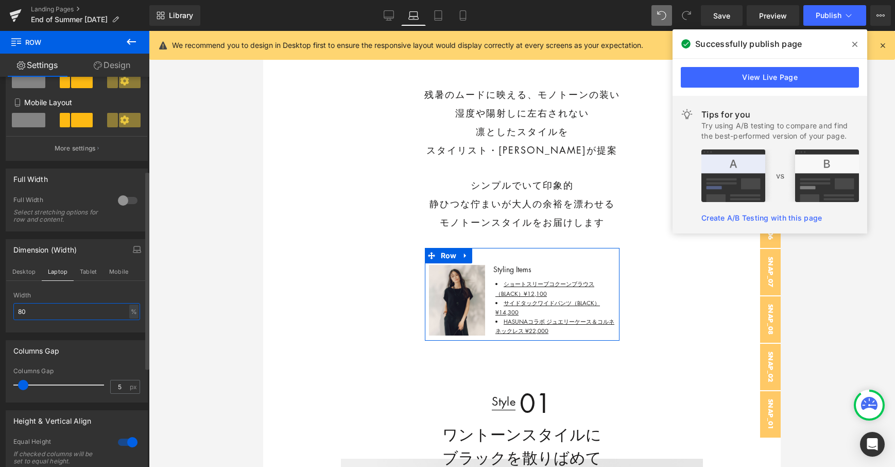
click at [44, 309] on input "80" at bounding box center [76, 311] width 127 height 17
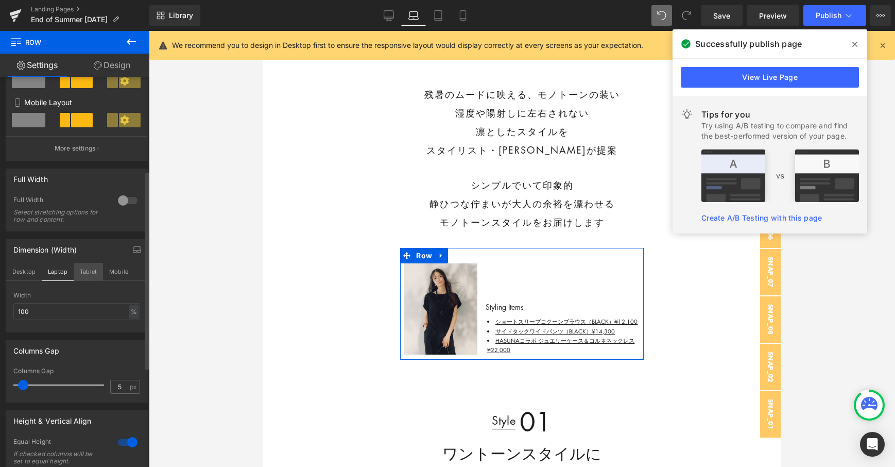
click at [91, 268] on button "Tablet" at bounding box center [88, 272] width 29 height 18
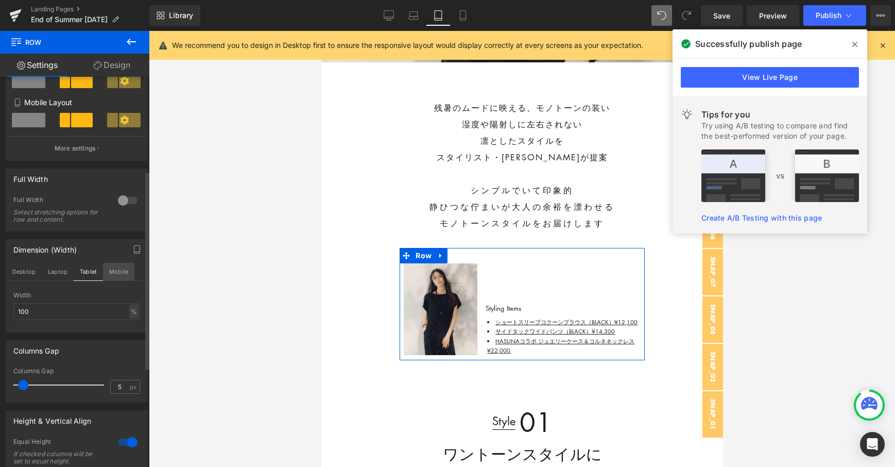
click at [115, 274] on button "Mobile" at bounding box center [118, 272] width 31 height 18
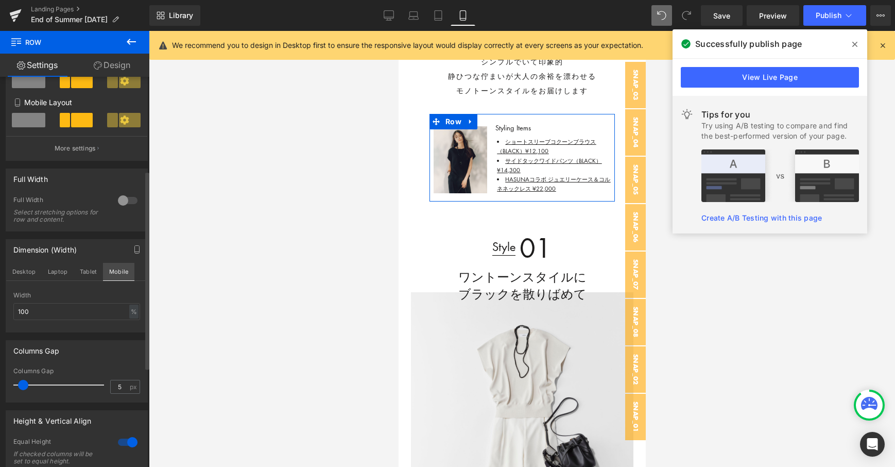
scroll to position [278, 0]
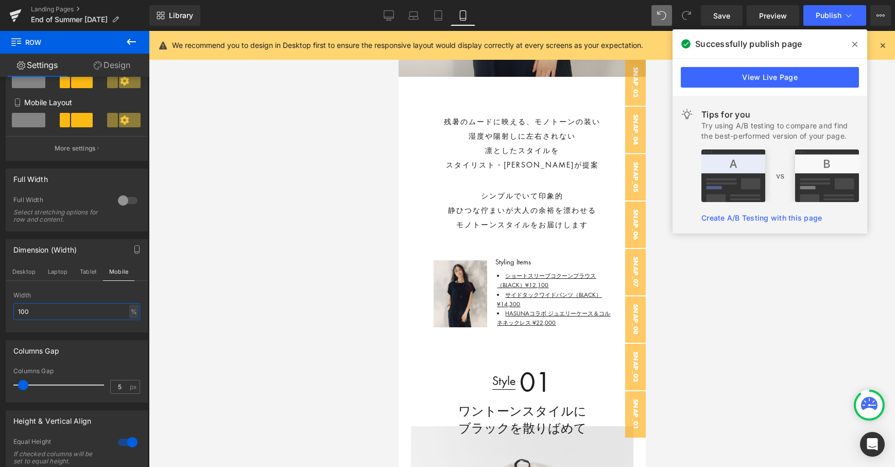
drag, startPoint x: 33, startPoint y: 309, endPoint x: -15, endPoint y: 304, distance: 48.2
click at [0, 304] on html "Row You are previewing how the will restyle your page. You can not edit Element…" at bounding box center [447, 233] width 895 height 467
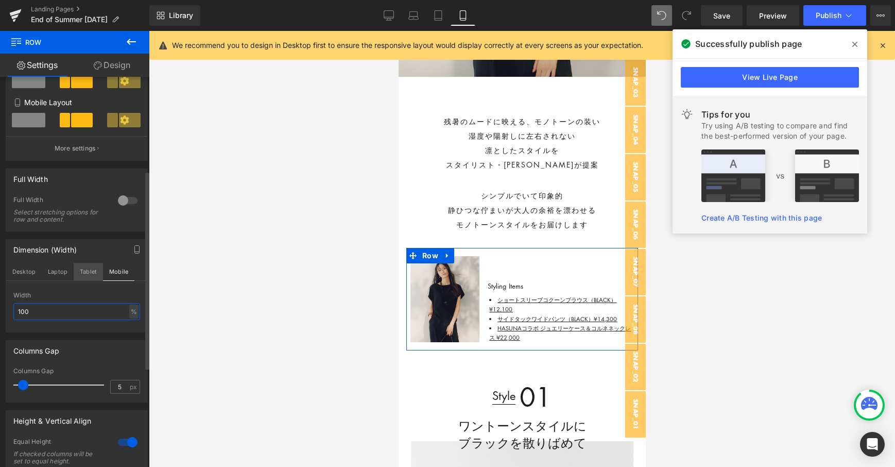
type input "100"
click at [92, 274] on button "Tablet" at bounding box center [88, 272] width 29 height 18
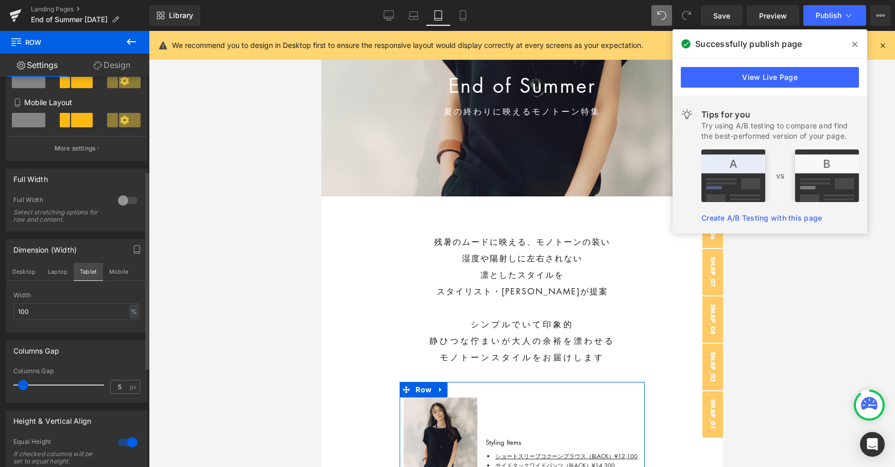
scroll to position [412, 0]
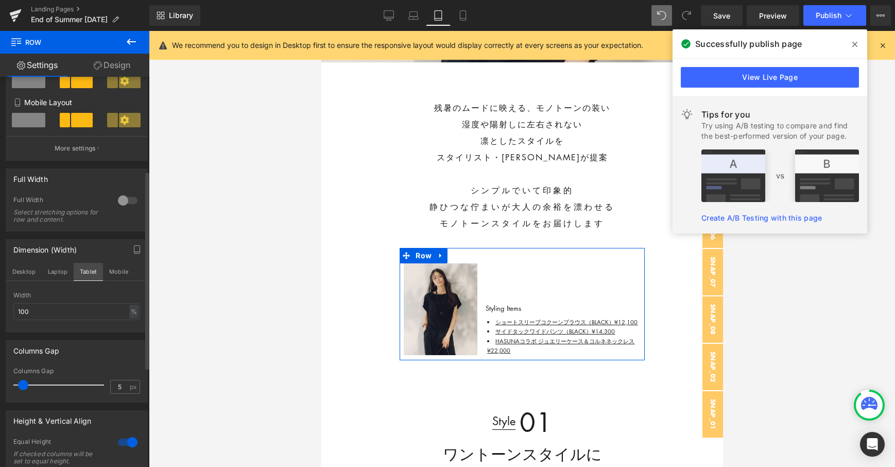
click at [92, 274] on button "Tablet" at bounding box center [88, 272] width 29 height 18
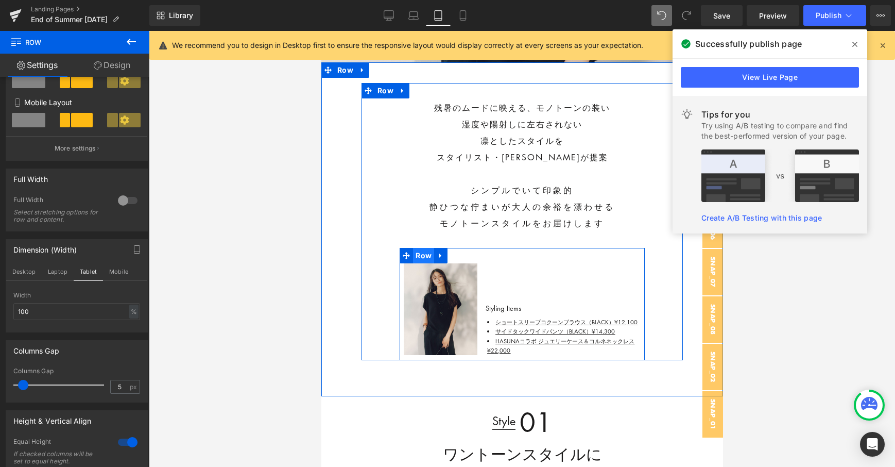
click at [418, 256] on span "Row" at bounding box center [423, 255] width 21 height 15
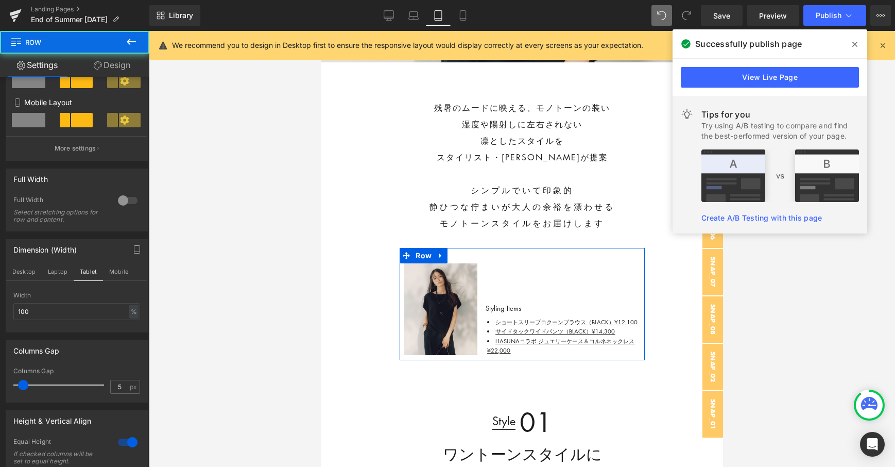
click at [109, 70] on link "Design" at bounding box center [112, 65] width 75 height 23
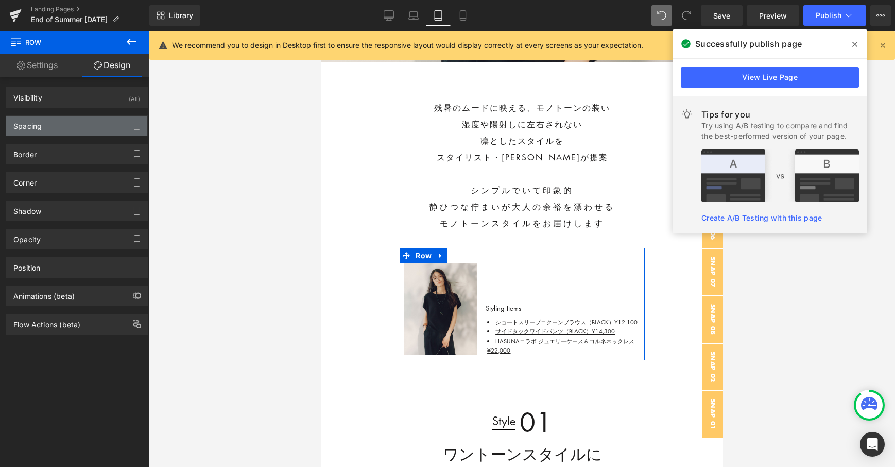
click at [70, 121] on div "Spacing" at bounding box center [76, 126] width 141 height 20
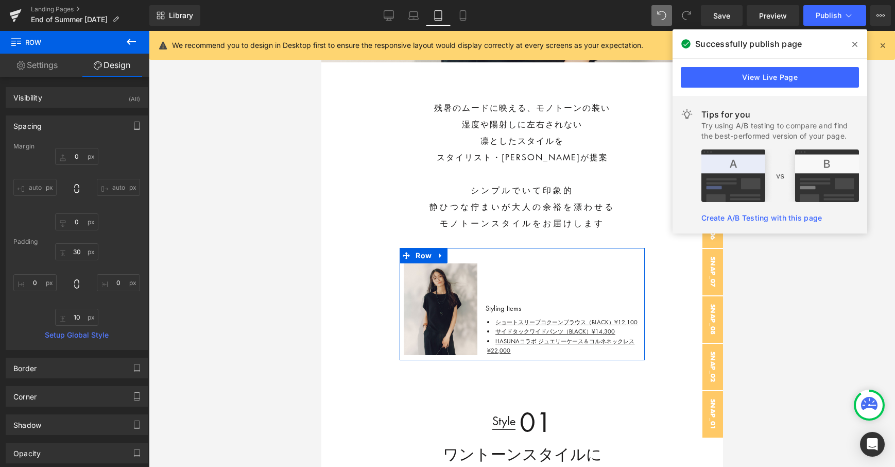
click at [132, 130] on button "button" at bounding box center [137, 126] width 16 height 20
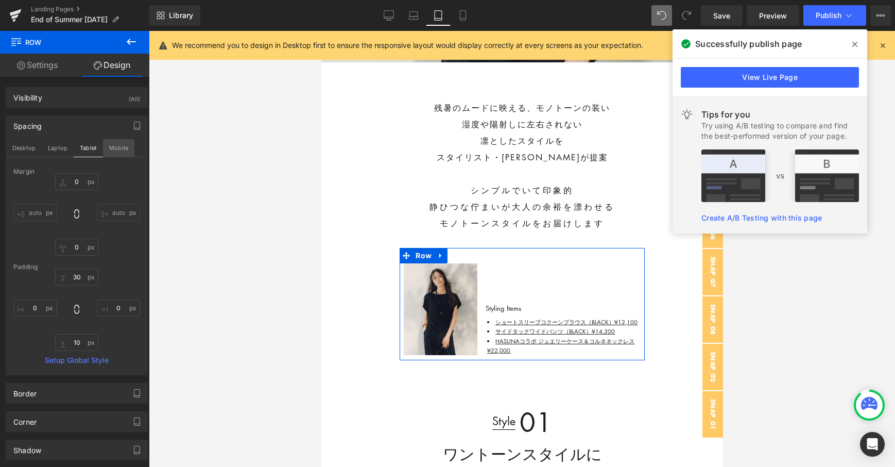
click at [116, 146] on button "Mobile" at bounding box center [118, 148] width 31 height 18
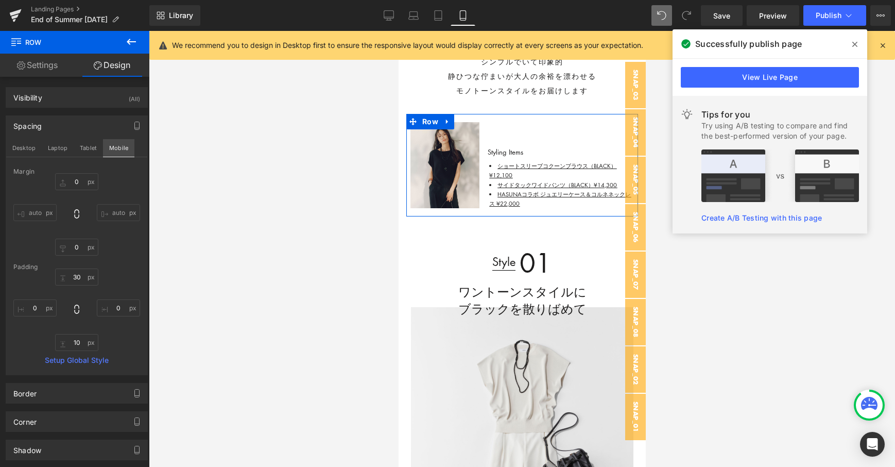
scroll to position [278, 0]
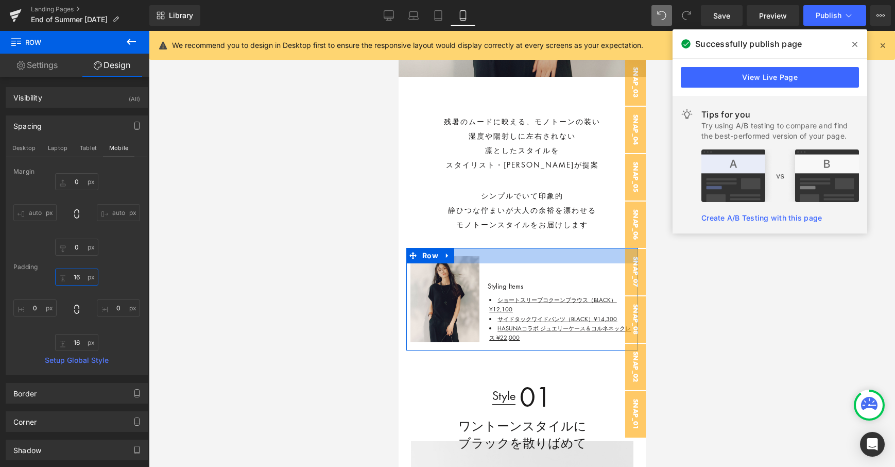
click at [80, 276] on input "30" at bounding box center [76, 276] width 43 height 17
click at [25, 142] on button "Desktop" at bounding box center [24, 148] width 36 height 18
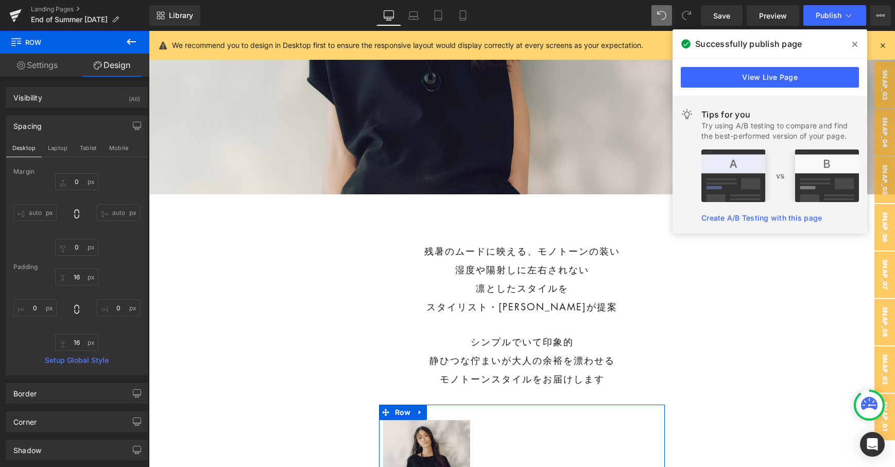
scroll to position [435, 0]
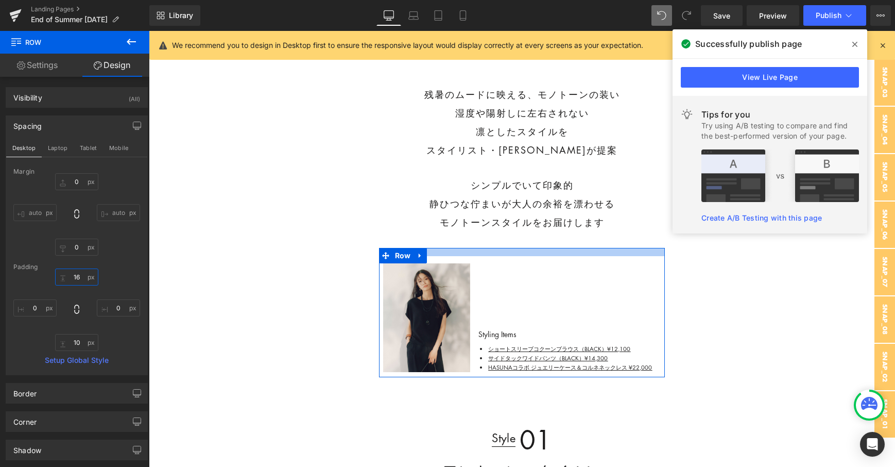
click at [81, 278] on input "16" at bounding box center [76, 276] width 43 height 17
paste input "16"
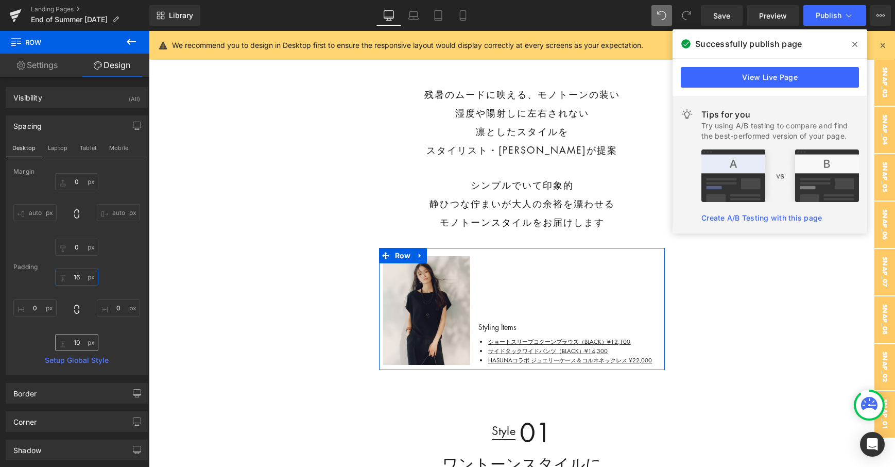
type input "16"
click at [80, 337] on input "10" at bounding box center [76, 342] width 43 height 17
click at [80, 339] on input "10" at bounding box center [76, 342] width 43 height 17
paste input "6"
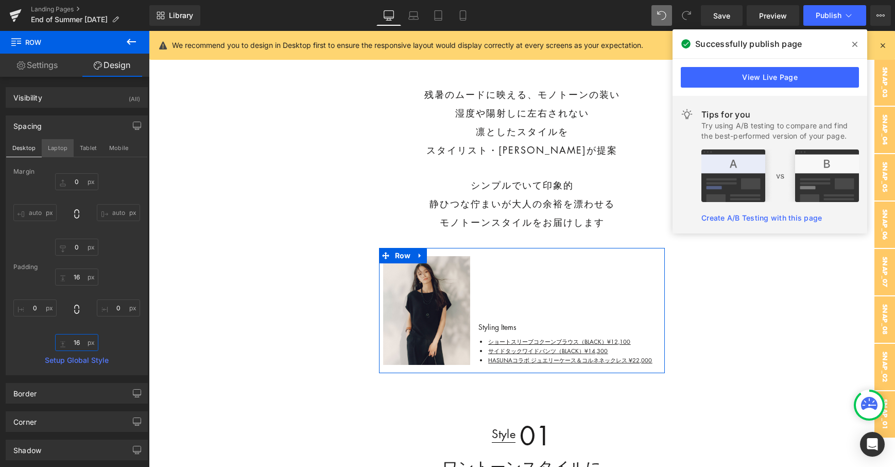
type input "16"
click at [62, 148] on button "Laptop" at bounding box center [58, 148] width 32 height 18
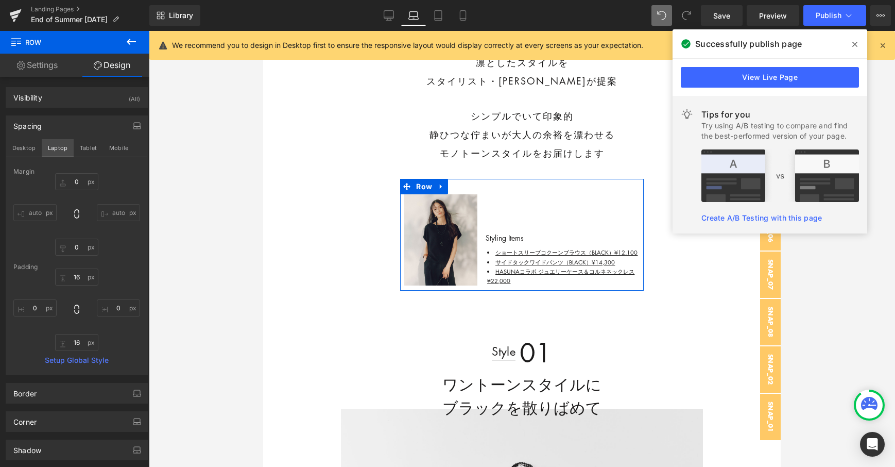
scroll to position [366, 0]
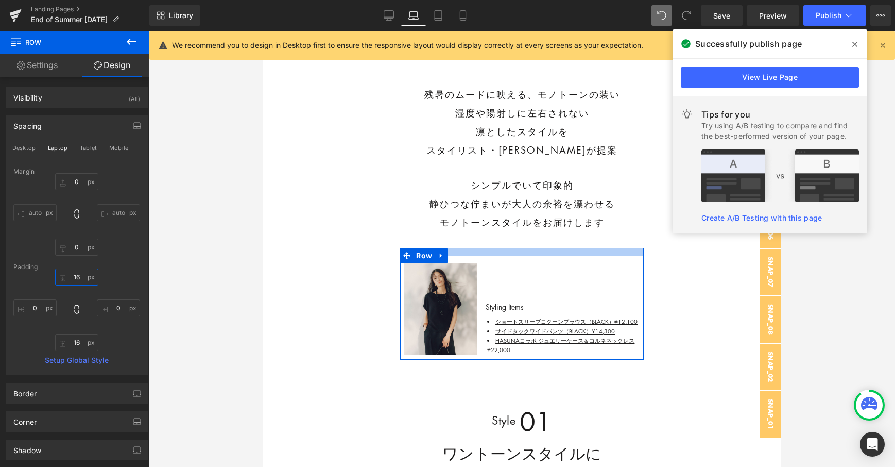
click at [84, 276] on input "16" at bounding box center [76, 276] width 43 height 17
paste input "16"
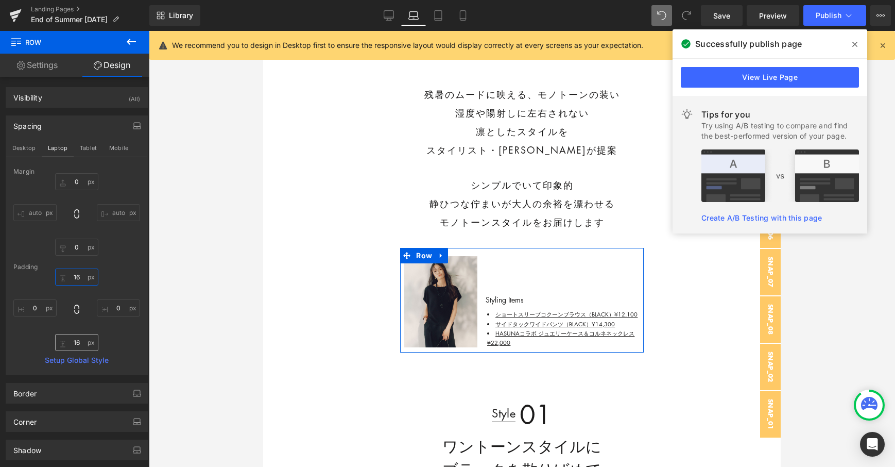
type input "16"
click at [84, 343] on input "16" at bounding box center [76, 342] width 43 height 17
paste input "6"
type input "16"
click at [88, 149] on button "Tablet" at bounding box center [88, 148] width 29 height 18
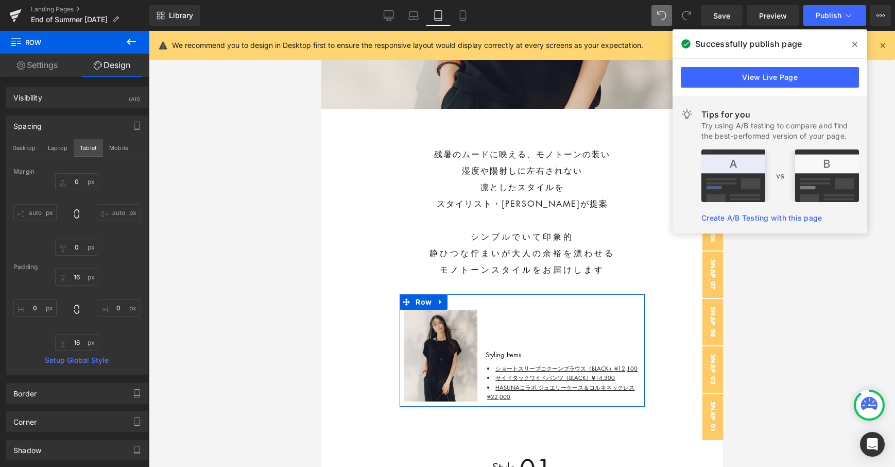
scroll to position [412, 0]
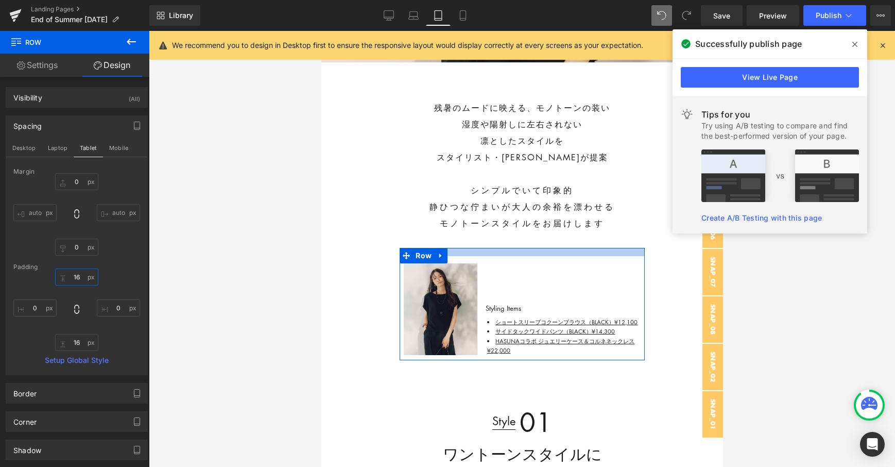
click at [83, 278] on input "16" at bounding box center [76, 276] width 43 height 17
paste input "16"
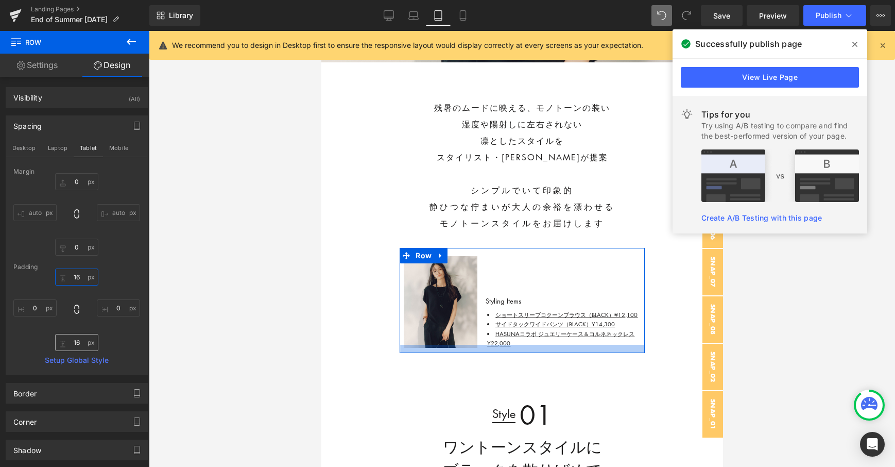
type input "16"
click at [85, 342] on input "16" at bounding box center [76, 342] width 43 height 17
paste input "6"
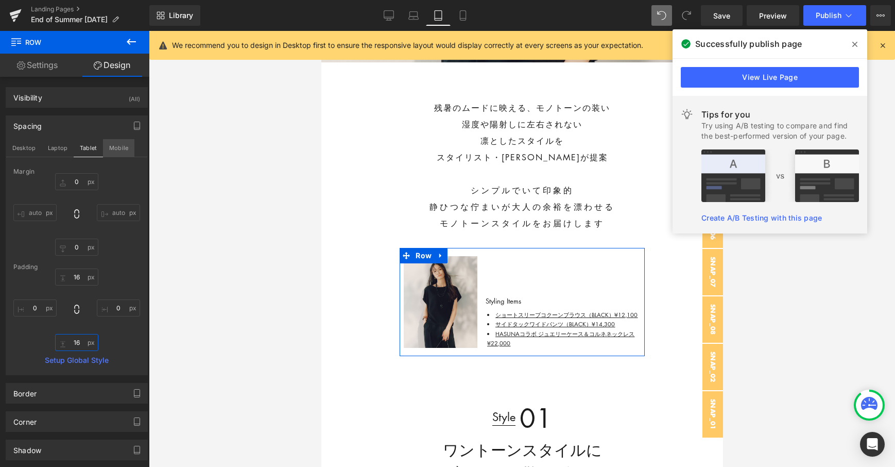
type input "16"
click at [114, 140] on button "Mobile" at bounding box center [118, 148] width 31 height 18
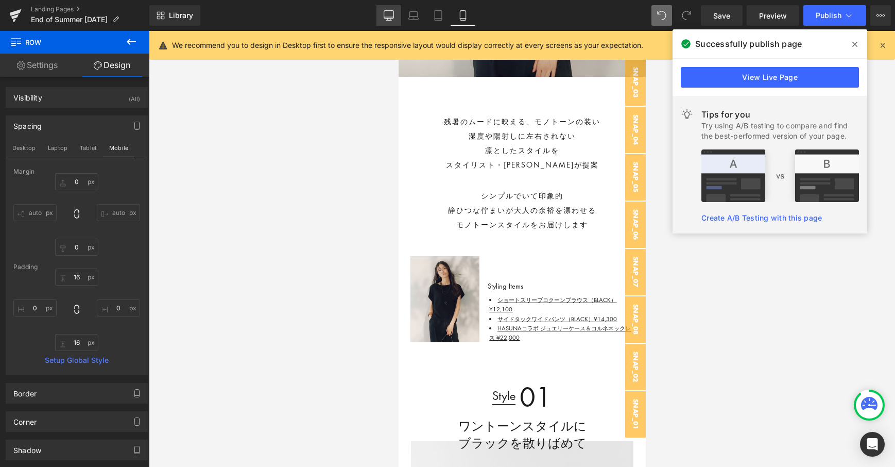
click at [395, 14] on link "Desktop" at bounding box center [388, 15] width 25 height 21
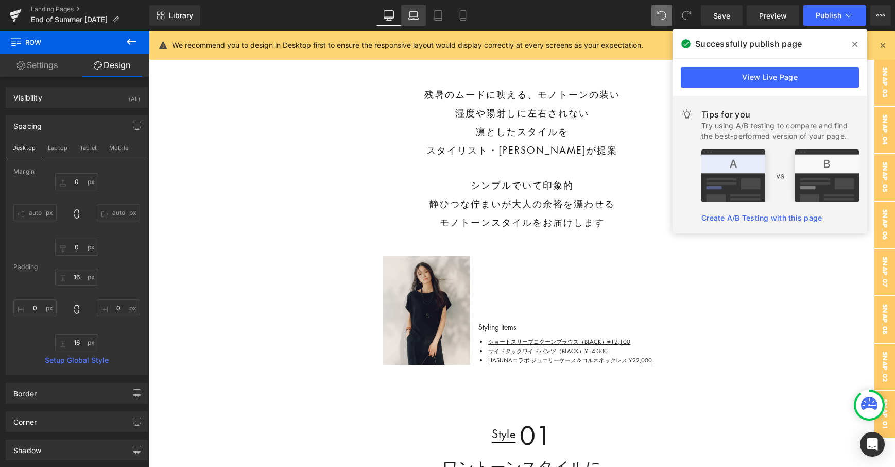
click at [405, 14] on link "Laptop" at bounding box center [413, 15] width 25 height 21
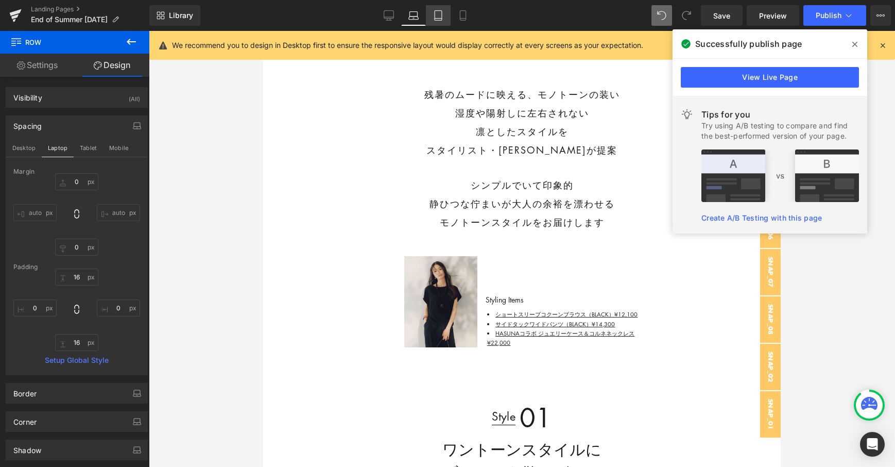
click at [436, 14] on icon at bounding box center [438, 15] width 10 height 10
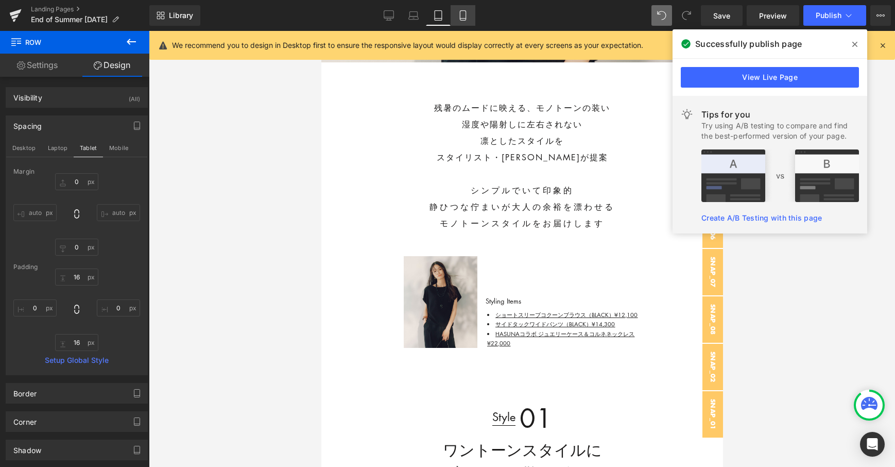
click at [466, 14] on icon at bounding box center [463, 15] width 10 height 10
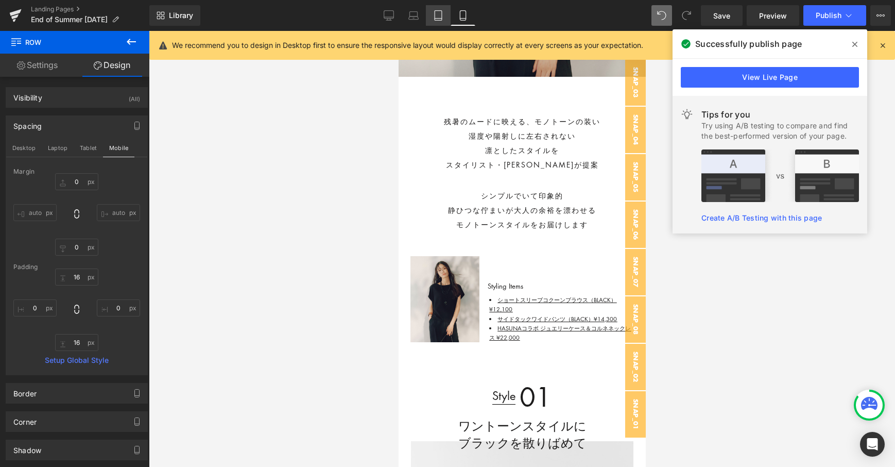
click at [433, 15] on link "Tablet" at bounding box center [438, 15] width 25 height 21
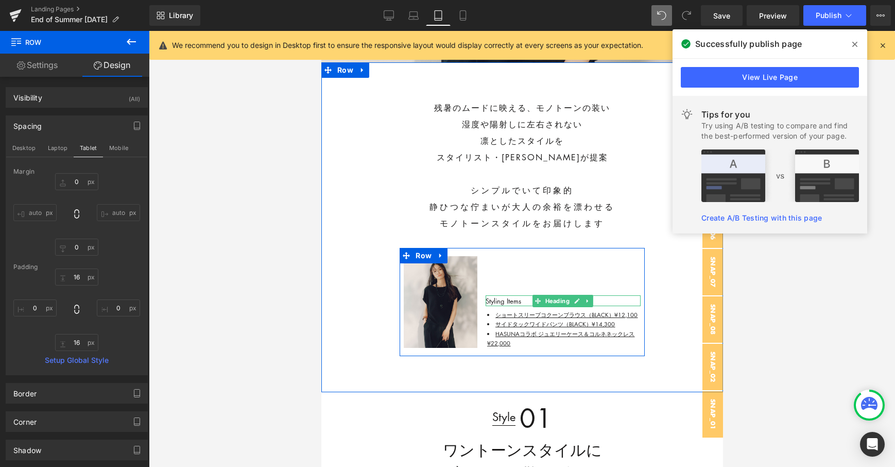
click at [509, 303] on div at bounding box center [562, 304] width 155 height 3
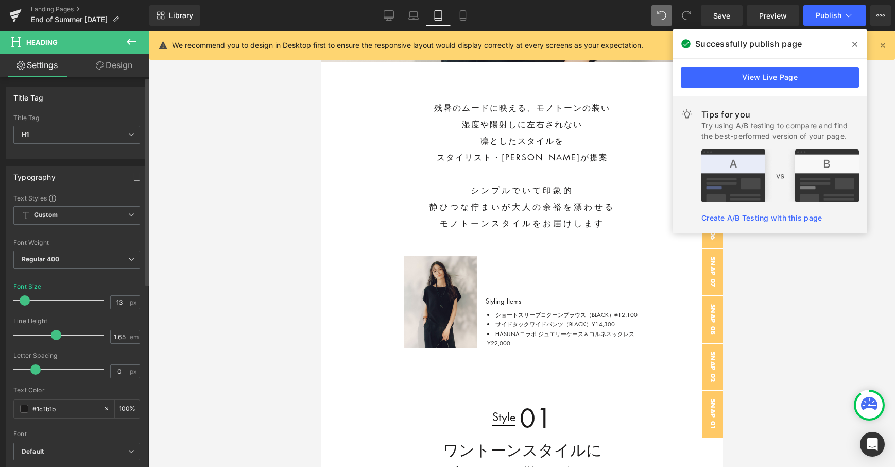
click at [115, 311] on div at bounding box center [76, 314] width 127 height 7
click at [116, 304] on input "13" at bounding box center [120, 302] width 18 height 13
click at [133, 174] on icon "button" at bounding box center [137, 177] width 8 height 8
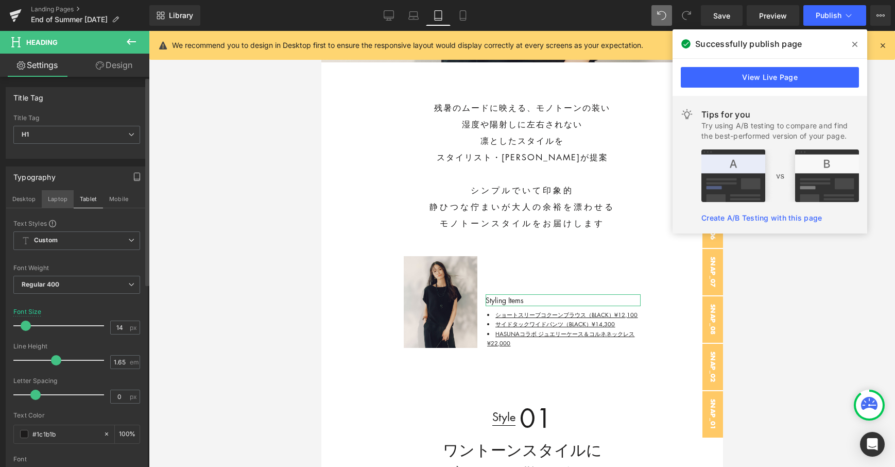
click at [56, 196] on button "Laptop" at bounding box center [58, 199] width 32 height 18
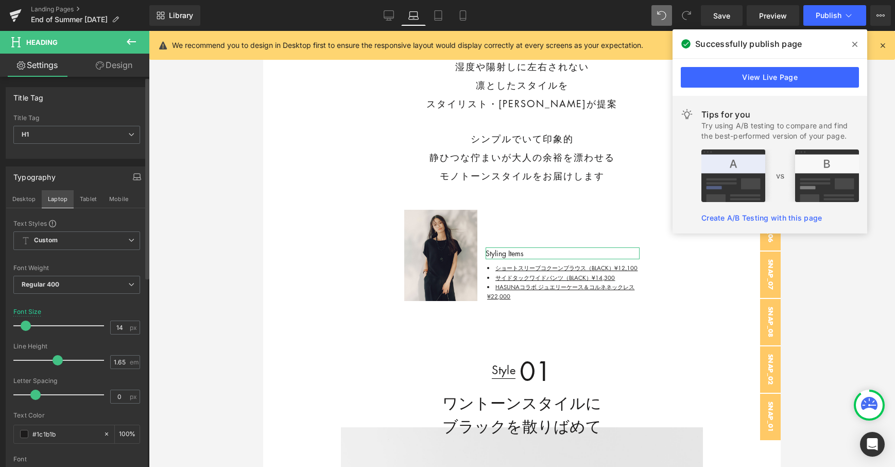
scroll to position [365, 0]
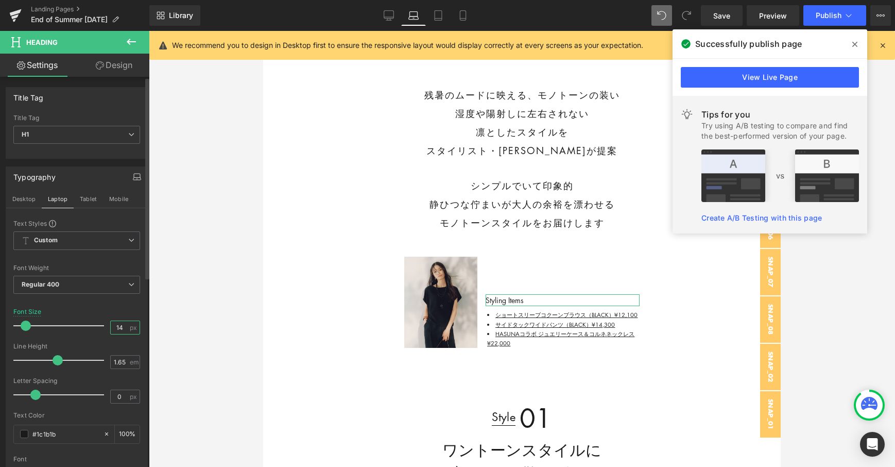
click at [117, 325] on input "14" at bounding box center [120, 327] width 18 height 13
click at [25, 197] on button "Desktop" at bounding box center [24, 199] width 36 height 18
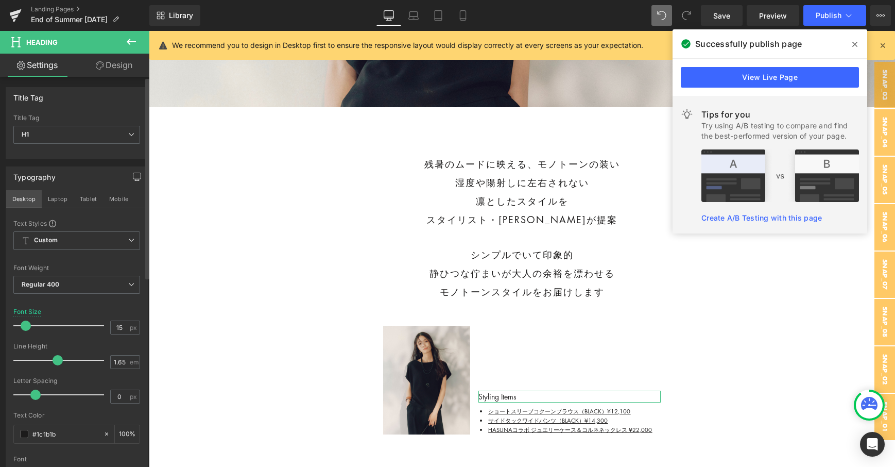
scroll to position [462, 0]
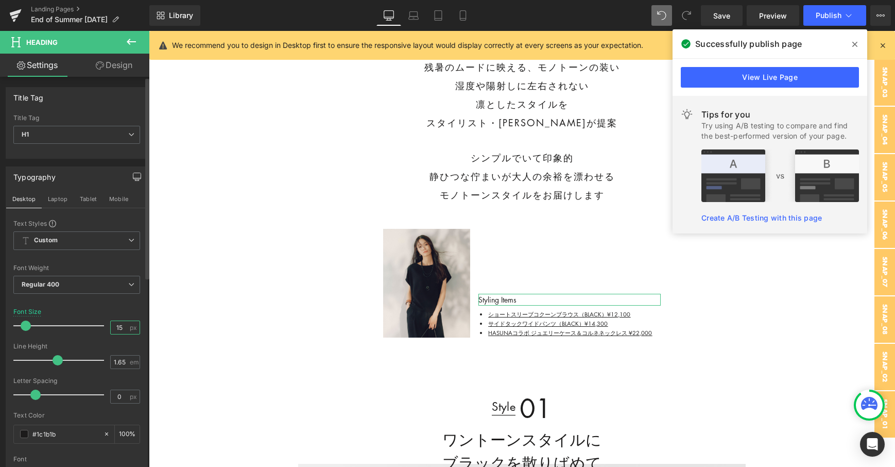
click at [123, 328] on input "15" at bounding box center [120, 327] width 18 height 13
type input "15"
click at [119, 399] on input "0" at bounding box center [120, 396] width 18 height 13
type input "0.5"
click at [57, 194] on button "Laptop" at bounding box center [58, 199] width 32 height 18
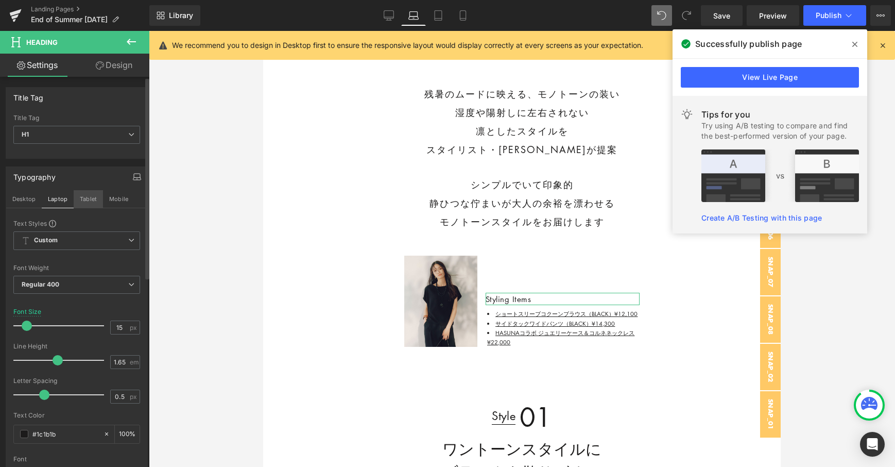
click at [81, 195] on button "Tablet" at bounding box center [88, 199] width 29 height 18
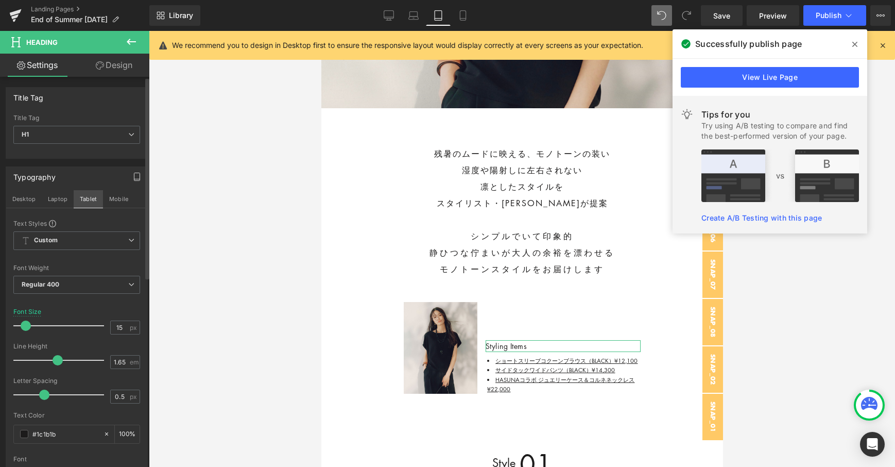
scroll to position [414, 0]
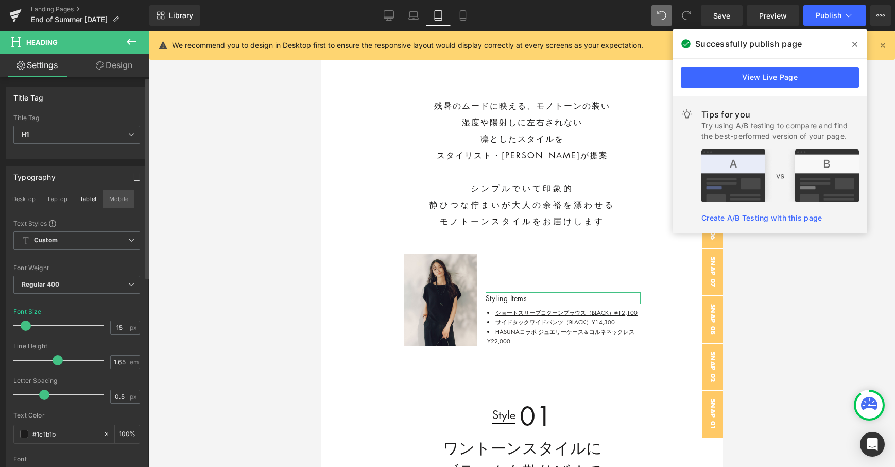
click at [112, 195] on button "Mobile" at bounding box center [118, 199] width 31 height 18
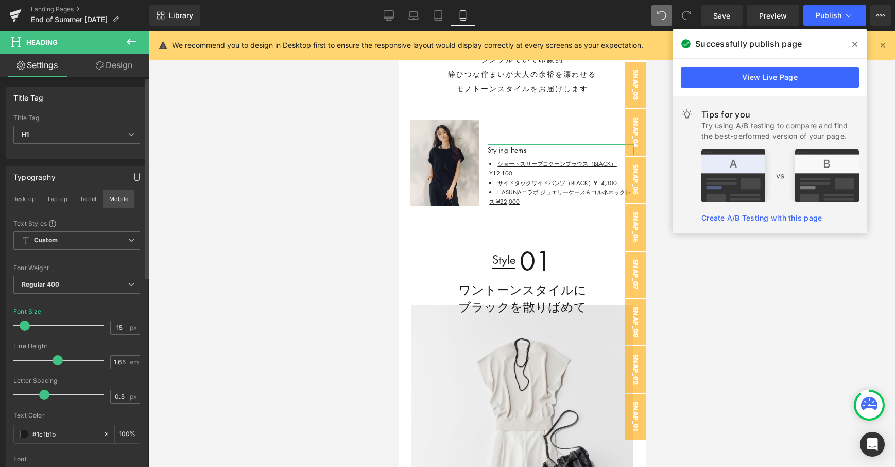
scroll to position [266, 0]
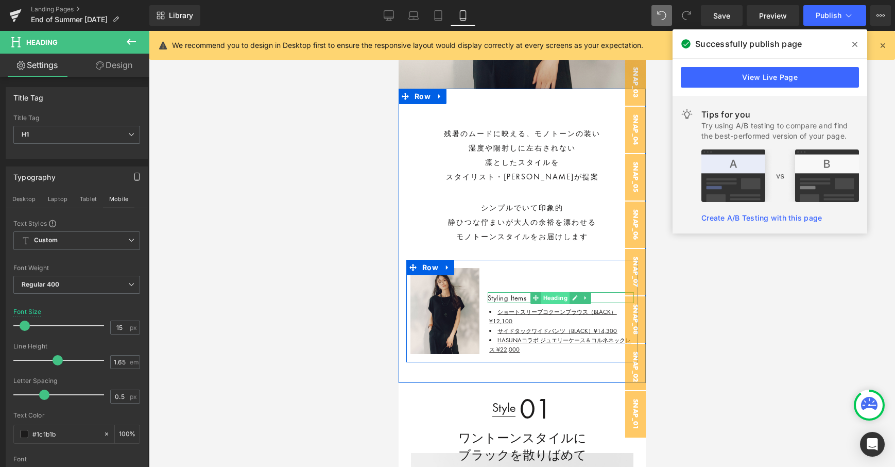
click at [557, 296] on span "Heading" at bounding box center [555, 297] width 28 height 12
click at [549, 331] on span "Text Block" at bounding box center [555, 330] width 34 height 12
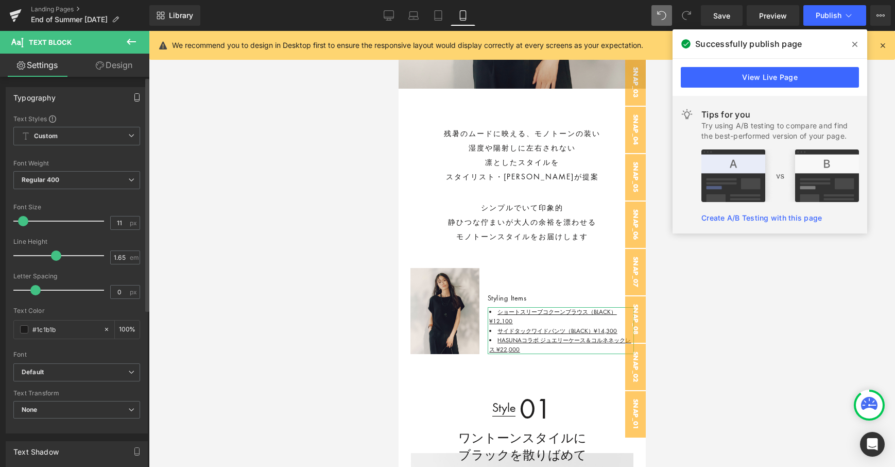
click at [135, 94] on icon "button" at bounding box center [137, 97] width 8 height 8
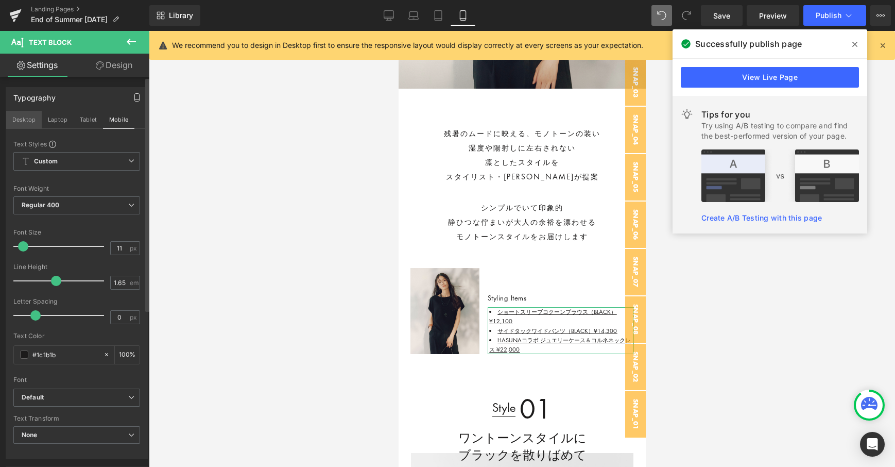
click at [27, 117] on button "Desktop" at bounding box center [24, 120] width 36 height 18
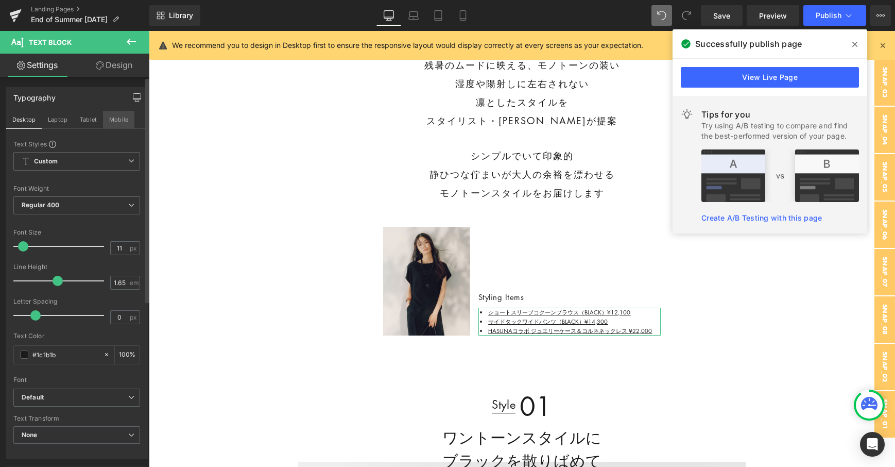
click at [113, 125] on button "Mobile" at bounding box center [118, 120] width 31 height 18
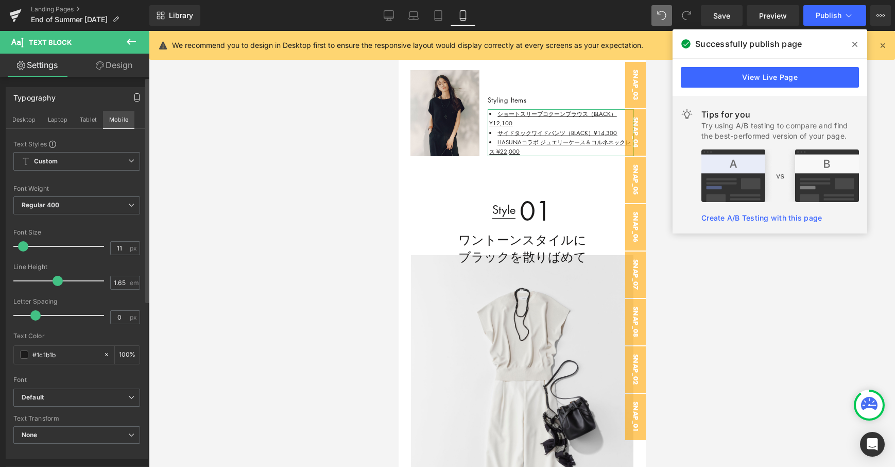
scroll to position [266, 0]
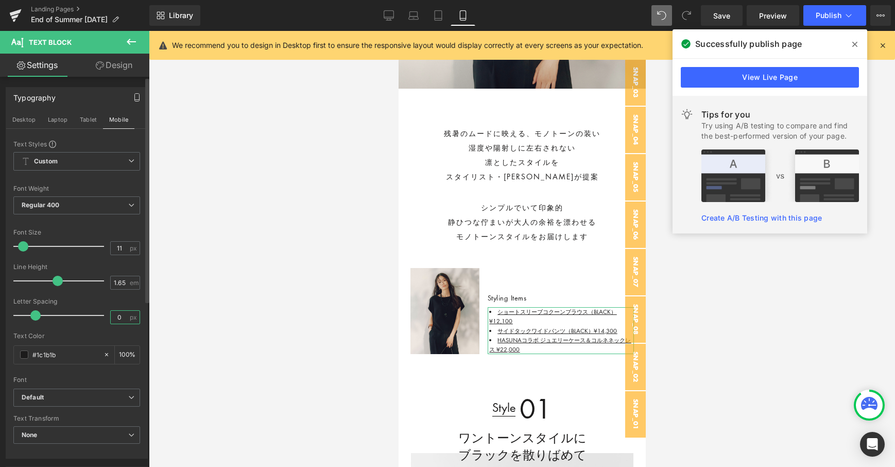
click at [118, 322] on input "0" at bounding box center [120, 317] width 18 height 13
click at [85, 124] on button "Tablet" at bounding box center [88, 120] width 29 height 18
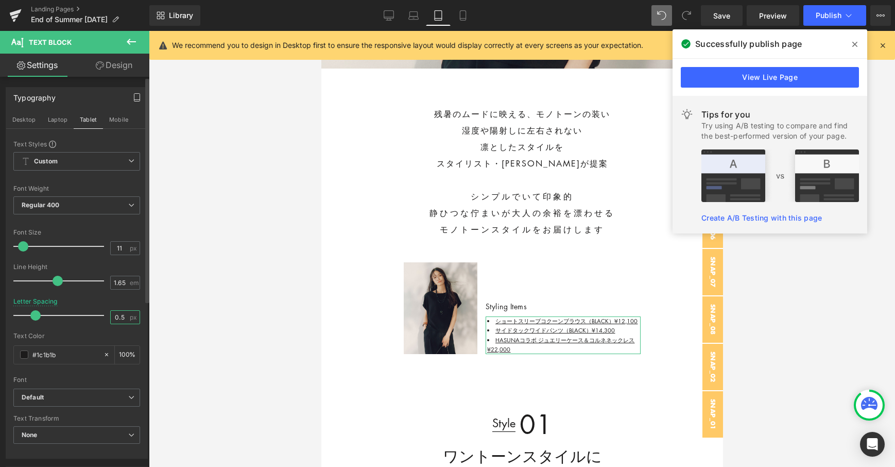
click at [124, 320] on input "0.5" at bounding box center [120, 317] width 18 height 13
click at [62, 117] on button "Laptop" at bounding box center [58, 120] width 32 height 18
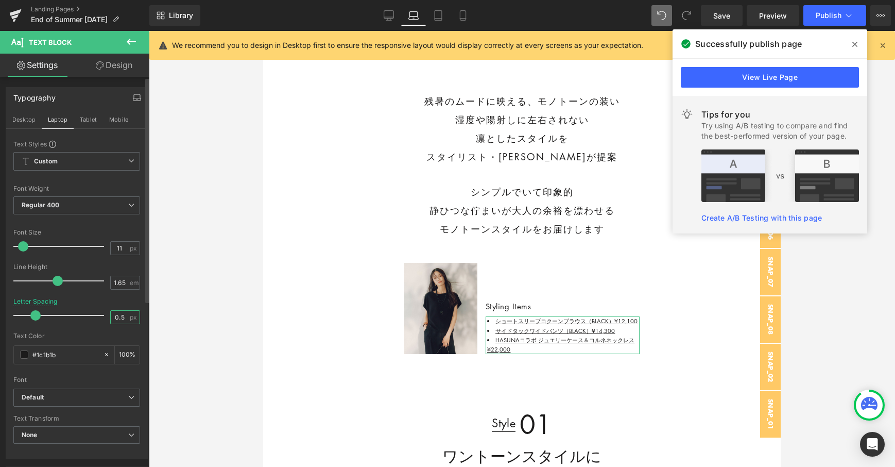
click at [116, 312] on input "0.5" at bounding box center [120, 317] width 18 height 13
click at [31, 119] on button "Desktop" at bounding box center [24, 120] width 36 height 18
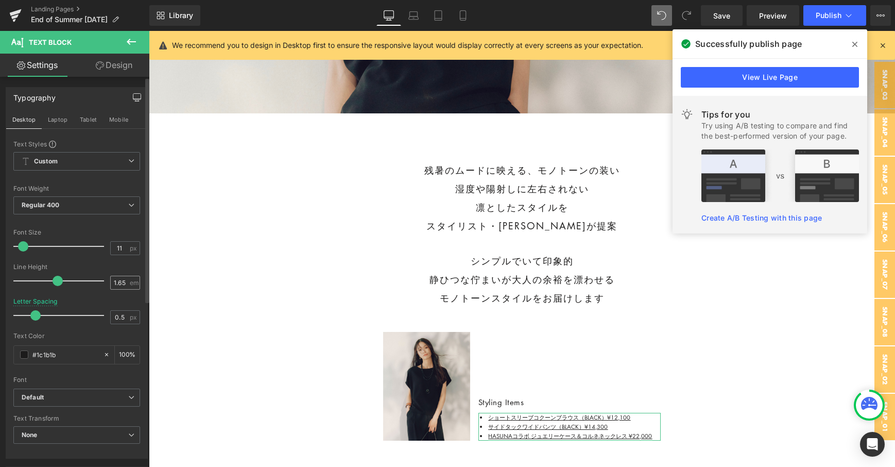
scroll to position [465, 0]
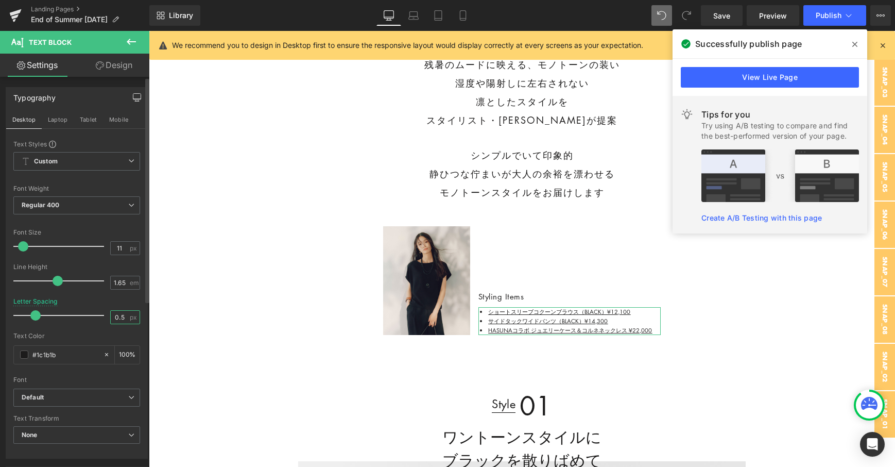
click at [116, 322] on input "0.5" at bounding box center [120, 317] width 18 height 13
type input "0.5"
click at [119, 244] on input "11" at bounding box center [120, 248] width 18 height 13
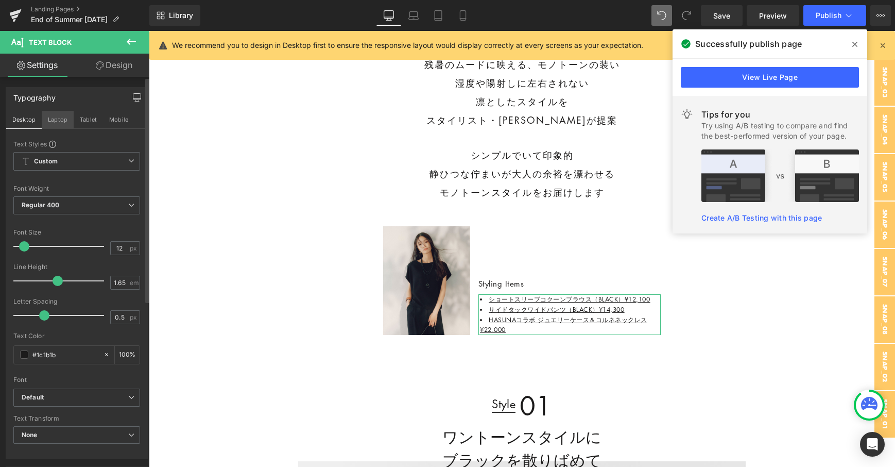
click at [55, 121] on button "Laptop" at bounding box center [58, 120] width 32 height 18
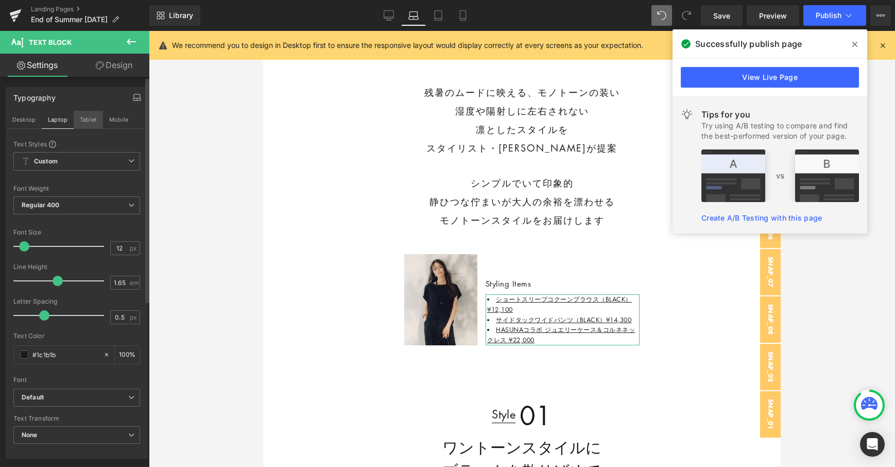
click at [77, 119] on button "Tablet" at bounding box center [88, 120] width 29 height 18
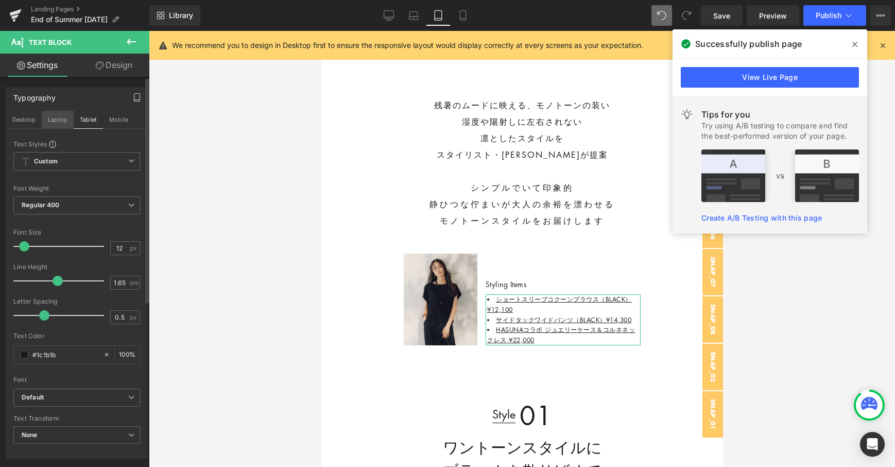
click at [61, 118] on button "Laptop" at bounding box center [58, 120] width 32 height 18
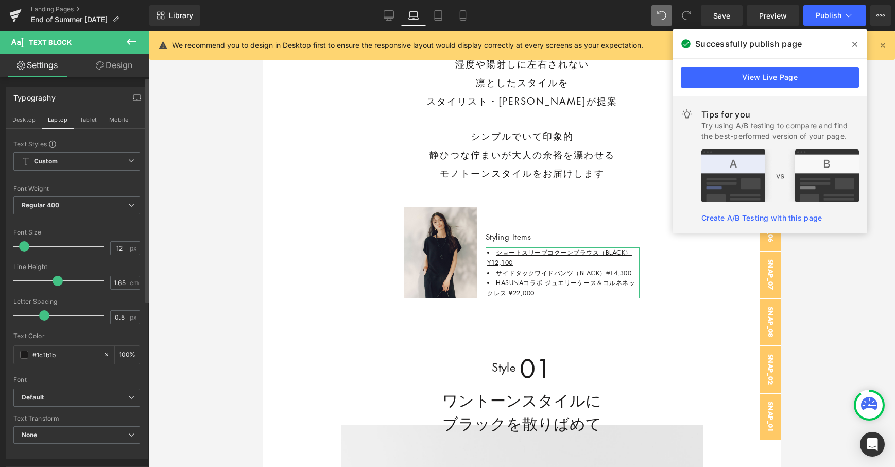
scroll to position [368, 0]
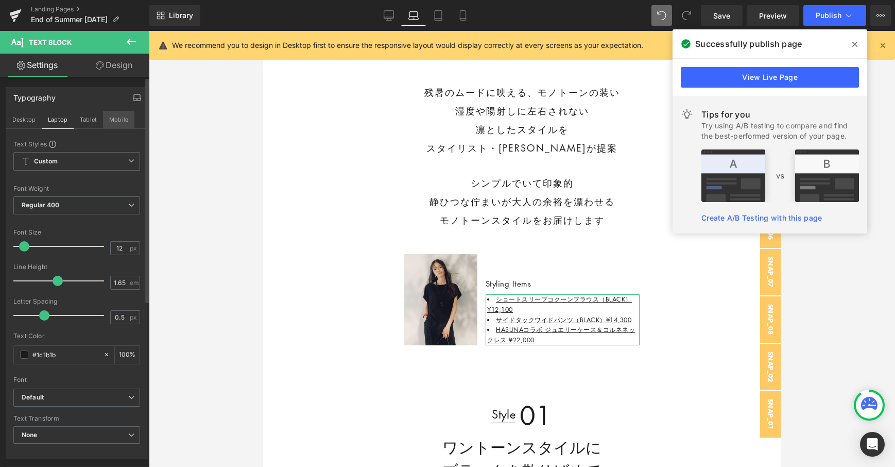
click at [125, 115] on button "Mobile" at bounding box center [118, 120] width 31 height 18
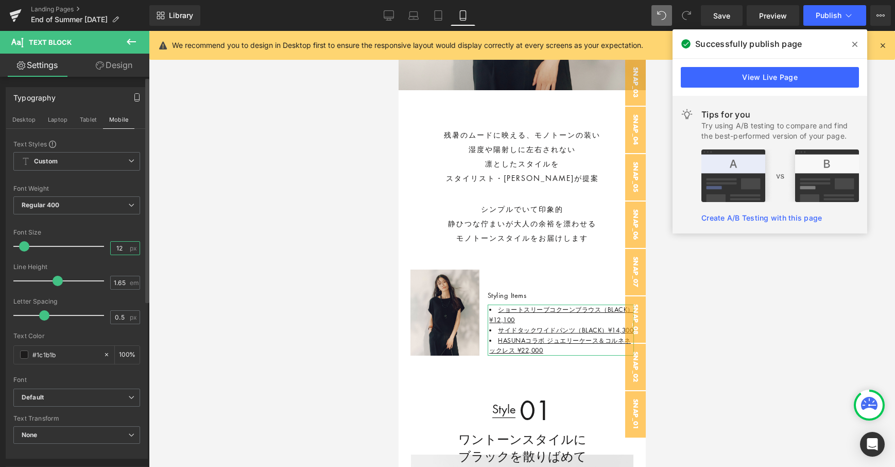
click at [122, 248] on input "12" at bounding box center [120, 248] width 18 height 13
click at [91, 117] on button "Tablet" at bounding box center [88, 120] width 29 height 18
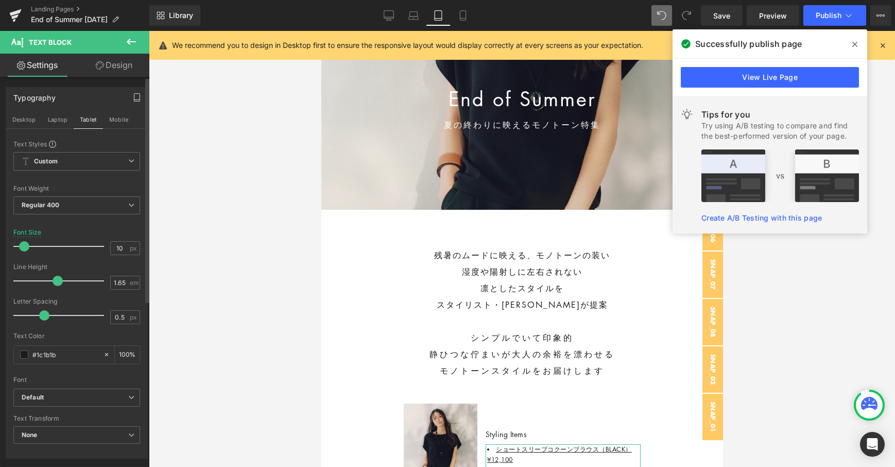
scroll to position [398, 0]
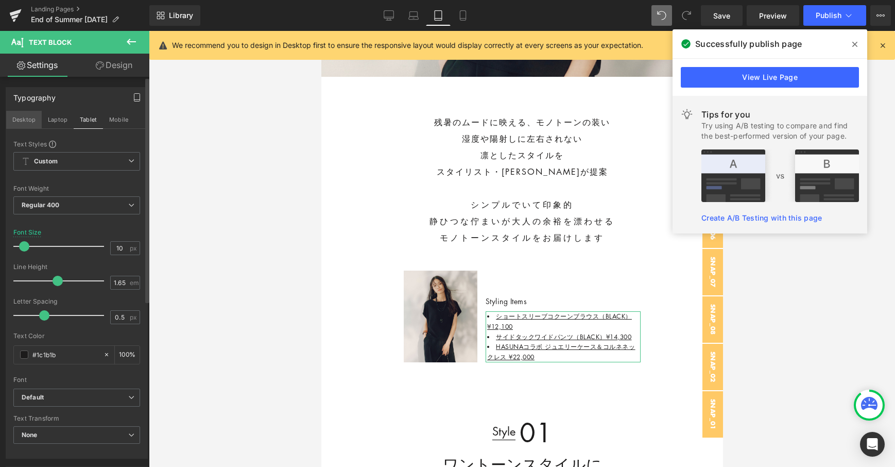
click at [21, 118] on button "Desktop" at bounding box center [24, 120] width 36 height 18
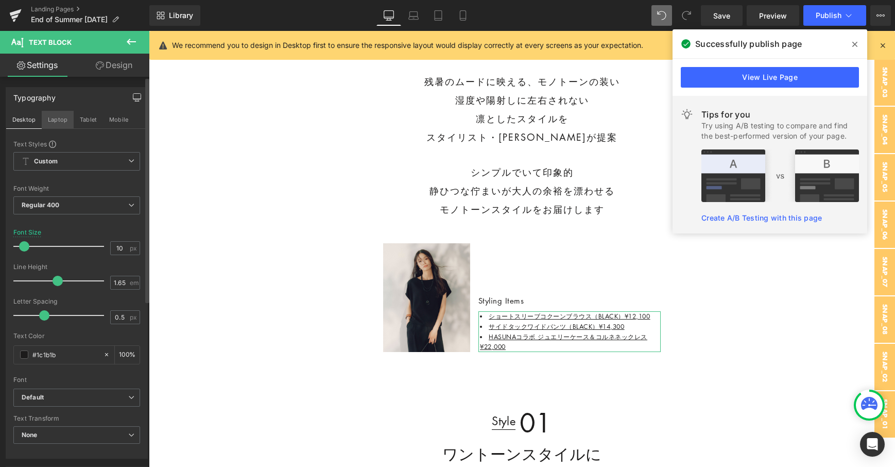
click at [58, 118] on button "Laptop" at bounding box center [58, 120] width 32 height 18
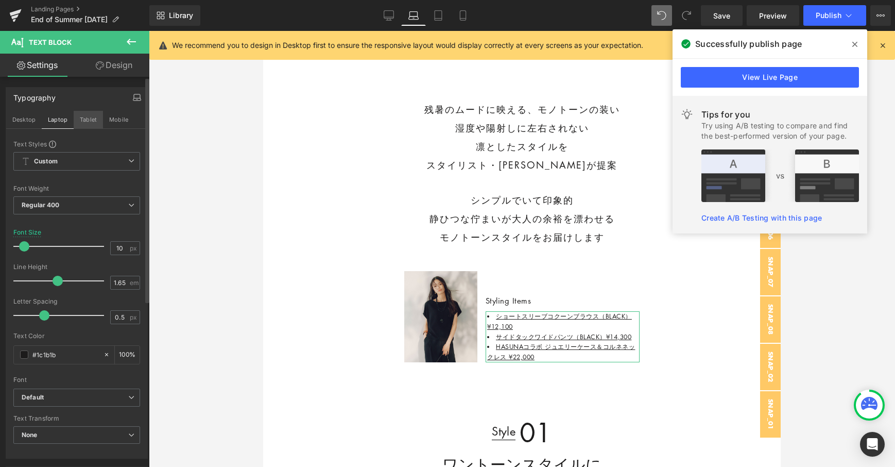
click at [87, 115] on button "Tablet" at bounding box center [88, 120] width 29 height 18
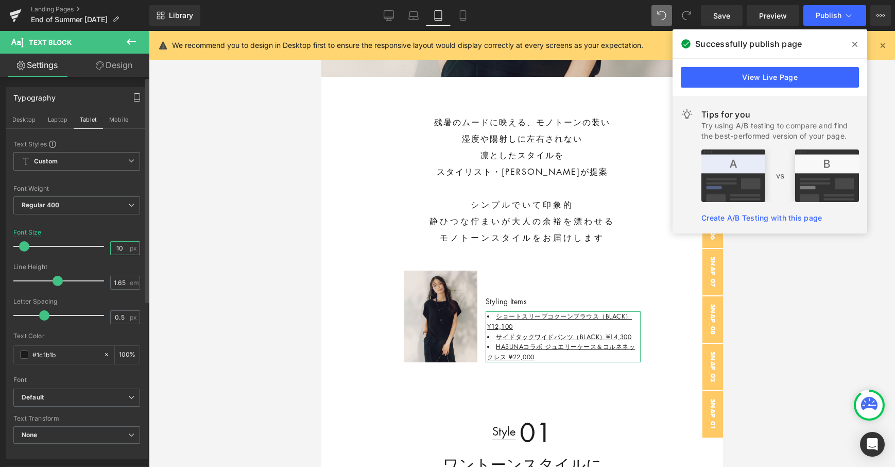
click at [118, 242] on input "10" at bounding box center [120, 248] width 18 height 13
type input "11"
click at [114, 121] on button "Mobile" at bounding box center [118, 120] width 31 height 18
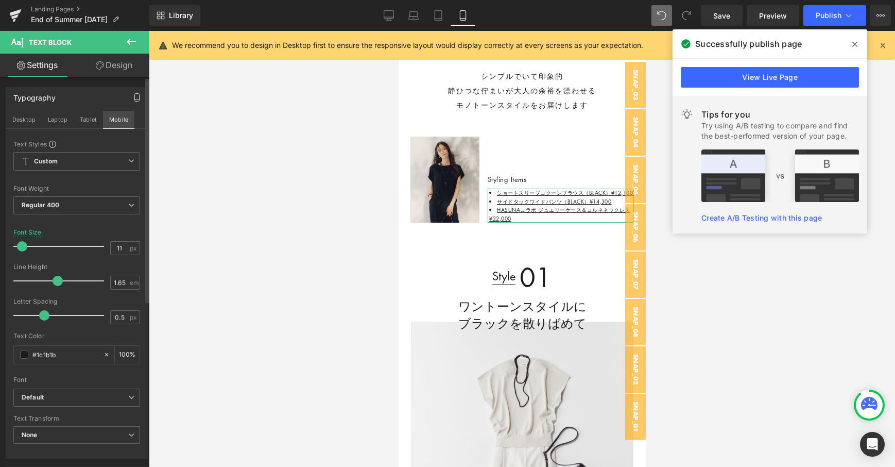
scroll to position [257, 0]
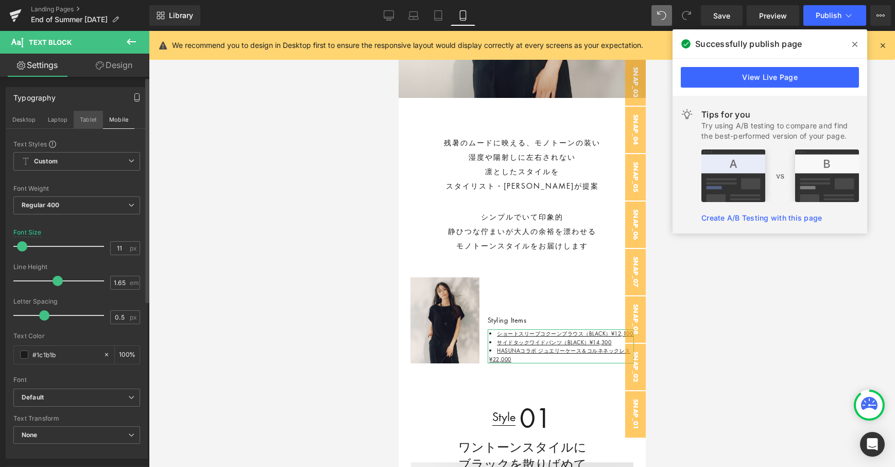
click at [84, 115] on button "Tablet" at bounding box center [88, 120] width 29 height 18
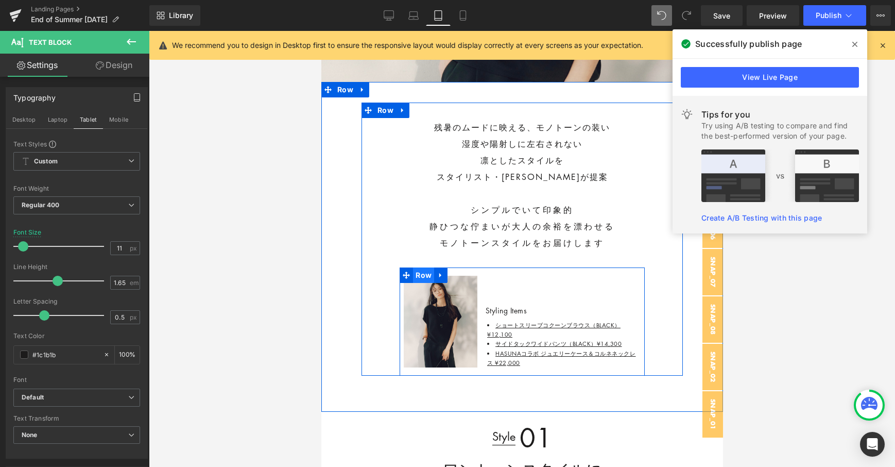
click at [424, 271] on span "Row" at bounding box center [423, 274] width 21 height 15
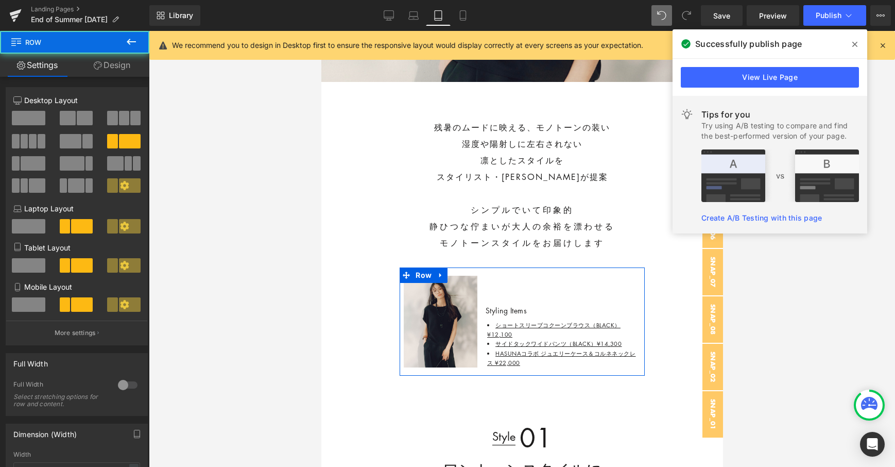
scroll to position [153, 0]
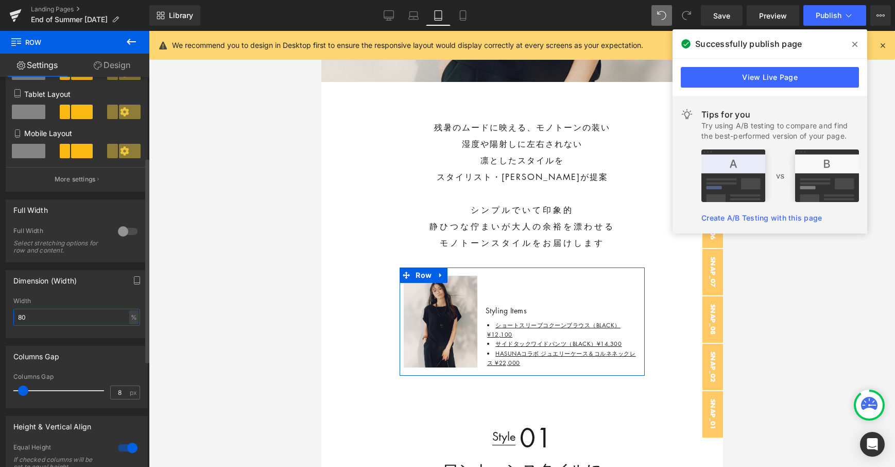
click at [65, 313] on input "80" at bounding box center [76, 316] width 127 height 17
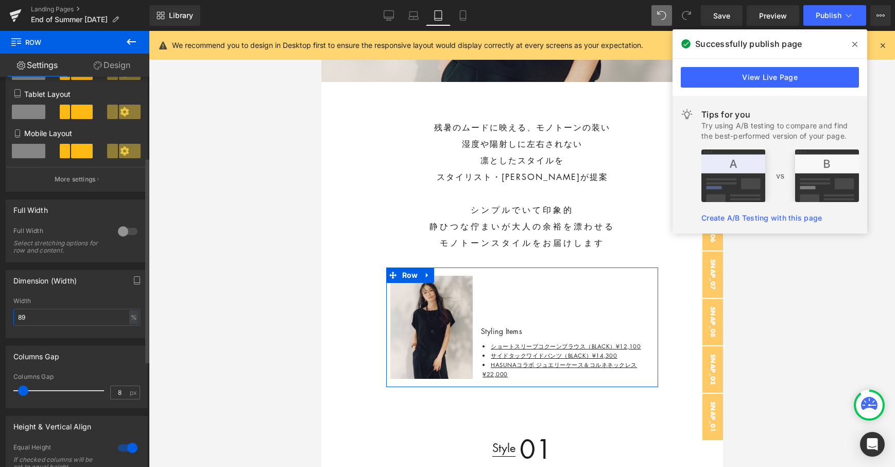
type input "90"
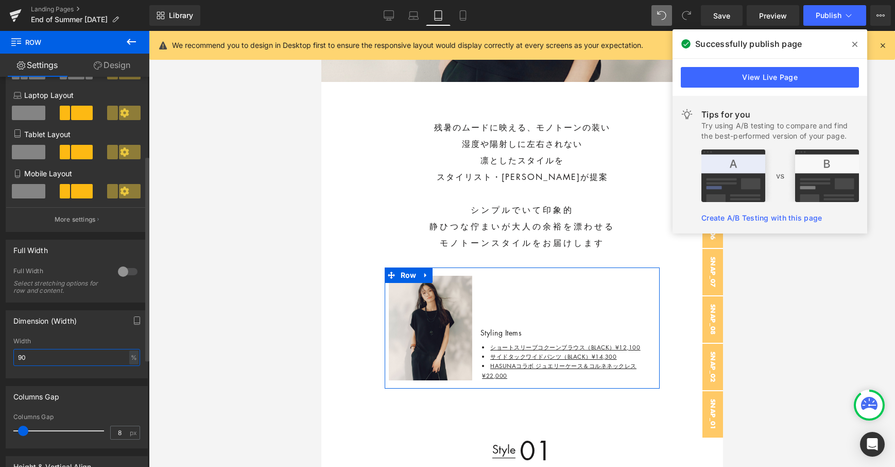
scroll to position [150, 0]
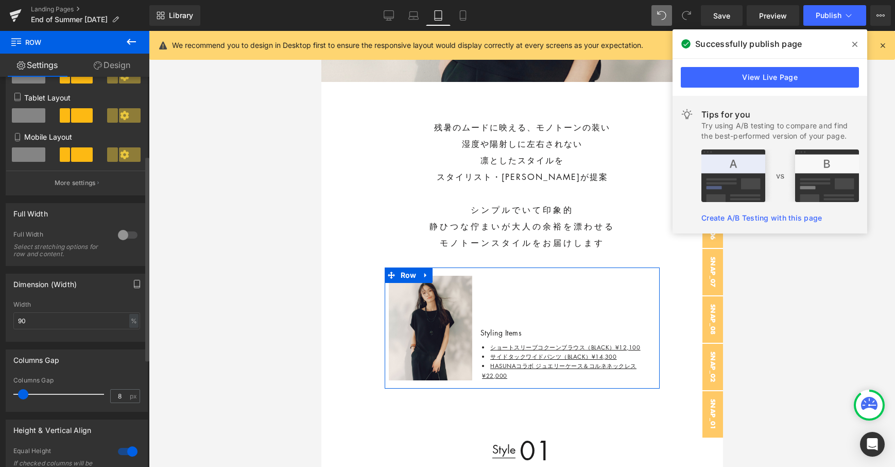
click at [134, 285] on icon "button" at bounding box center [137, 284] width 8 height 8
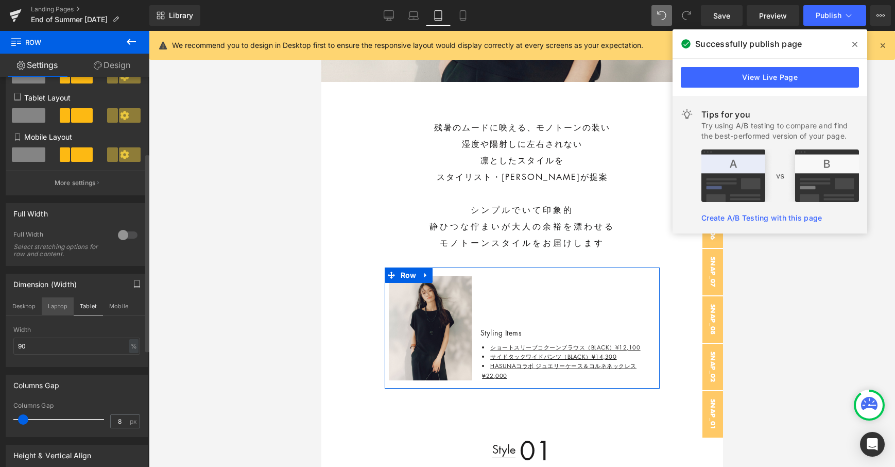
click at [56, 304] on button "Laptop" at bounding box center [58, 306] width 32 height 18
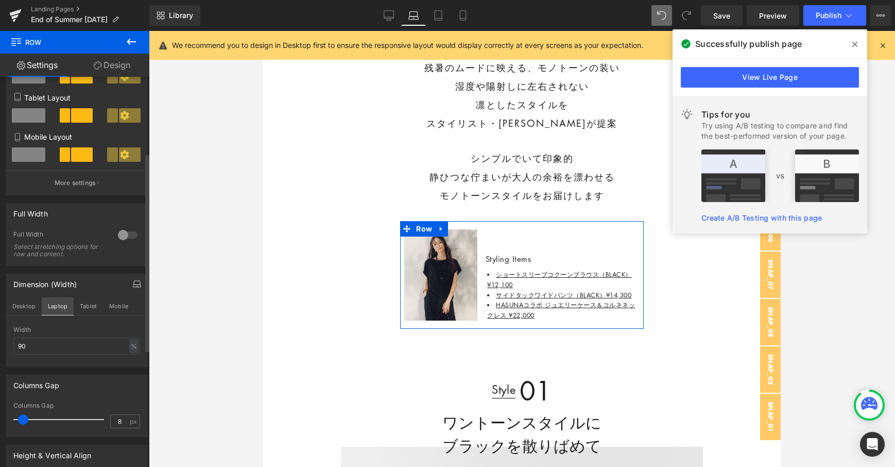
scroll to position [346, 0]
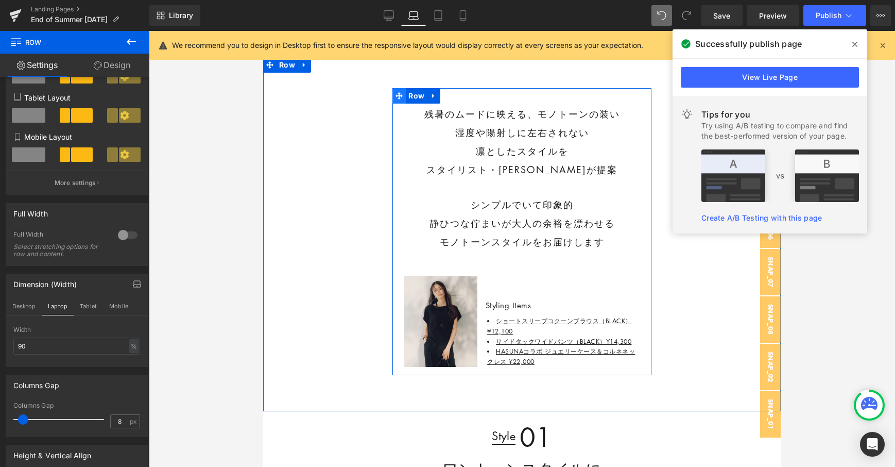
click at [403, 100] on span at bounding box center [398, 95] width 13 height 15
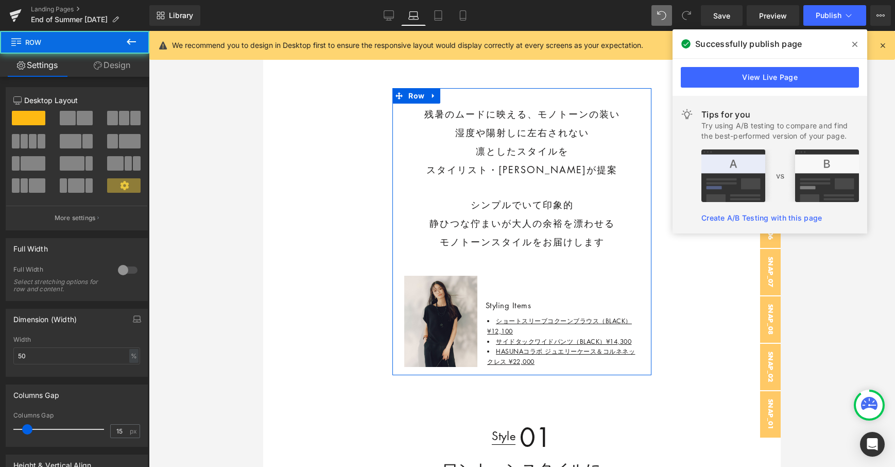
scroll to position [18, 0]
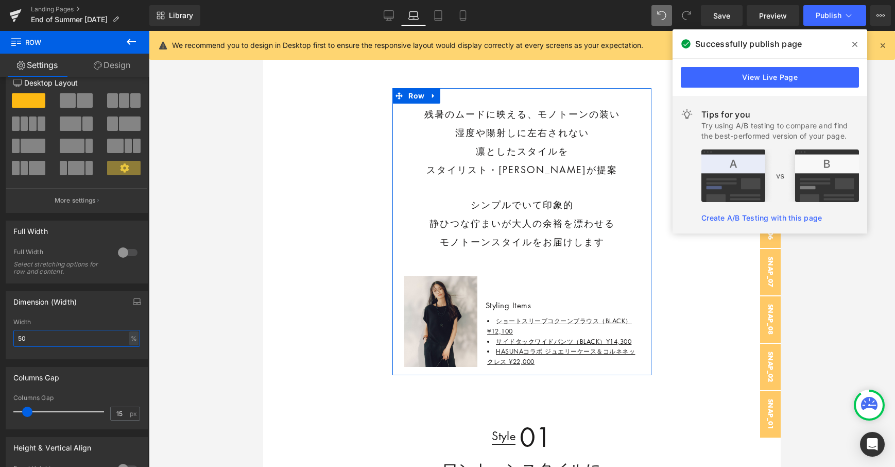
click at [42, 340] on input "50" at bounding box center [76, 338] width 127 height 17
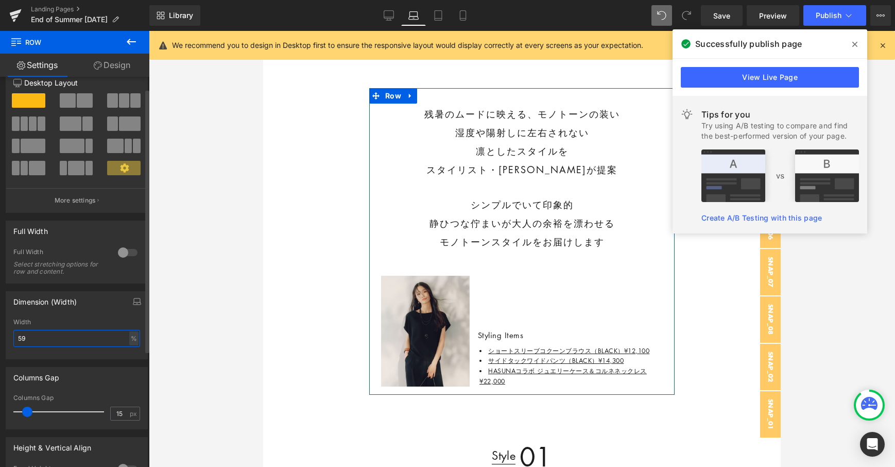
type input "60"
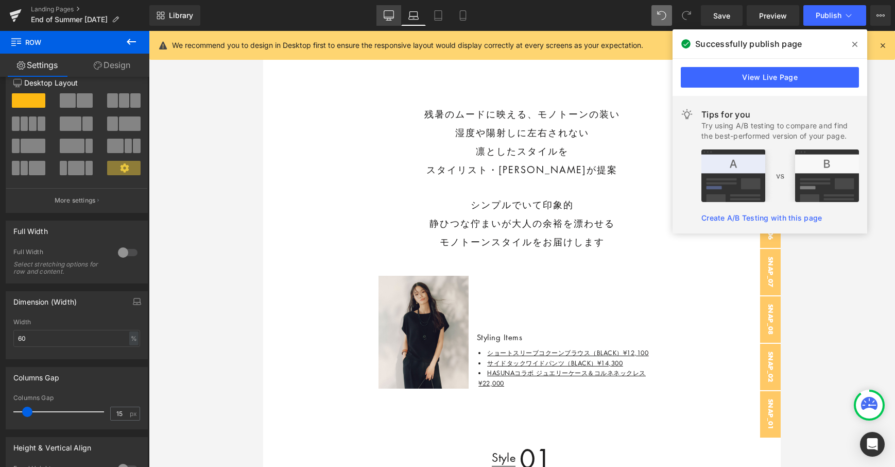
click at [392, 13] on icon at bounding box center [389, 15] width 10 height 10
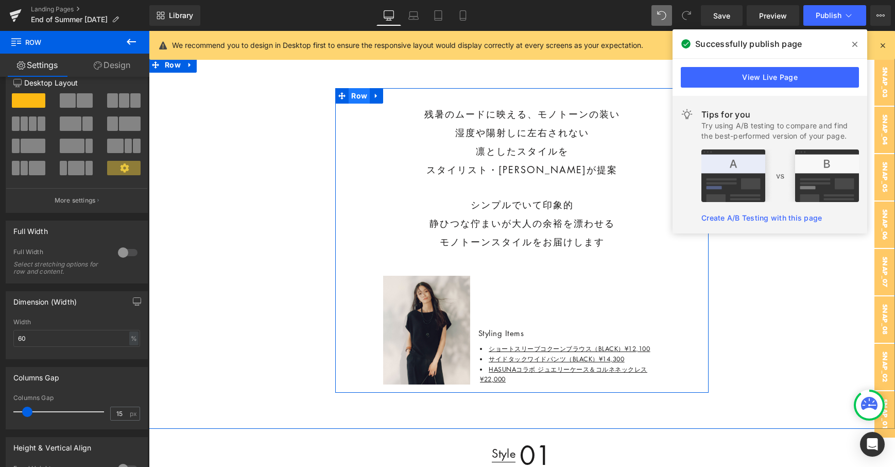
click at [363, 91] on span "Row" at bounding box center [359, 95] width 21 height 15
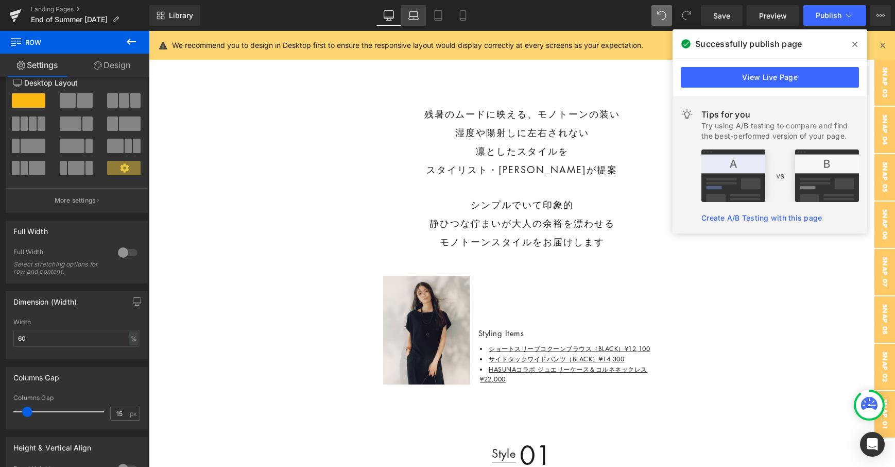
click at [420, 21] on link "Laptop" at bounding box center [413, 15] width 25 height 21
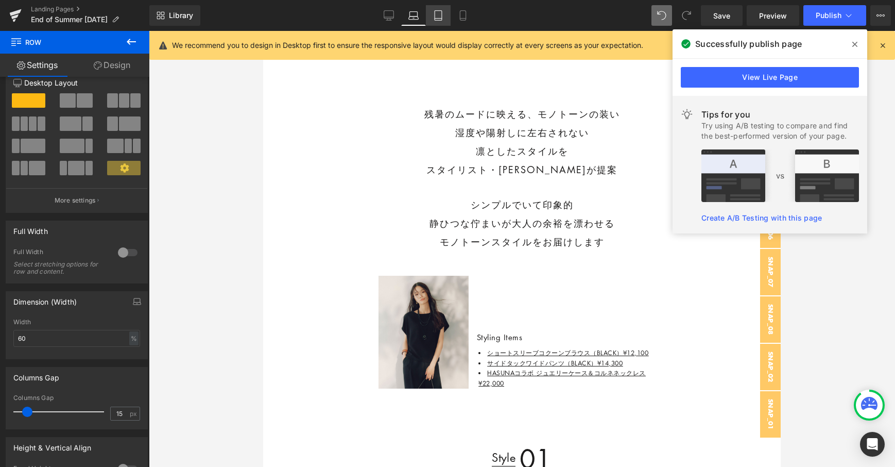
click at [442, 16] on icon at bounding box center [438, 16] width 7 height 10
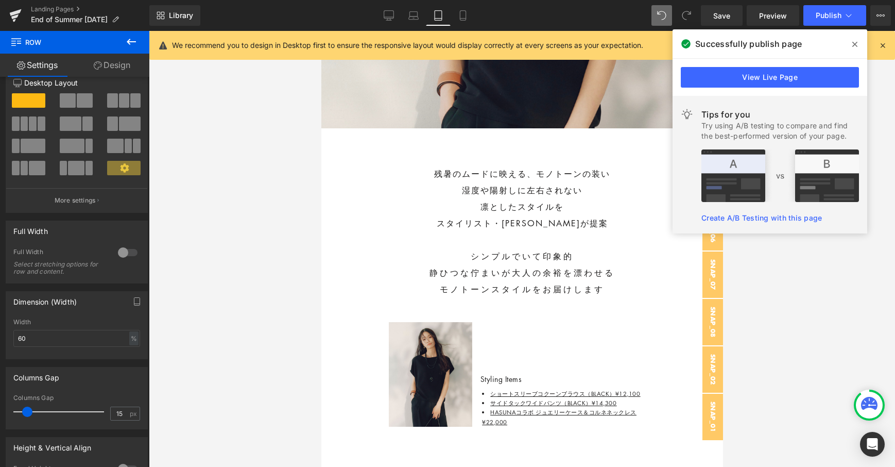
scroll to position [407, 0]
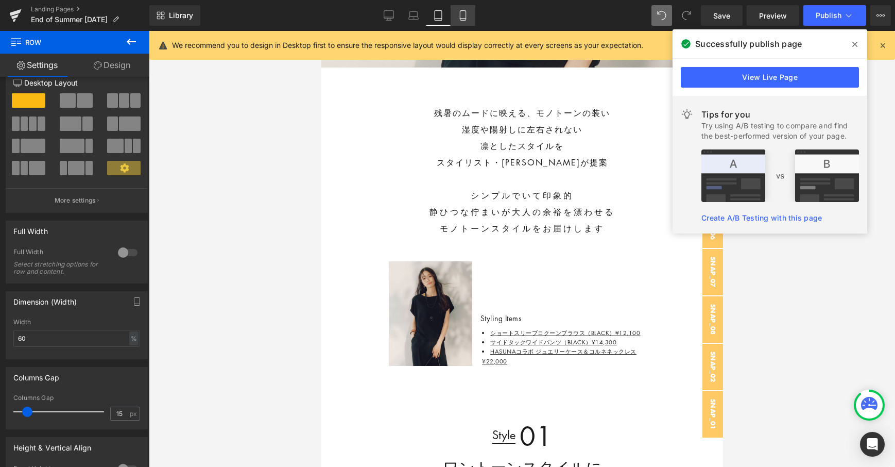
click at [463, 14] on icon at bounding box center [463, 15] width 10 height 10
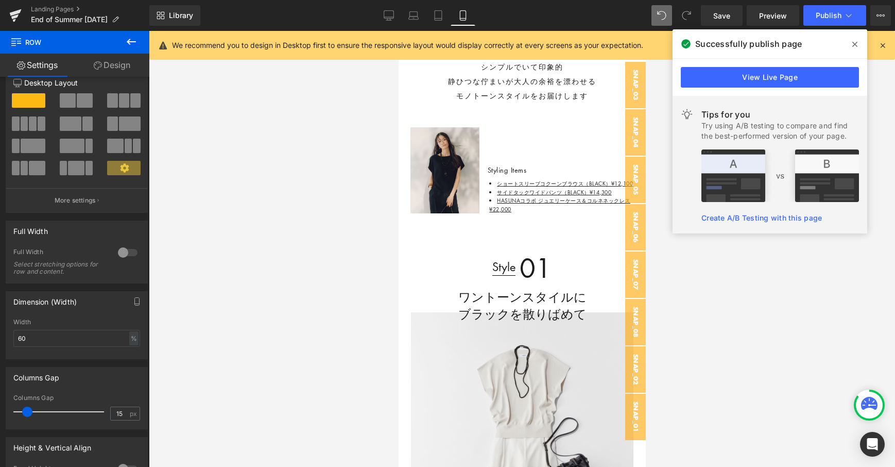
scroll to position [287, 0]
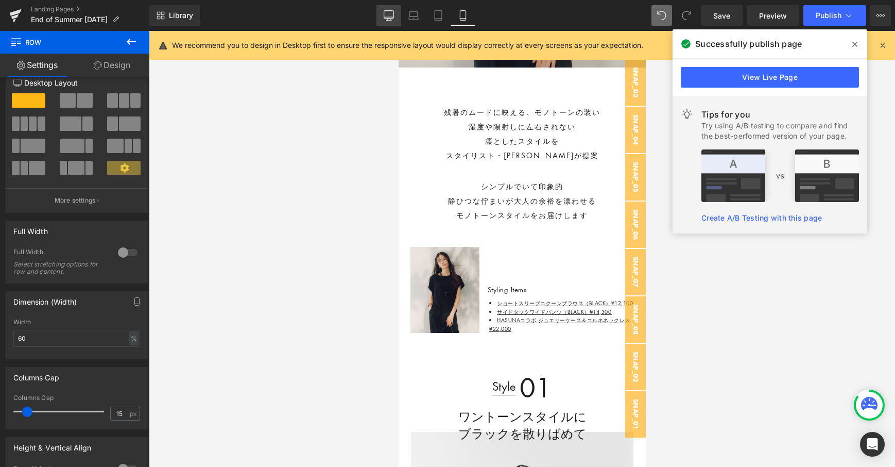
click at [387, 16] on icon at bounding box center [389, 15] width 10 height 10
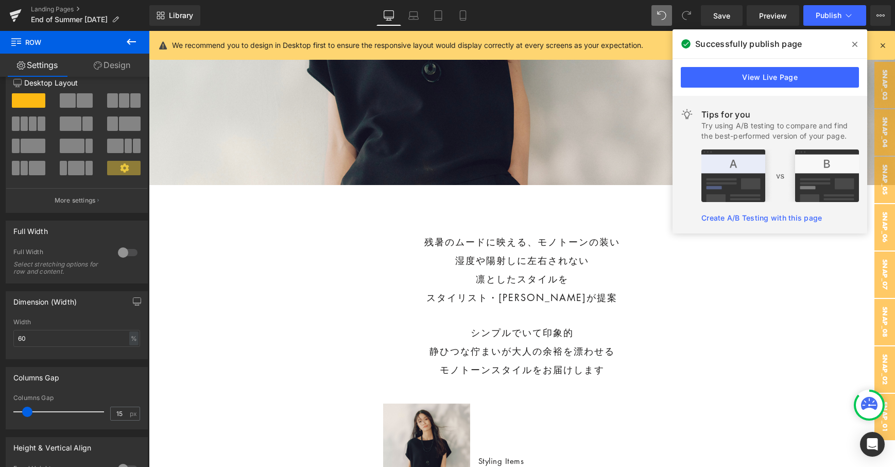
scroll to position [415, 0]
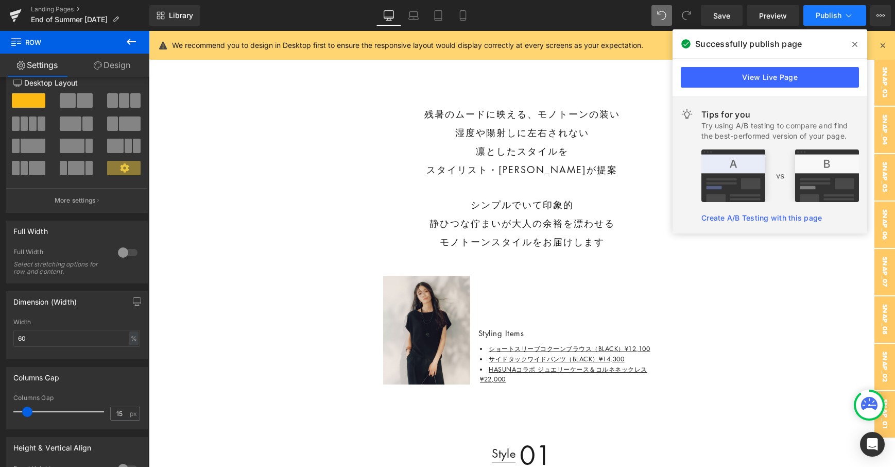
click at [817, 11] on span "Publish" at bounding box center [829, 15] width 26 height 8
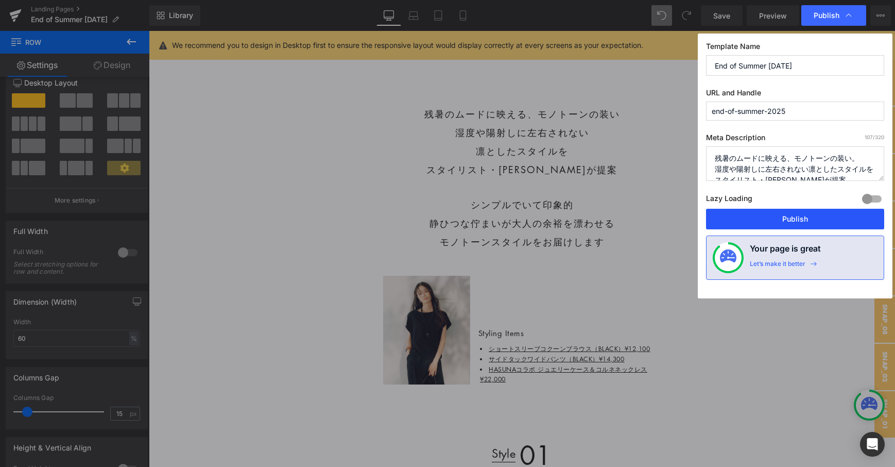
click at [745, 216] on button "Publish" at bounding box center [795, 219] width 178 height 21
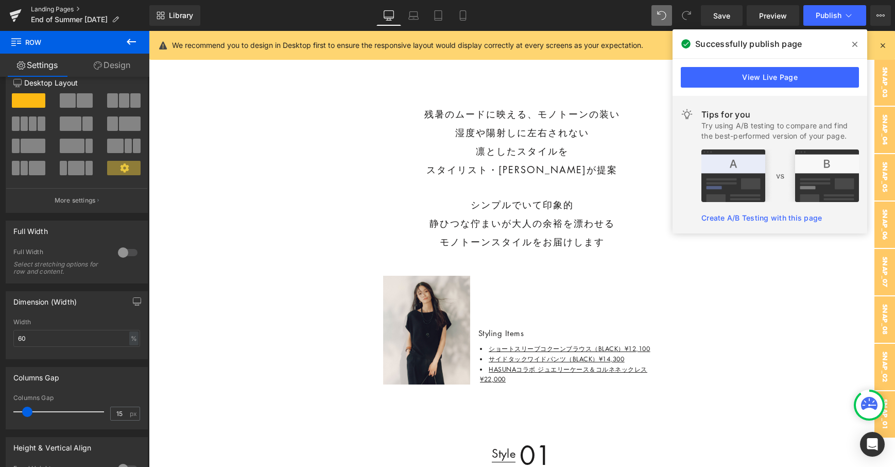
click at [81, 5] on link "Landing Pages" at bounding box center [90, 9] width 118 height 8
